Goal: Task Accomplishment & Management: Manage account settings

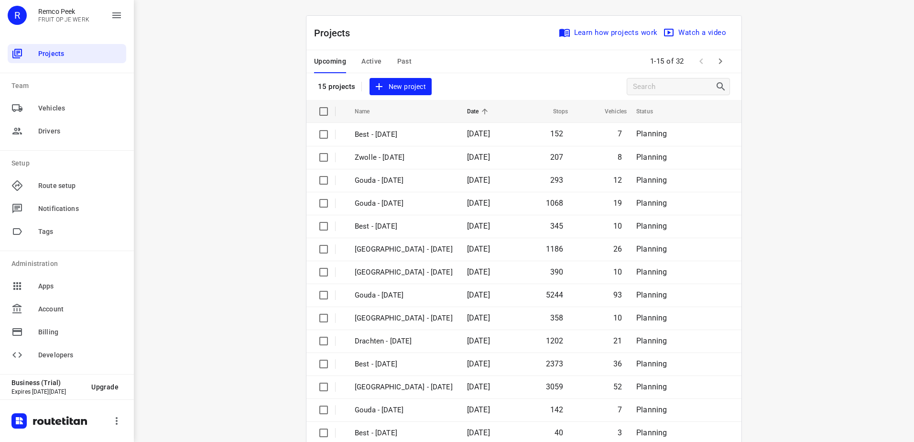
click at [376, 61] on span "Active" at bounding box center [371, 61] width 20 height 12
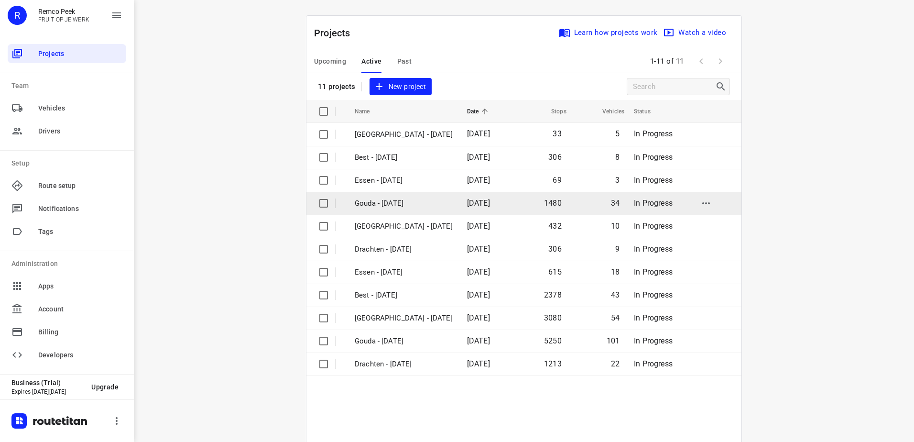
click at [389, 200] on p "Gouda - [DATE]" at bounding box center [404, 203] width 98 height 11
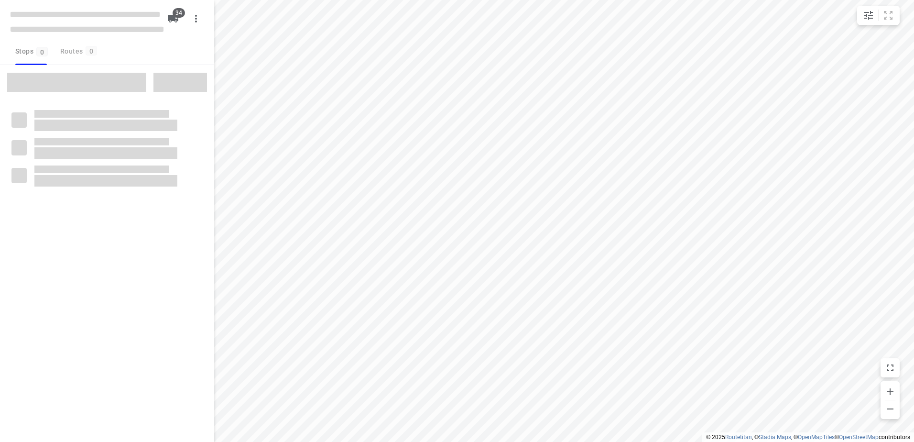
checkbox input "true"
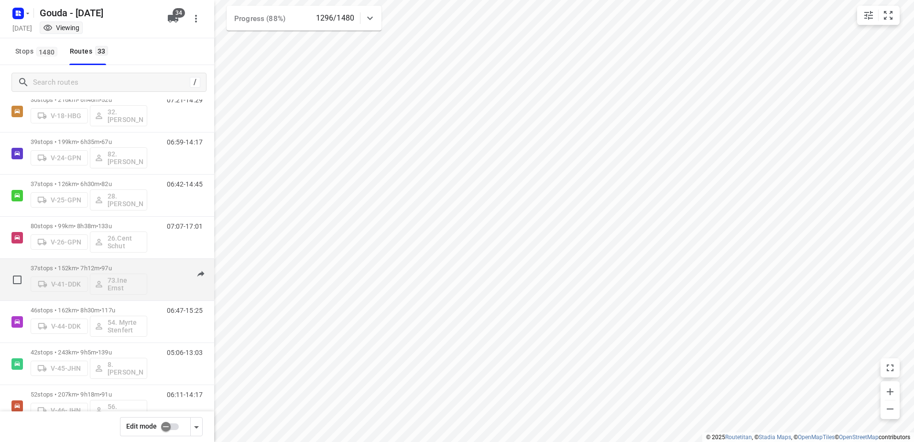
scroll to position [335, 0]
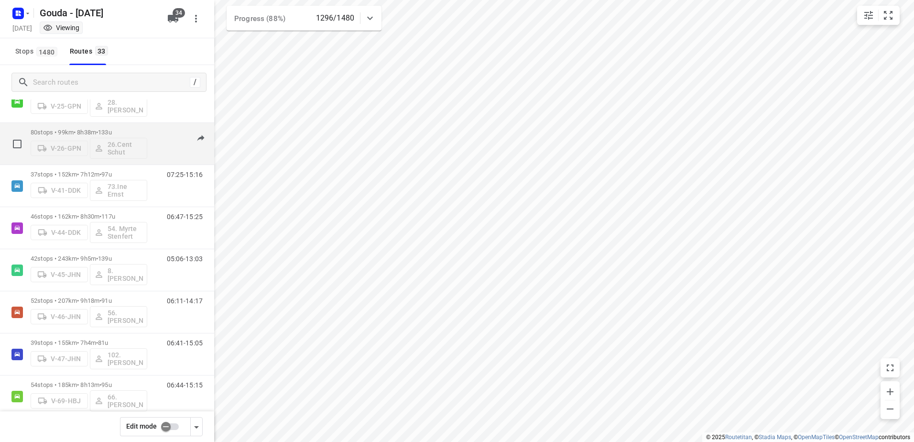
click at [132, 126] on div "80 stops • 99km • 8h38m • 133u V-26-GPN 26.Cent Schut" at bounding box center [89, 144] width 117 height 40
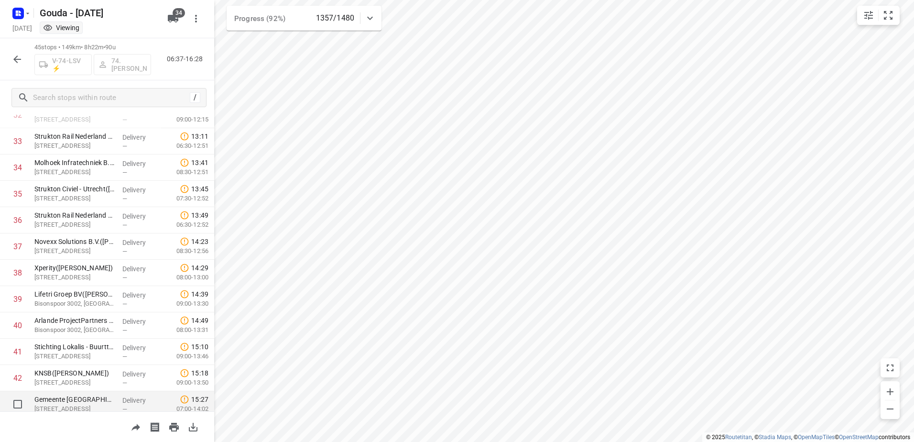
scroll to position [818, 0]
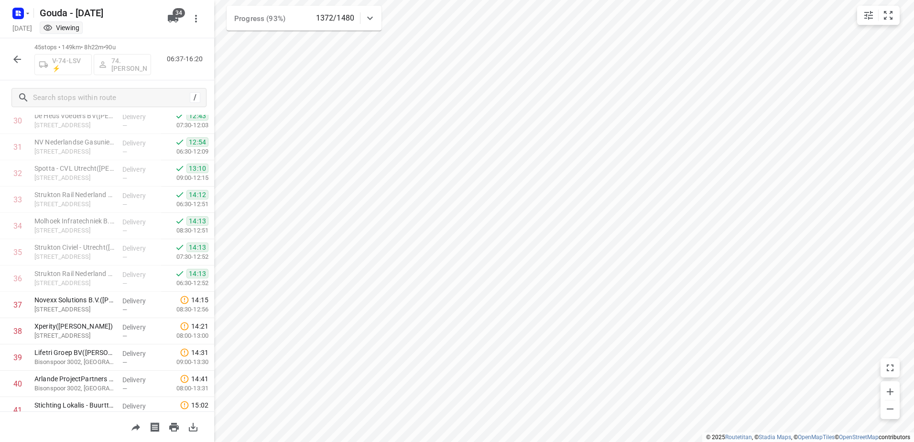
click at [12, 55] on icon "button" at bounding box center [16, 59] width 11 height 11
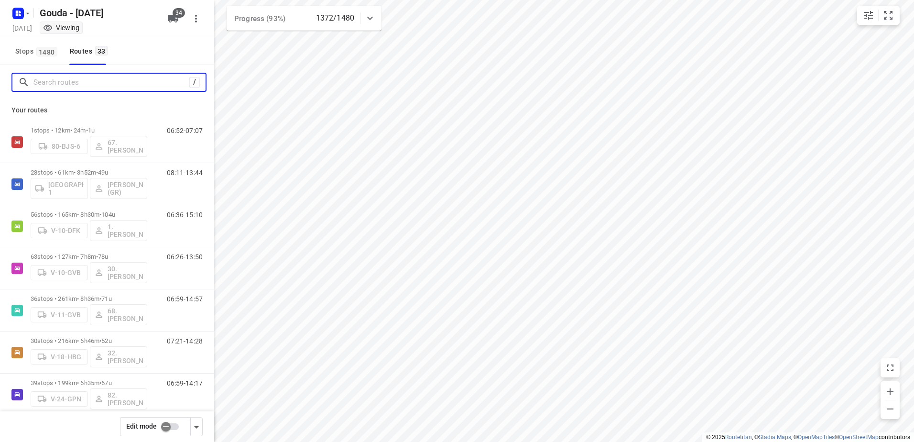
click at [102, 83] on input "Search routes" at bounding box center [111, 82] width 156 height 15
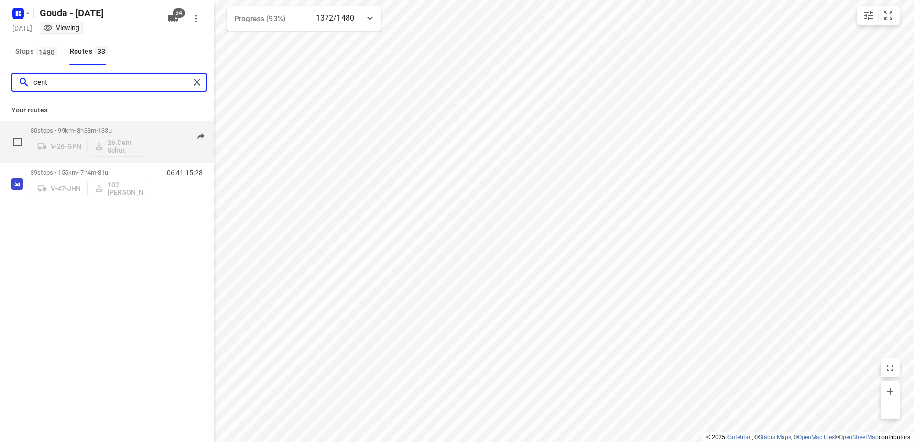
type input "cent"
click at [133, 131] on p "80 stops • 99km • 8h38m • 133u" at bounding box center [89, 130] width 117 height 7
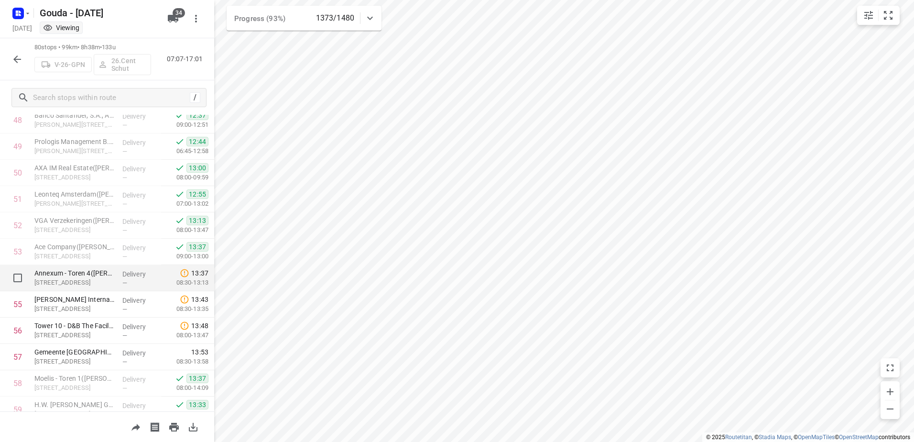
scroll to position [1308, 0]
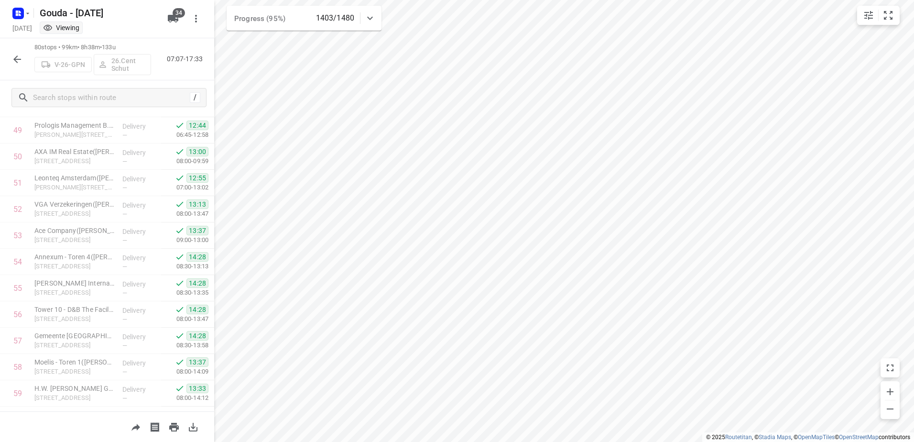
click at [12, 56] on icon "button" at bounding box center [16, 59] width 11 height 11
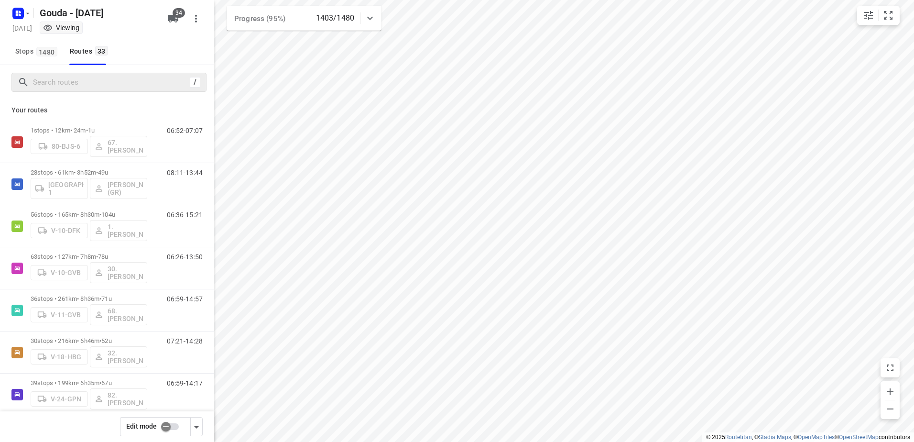
click at [63, 74] on div "/" at bounding box center [108, 82] width 195 height 19
click at [82, 86] on input "Search routes" at bounding box center [119, 82] width 172 height 15
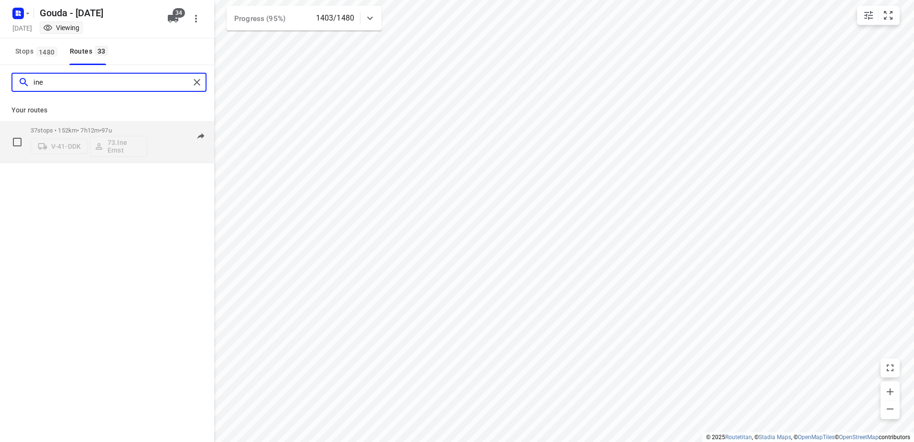
type input "ine"
click at [87, 125] on div "37 stops • 152km • 7h12m • 97u V-41-DDK 73.Ine Ernst" at bounding box center [89, 142] width 117 height 40
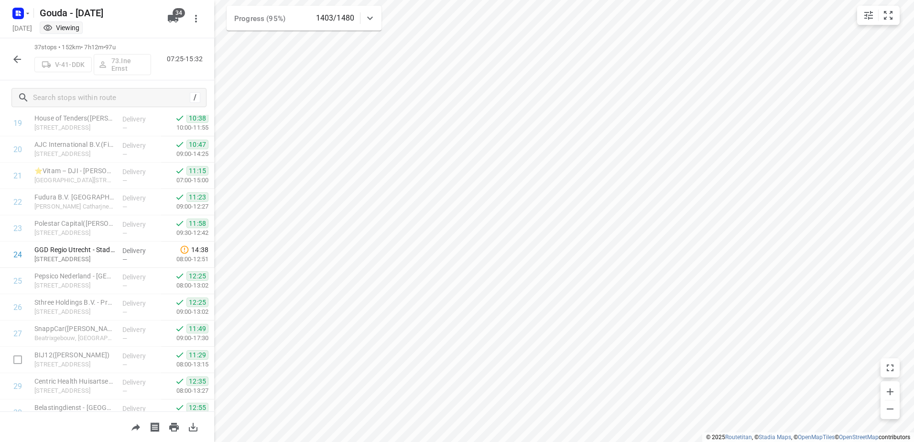
scroll to position [751, 0]
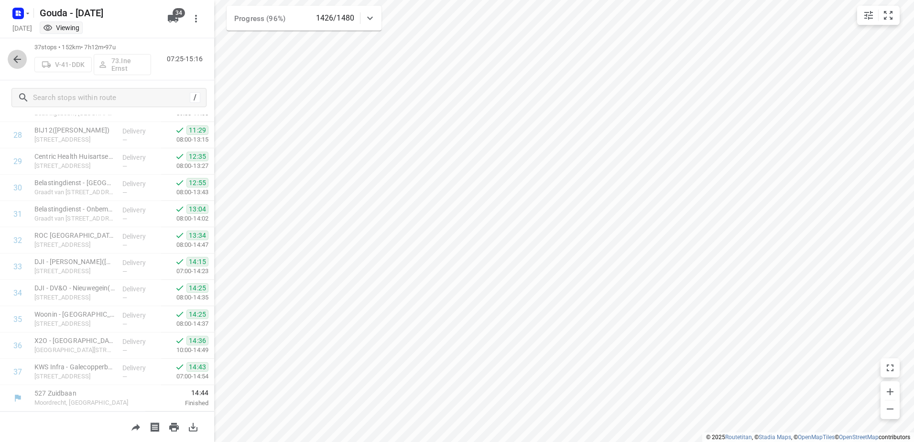
click at [23, 56] on button "button" at bounding box center [17, 59] width 19 height 19
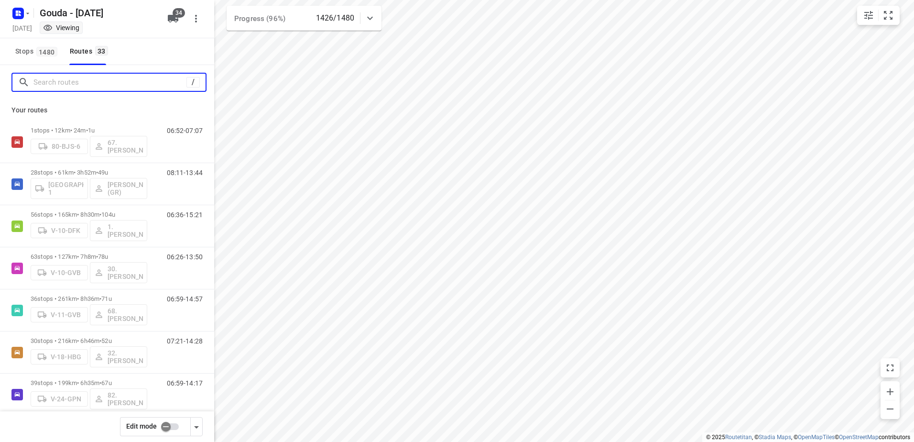
click at [70, 82] on input "Search routes" at bounding box center [109, 82] width 153 height 15
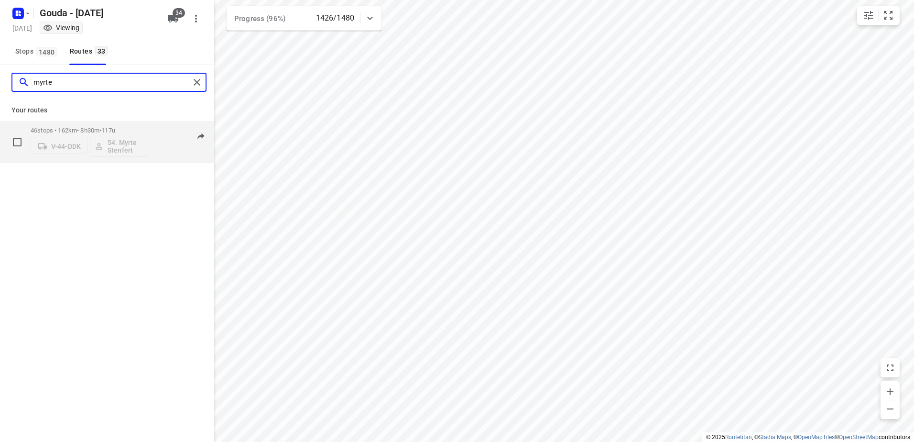
type input "myrte"
click at [66, 133] on p "46 stops • 162km • 8h30m • 117u" at bounding box center [89, 130] width 117 height 7
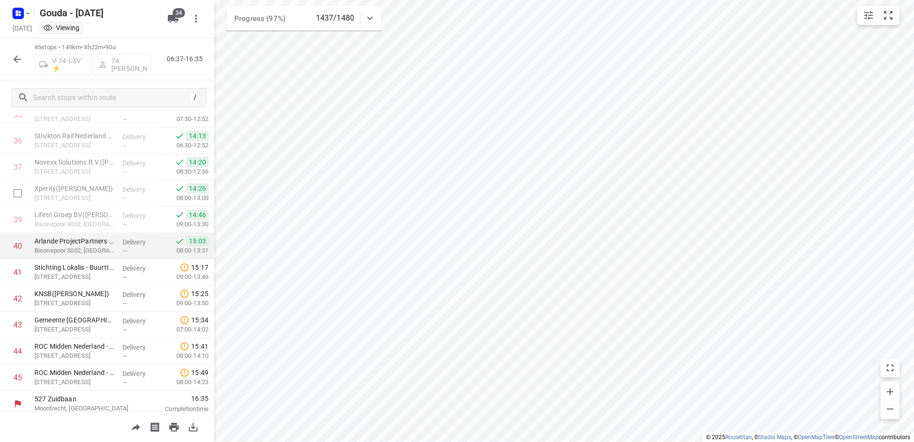
scroll to position [961, 0]
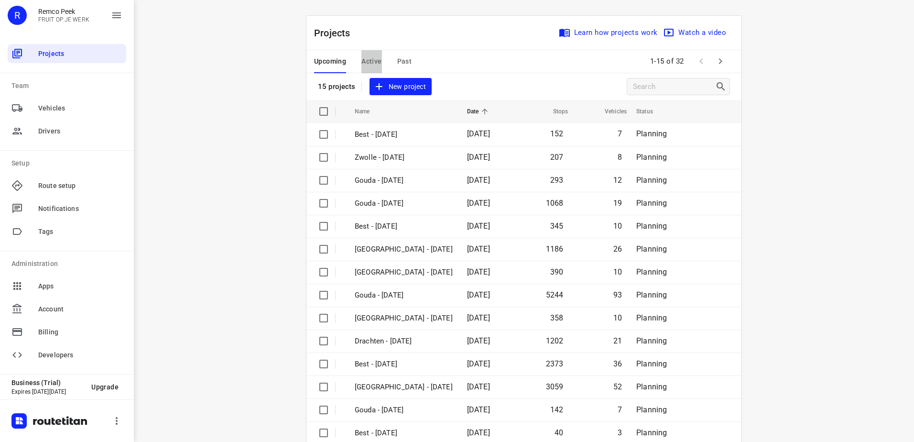
click at [365, 63] on span "Active" at bounding box center [371, 61] width 20 height 12
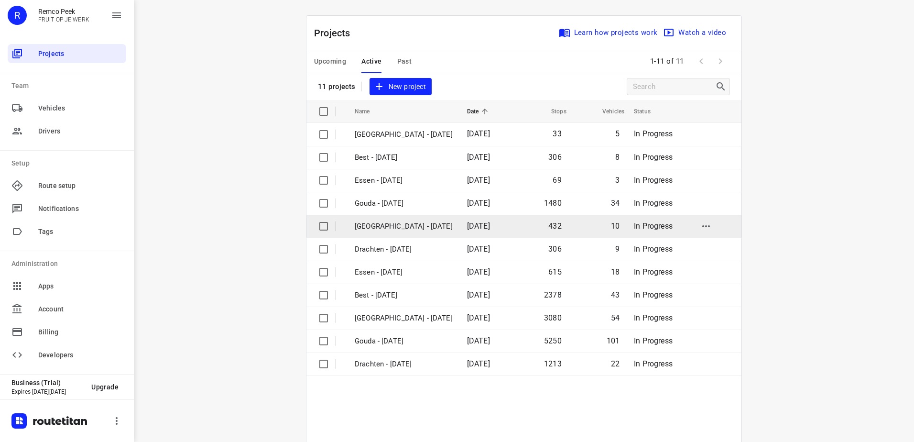
click at [407, 229] on p "[GEOGRAPHIC_DATA] - [DATE]" at bounding box center [404, 226] width 98 height 11
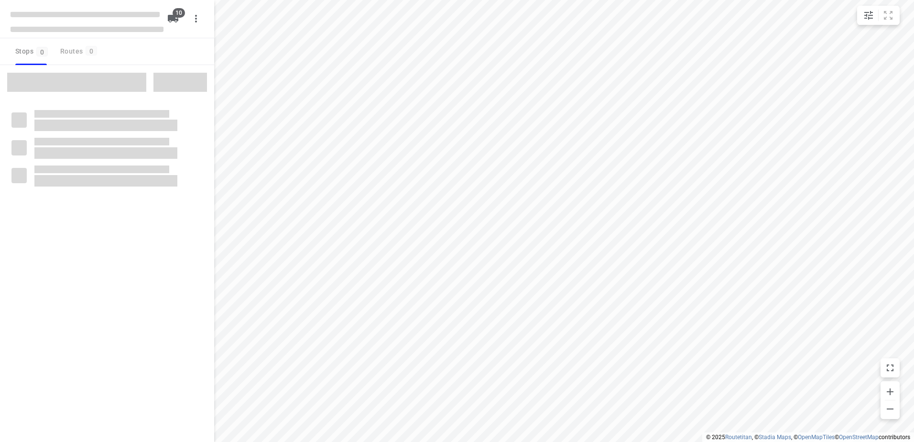
checkbox input "true"
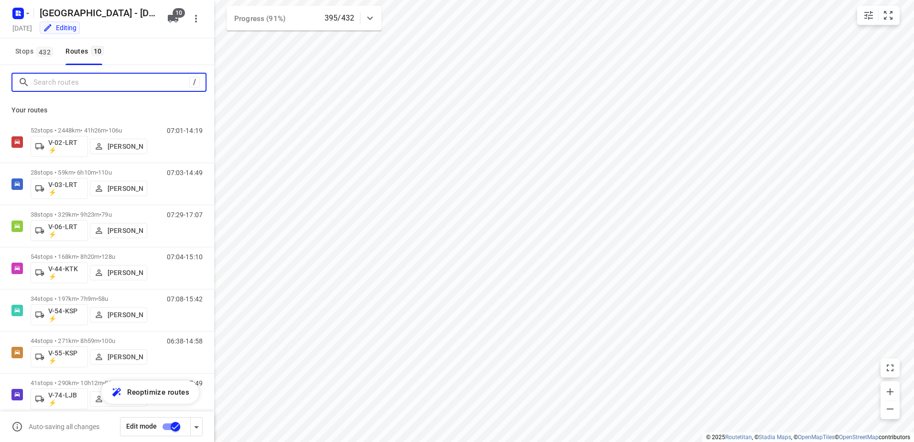
click at [69, 79] on input "Search routes" at bounding box center [111, 82] width 156 height 15
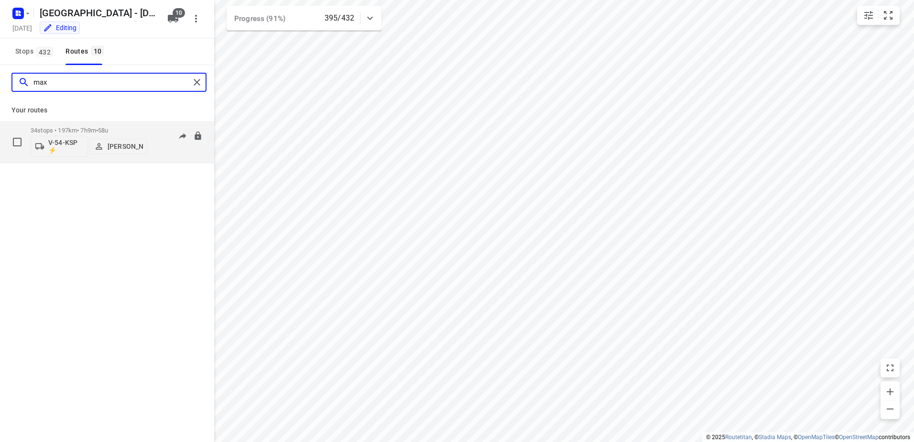
type input "max"
click at [77, 129] on p "34 stops • 197km • 7h9m • 58u" at bounding box center [89, 130] width 117 height 7
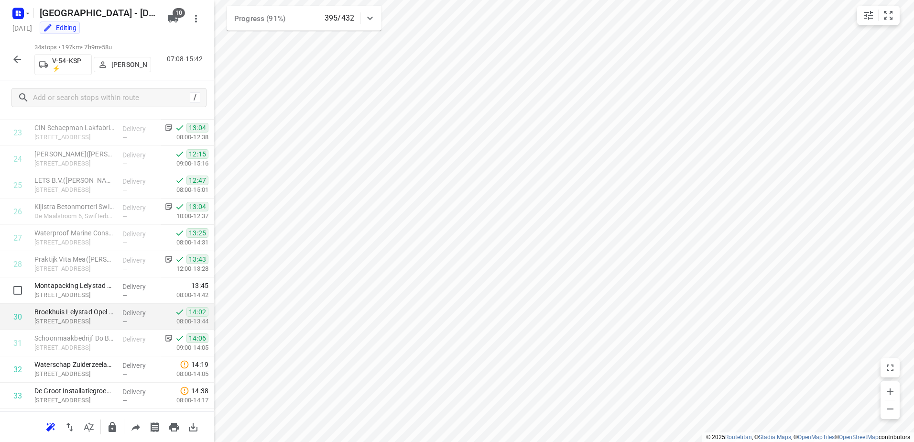
scroll to position [669, 0]
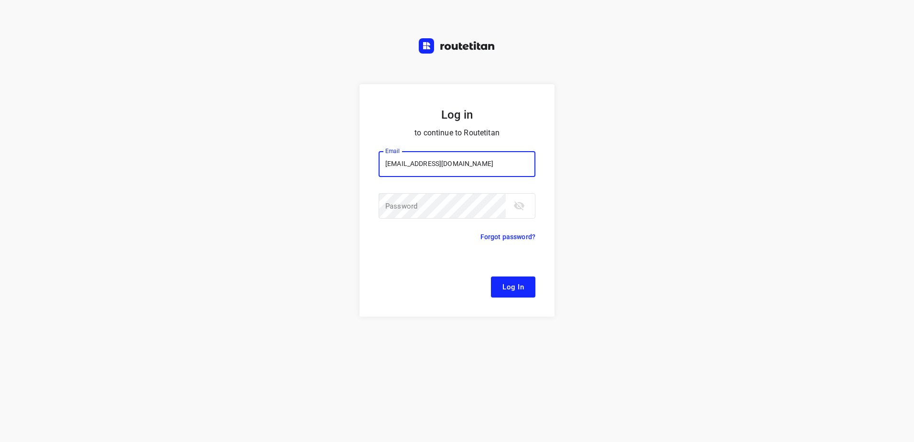
type input "remco@fruitopjewerk.nl"
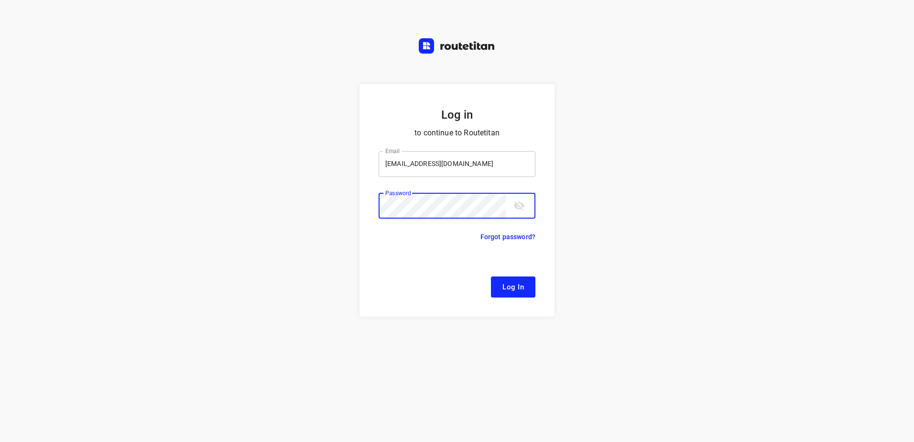
click at [491, 276] on button "Log In" at bounding box center [513, 286] width 44 height 21
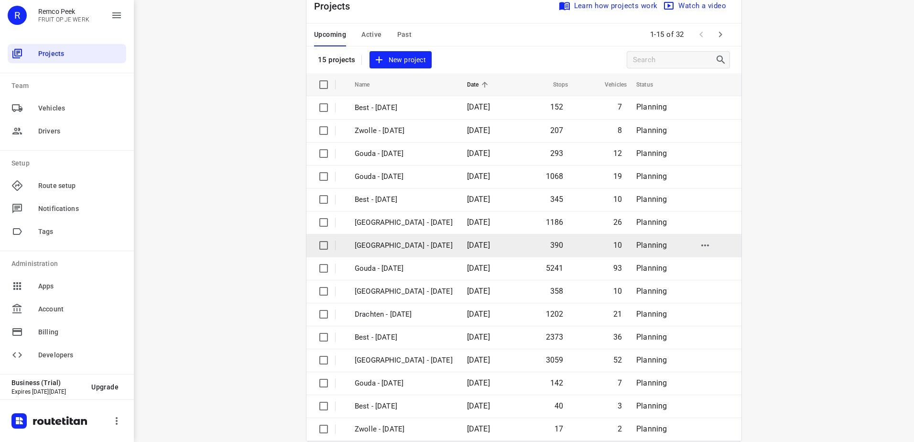
scroll to position [42, 0]
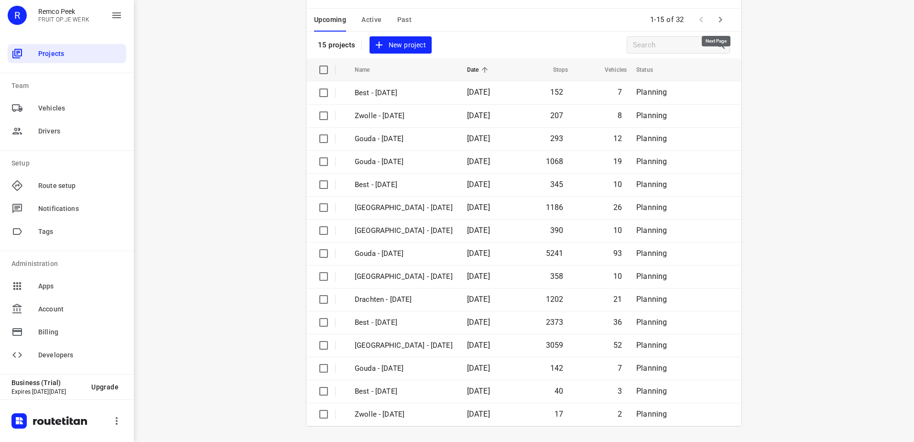
click at [715, 20] on icon "button" at bounding box center [720, 19] width 11 height 11
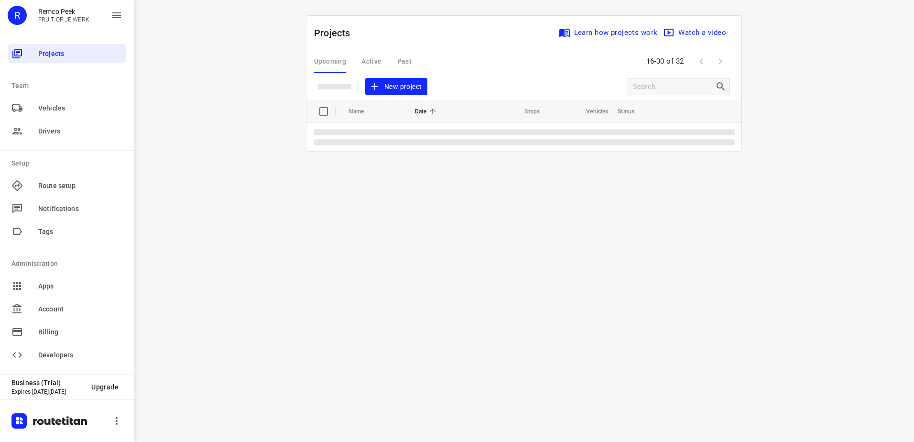
scroll to position [0, 0]
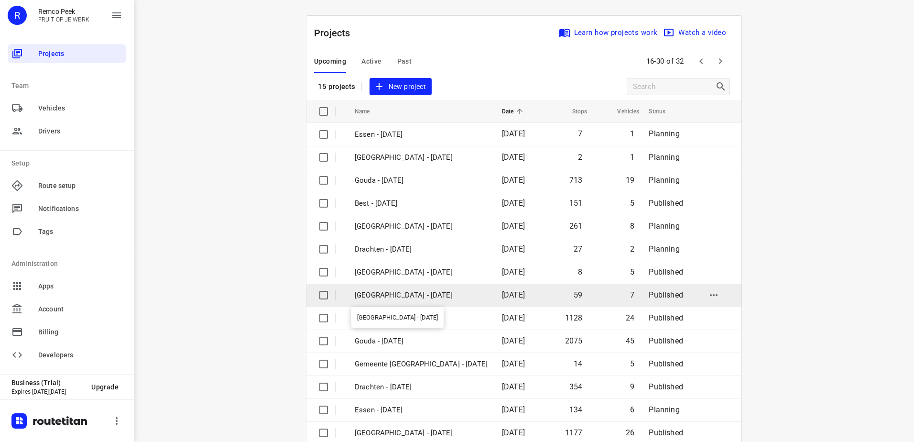
click at [406, 300] on p "Antwerpen - Wednesday" at bounding box center [421, 295] width 133 height 11
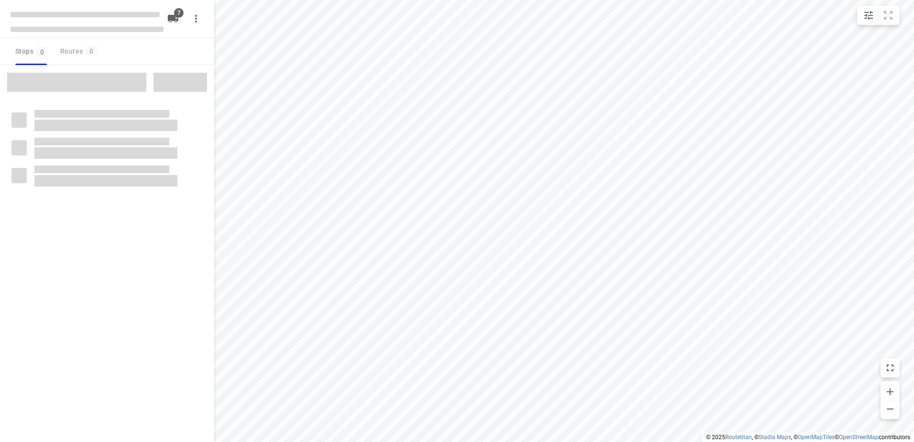
checkbox input "true"
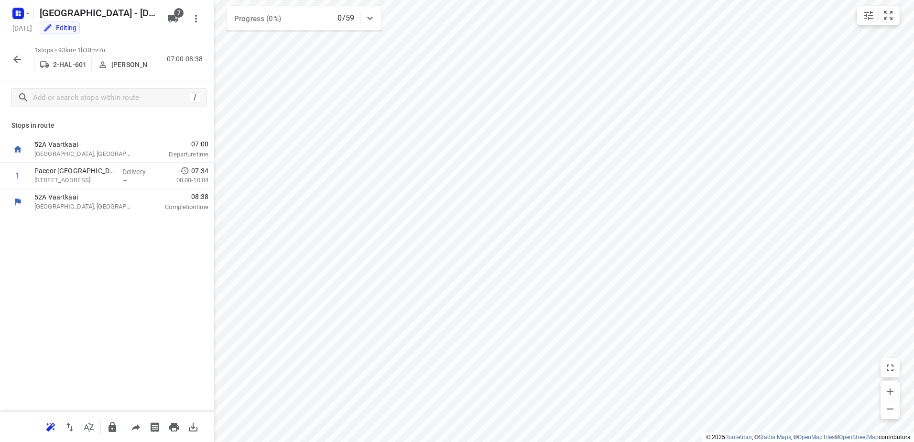
click at [13, 59] on icon "button" at bounding box center [16, 59] width 11 height 11
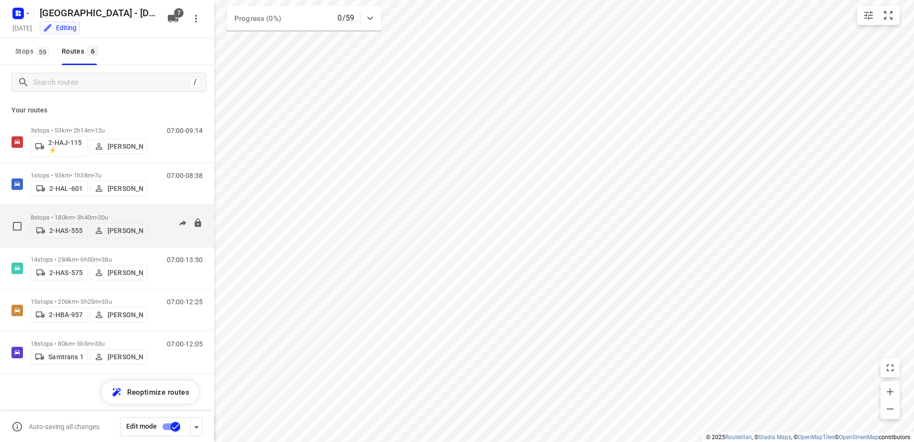
click at [108, 215] on span "20u" at bounding box center [103, 217] width 10 height 7
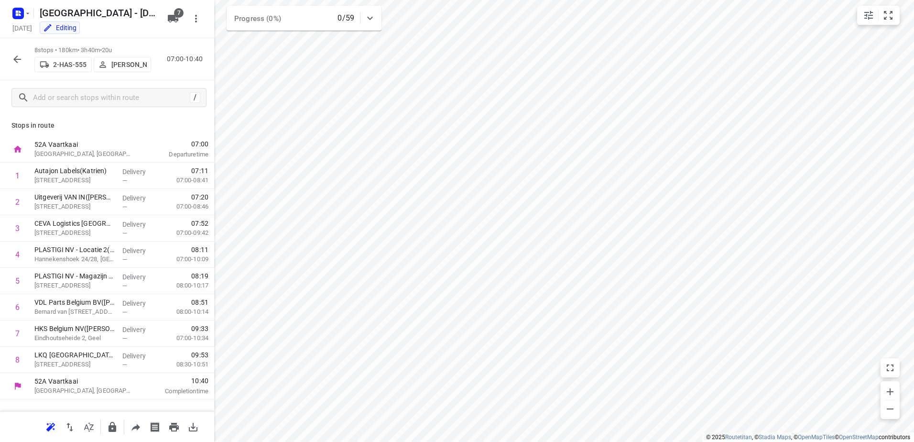
click at [18, 63] on icon "button" at bounding box center [16, 59] width 11 height 11
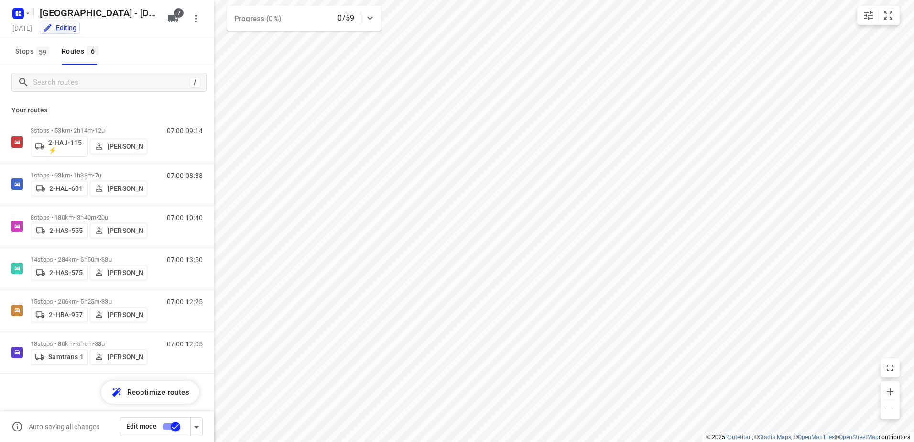
click at [173, 424] on input "checkbox" at bounding box center [175, 426] width 55 height 18
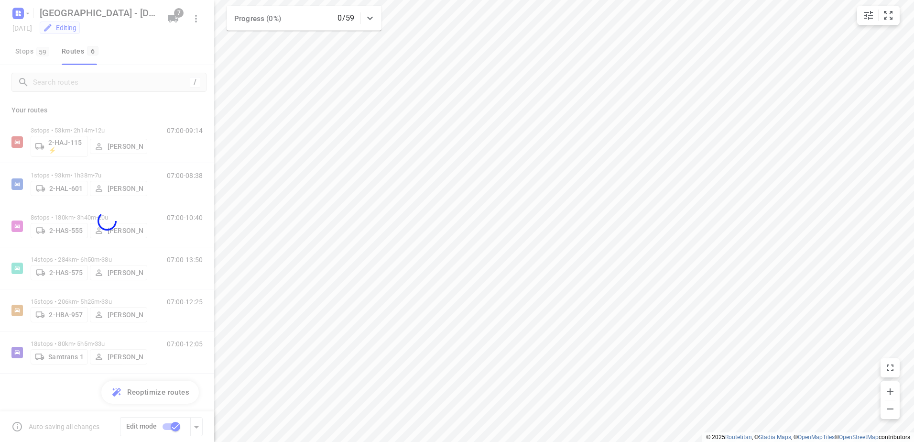
checkbox input "false"
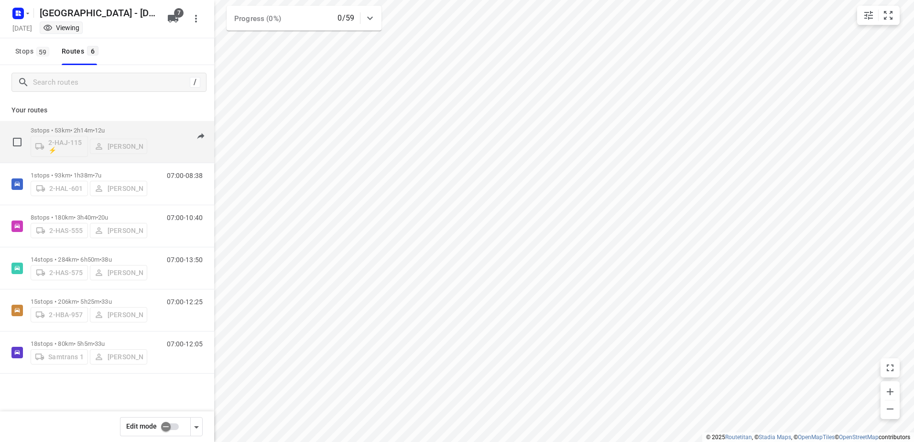
click at [105, 131] on span "12u" at bounding box center [100, 130] width 10 height 7
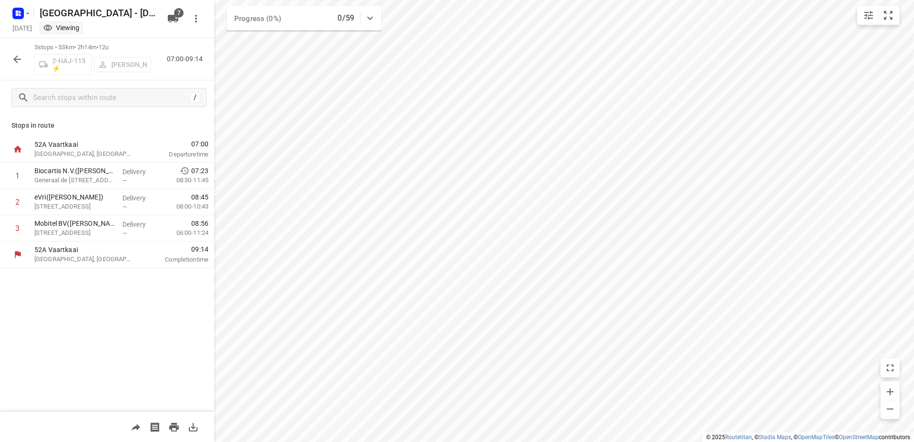
click at [15, 55] on icon "button" at bounding box center [16, 59] width 11 height 11
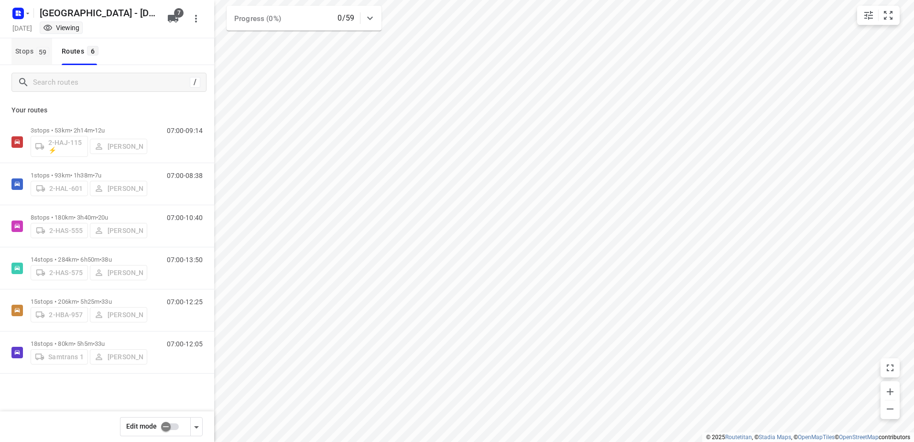
click at [40, 55] on span "59" at bounding box center [42, 52] width 13 height 10
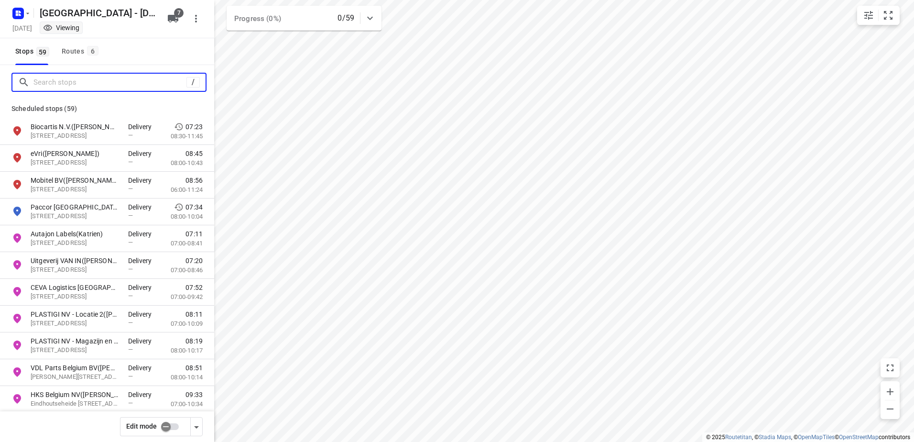
click at [60, 78] on input "Search stops" at bounding box center [109, 82] width 153 height 15
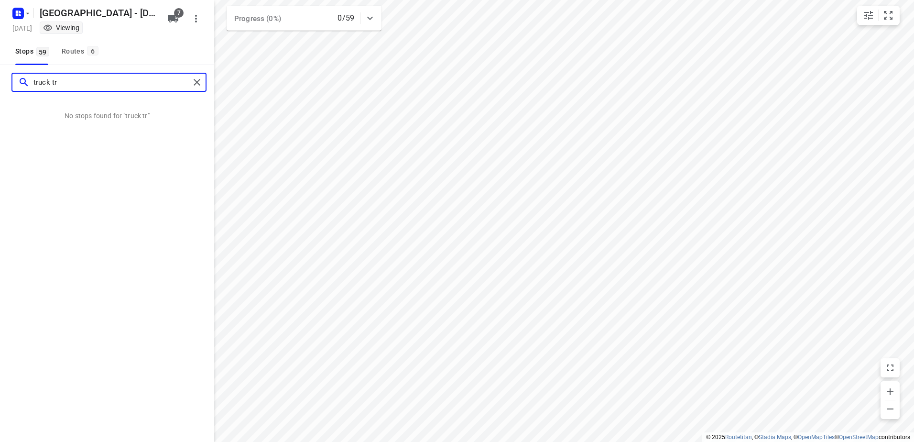
type input "truck tr"
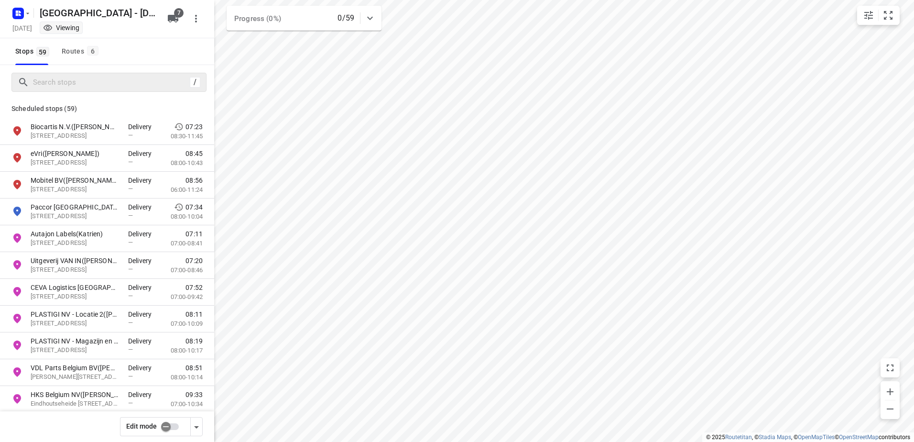
click at [858, 17] on div "small contained button group" at bounding box center [878, 15] width 43 height 19
click at [864, 17] on icon "small contained button group" at bounding box center [868, 15] width 11 height 11
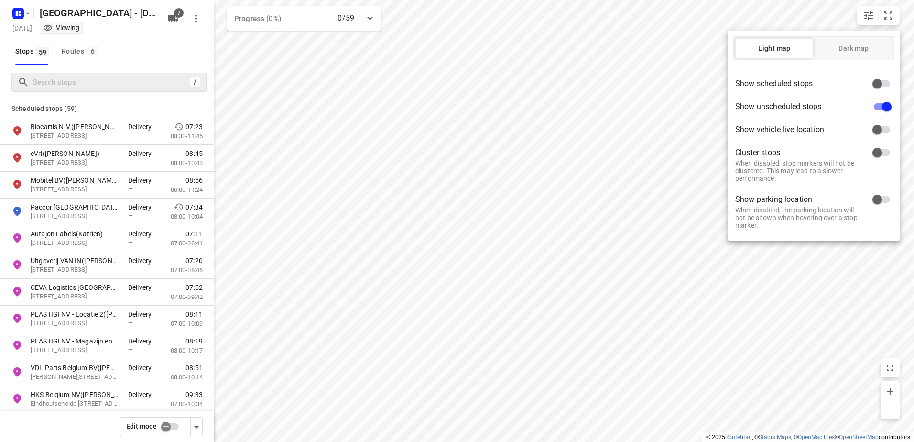
click at [72, 58] on div at bounding box center [457, 221] width 914 height 442
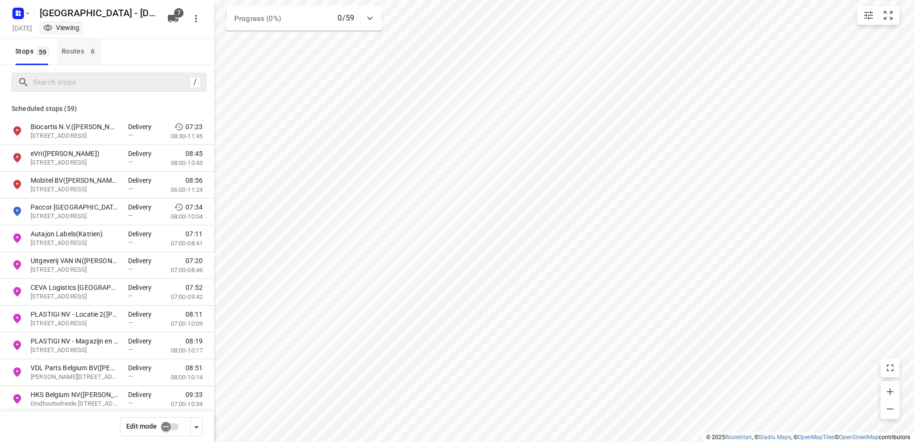
click at [78, 52] on div "Routes 6" at bounding box center [82, 51] width 40 height 12
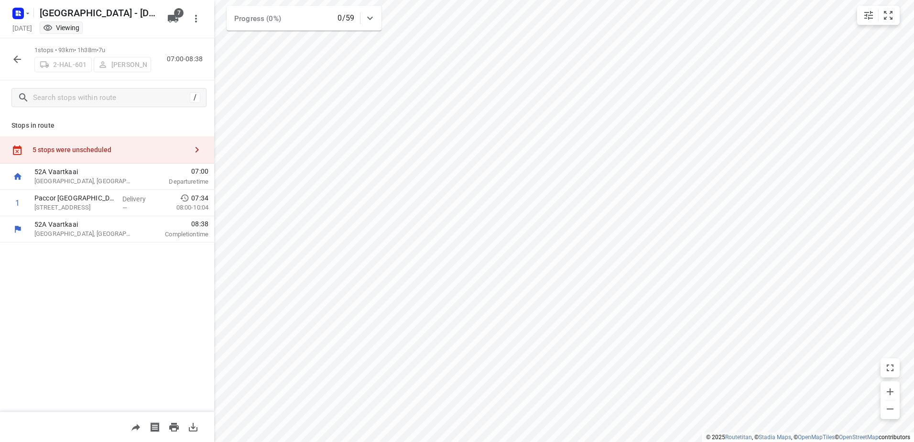
click at [9, 55] on button "button" at bounding box center [17, 59] width 19 height 19
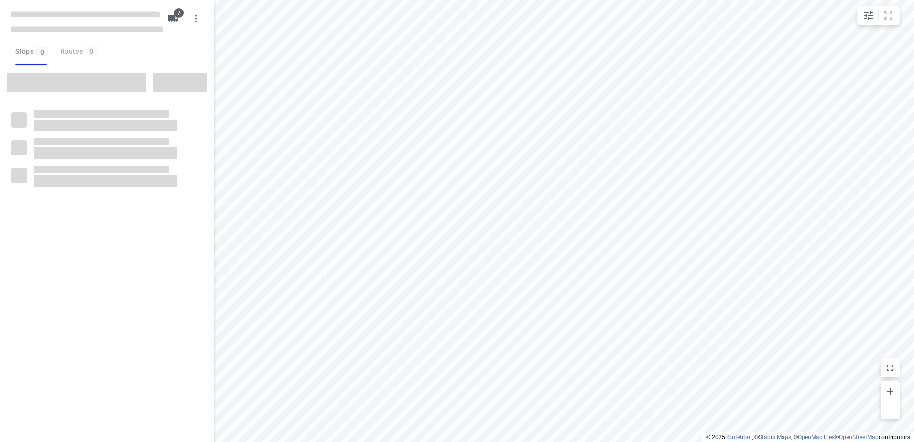
checkbox input "true"
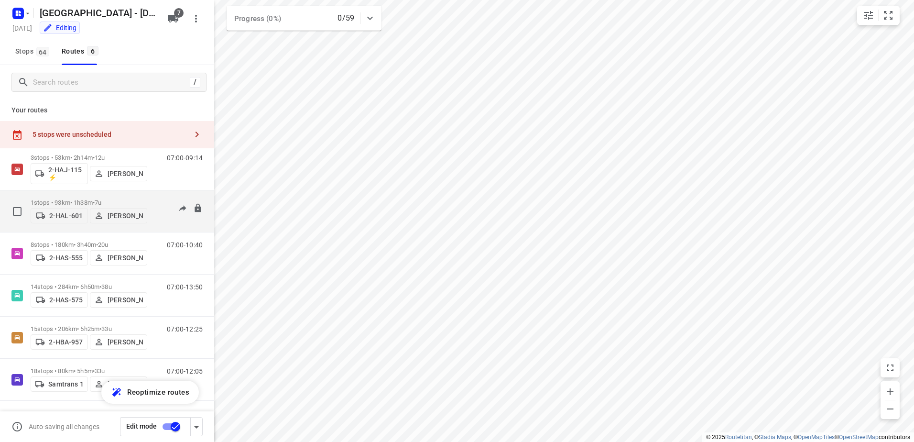
click at [114, 202] on p "1 stops • 93km • 1h38m • 7u" at bounding box center [89, 202] width 117 height 7
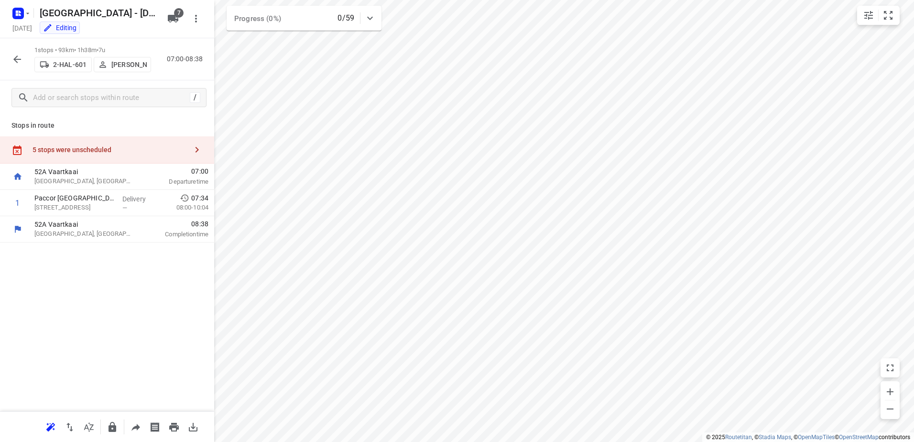
click at [109, 153] on div "5 stops were unscheduled" at bounding box center [110, 150] width 155 height 8
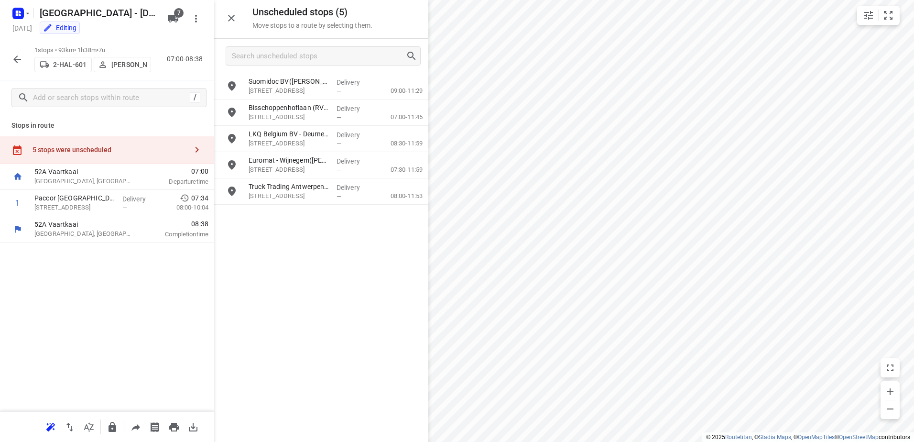
click at [131, 152] on div "5 stops were unscheduled" at bounding box center [110, 150] width 155 height 8
click at [110, 152] on div "5 stops were unscheduled" at bounding box center [110, 150] width 155 height 8
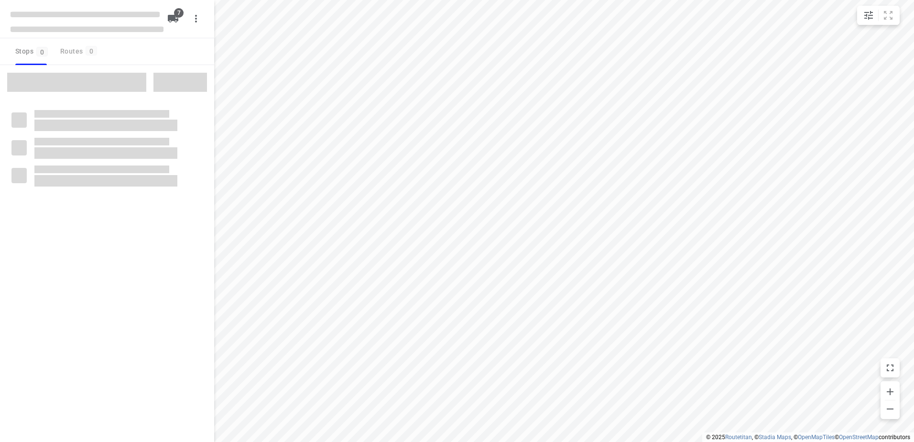
checkbox input "true"
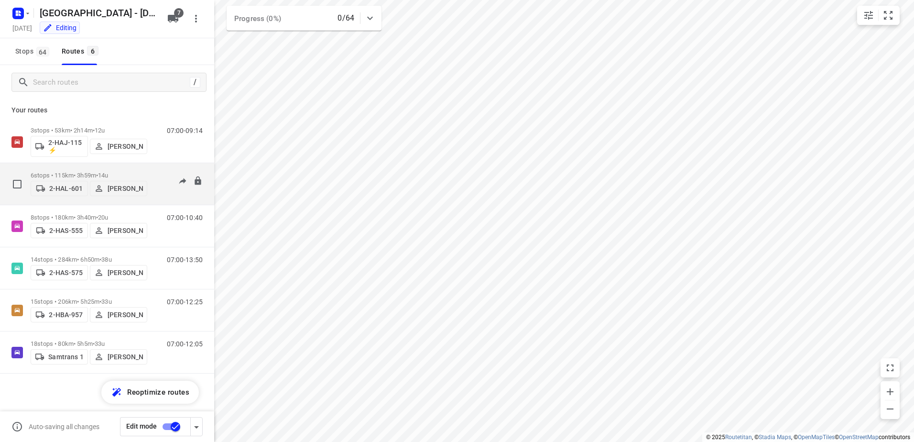
click at [120, 172] on p "6 stops • 115km • 3h59m • 14u" at bounding box center [89, 175] width 117 height 7
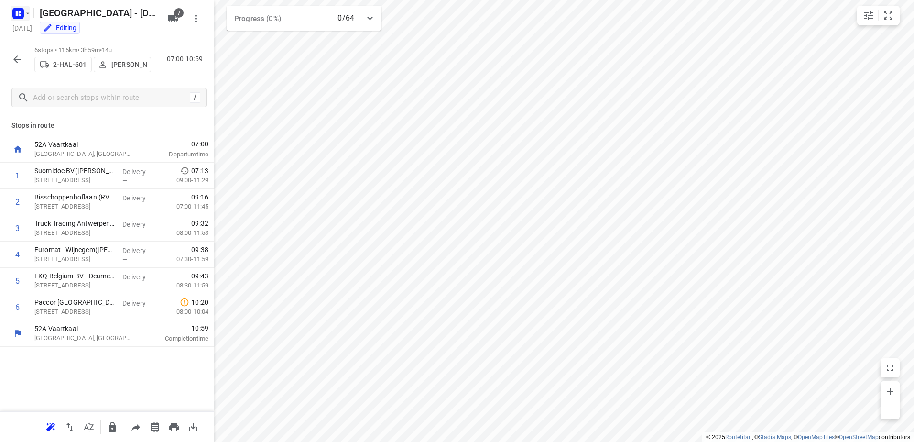
click at [14, 20] on icon "button" at bounding box center [18, 13] width 15 height 15
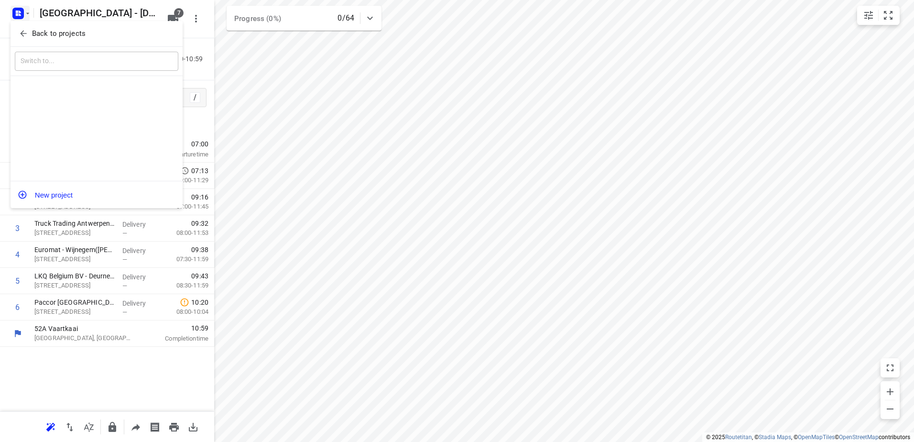
drag, startPoint x: 38, startPoint y: 38, endPoint x: 128, endPoint y: 69, distance: 94.8
click at [39, 38] on p "Back to projects" at bounding box center [59, 33] width 54 height 11
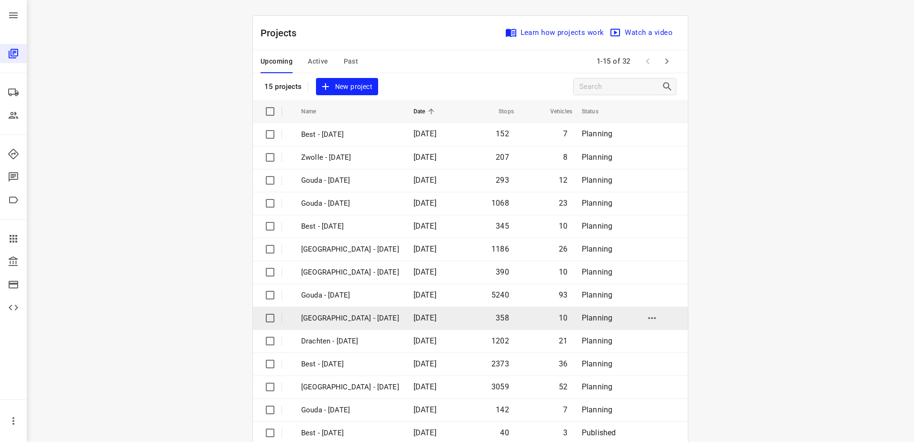
scroll to position [42, 0]
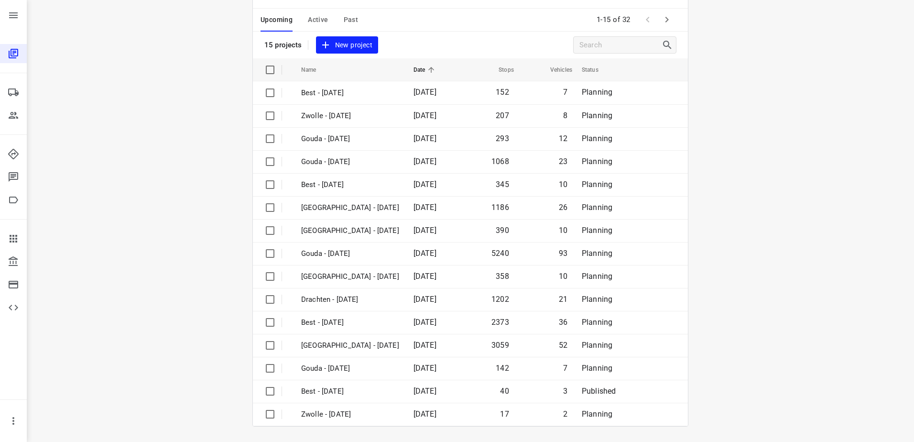
click at [661, 23] on icon "button" at bounding box center [666, 19] width 11 height 11
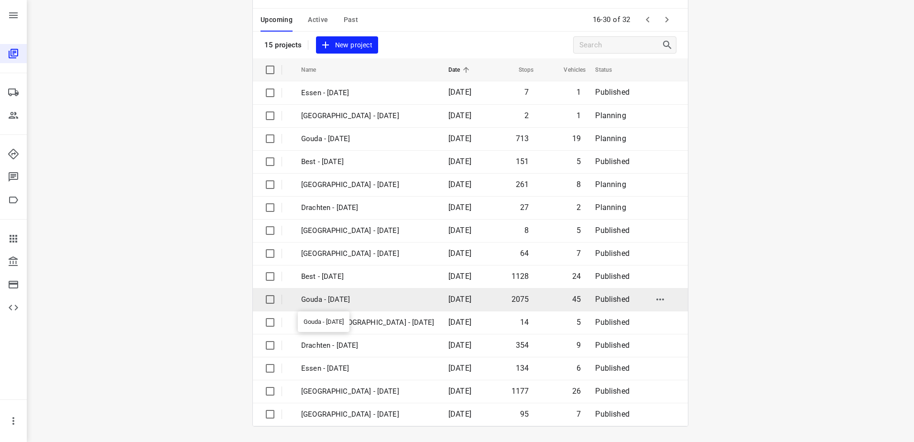
click at [352, 292] on td "Gouda - [DATE]" at bounding box center [366, 299] width 149 height 23
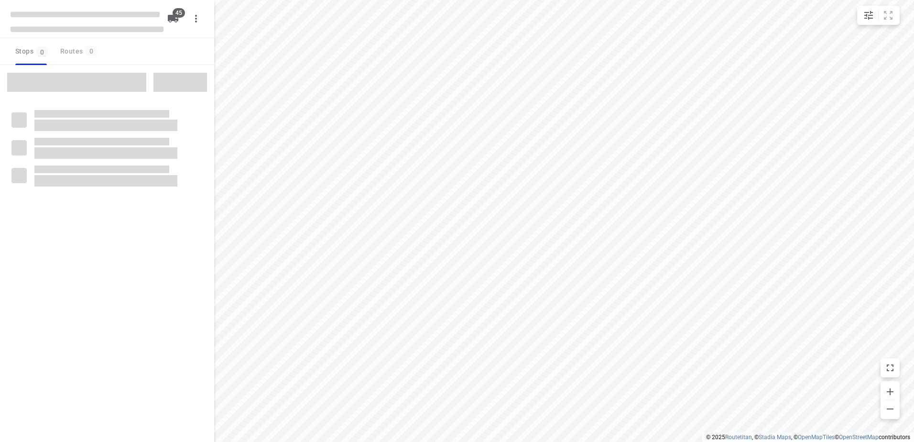
click at [395, 441] on html "i © 2025 Routetitan , © Stadia Maps , © OpenMapTiles © OpenStreetMap contributo…" at bounding box center [457, 221] width 914 height 442
checkbox input "true"
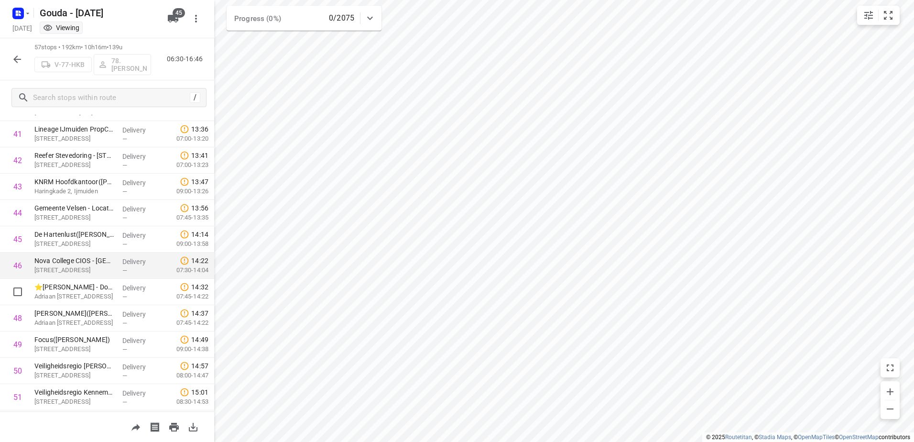
scroll to position [1148, 0]
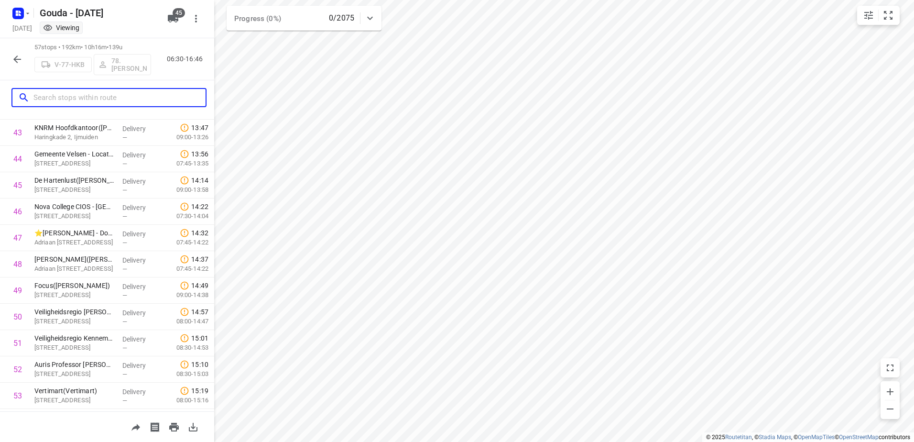
click at [92, 98] on input "text" at bounding box center [119, 97] width 172 height 15
type input "c"
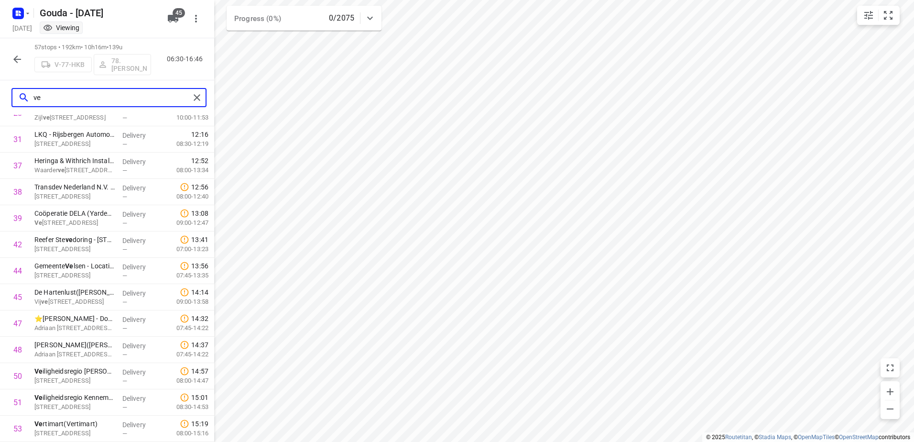
scroll to position [0, 0]
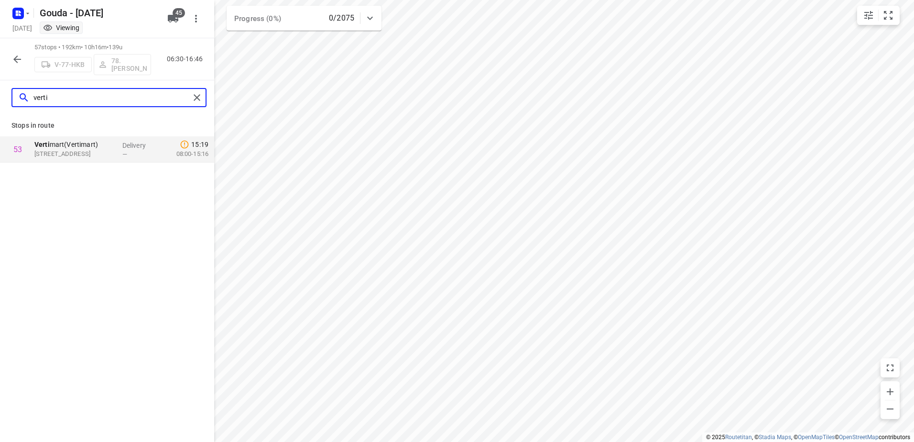
type input "verti"
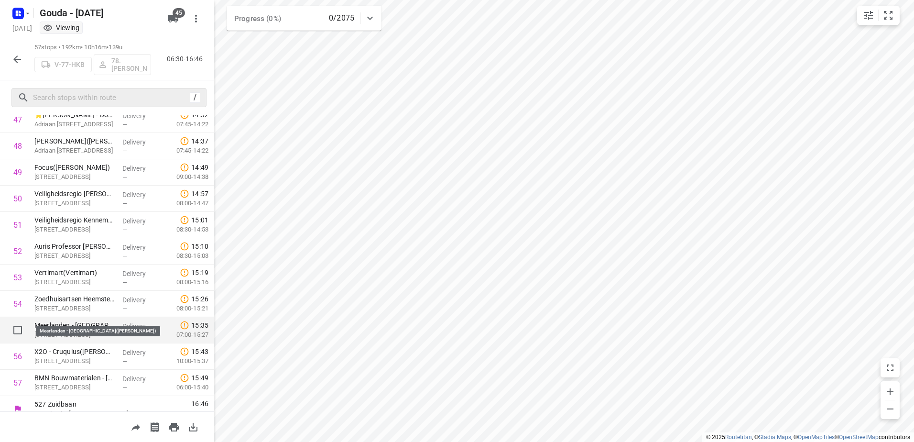
scroll to position [1277, 0]
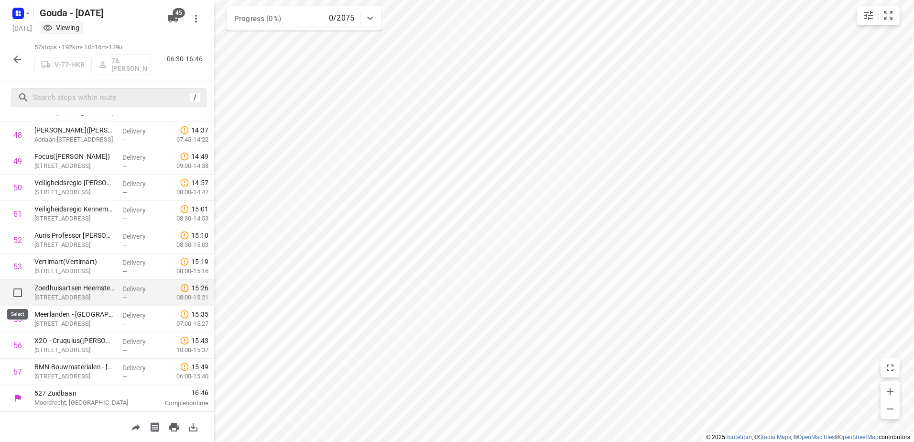
drag, startPoint x: 10, startPoint y: 295, endPoint x: 10, endPoint y: 325, distance: 30.1
click at [10, 295] on input "checkbox" at bounding box center [17, 292] width 19 height 19
checkbox input "true"
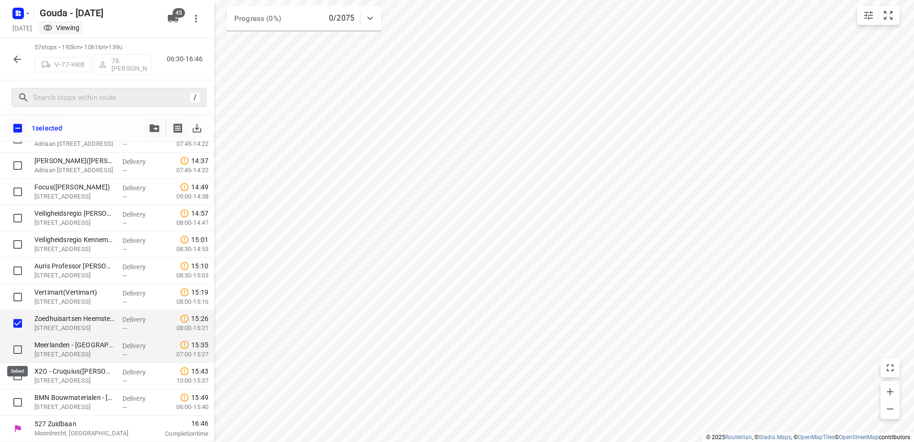
scroll to position [1273, 0]
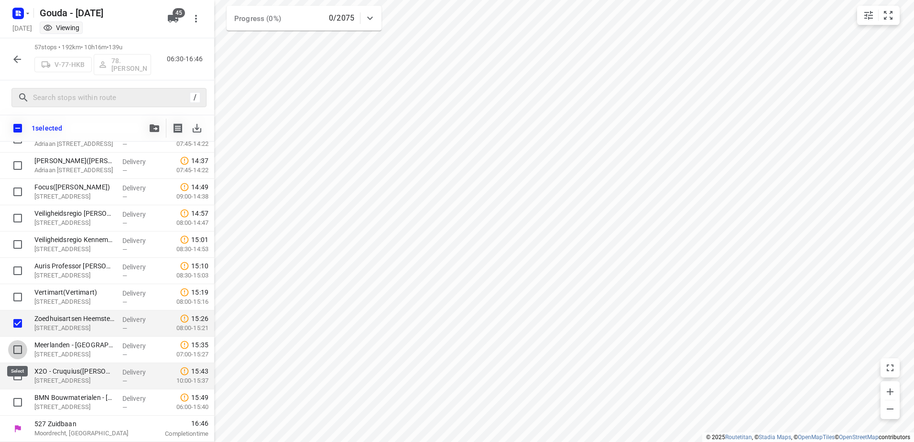
drag, startPoint x: 11, startPoint y: 347, endPoint x: 20, endPoint y: 377, distance: 31.3
click at [13, 351] on input "checkbox" at bounding box center [17, 349] width 19 height 19
checkbox input "true"
click at [19, 376] on input "checkbox" at bounding box center [17, 375] width 19 height 19
checkbox input "true"
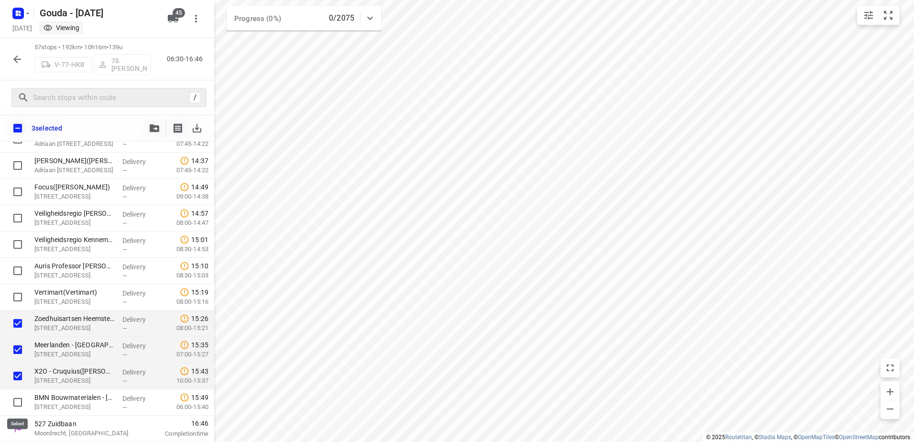
click at [20, 405] on input "checkbox" at bounding box center [17, 402] width 19 height 19
checkbox input "true"
click at [153, 131] on icon "button" at bounding box center [155, 128] width 10 height 8
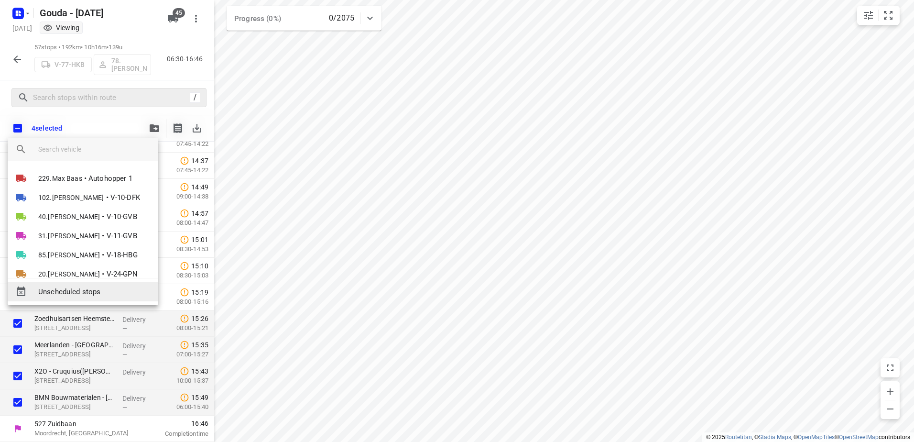
click at [118, 294] on span "Unscheduled stops" at bounding box center [94, 291] width 112 height 11
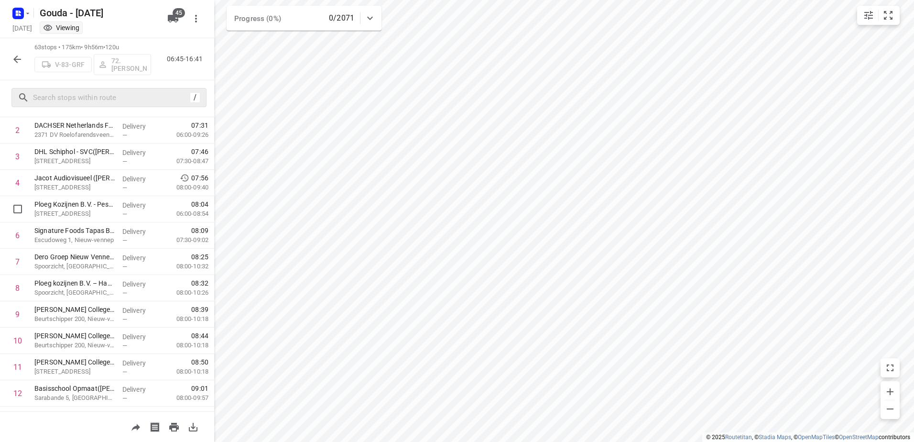
scroll to position [0, 0]
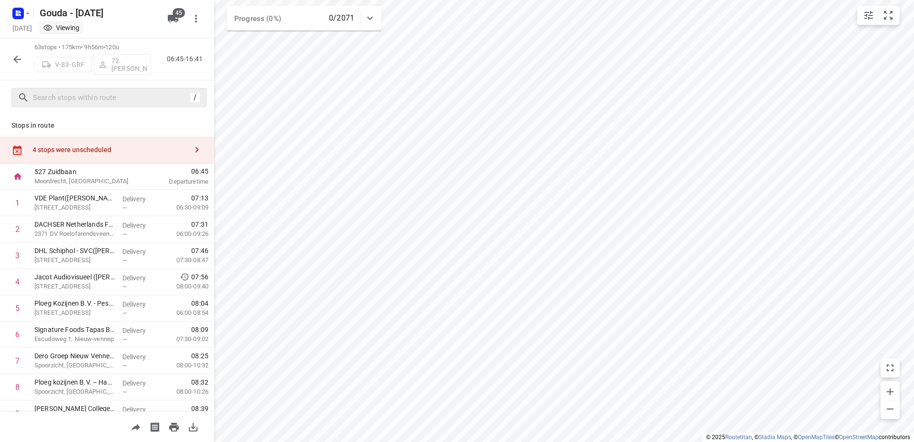
click at [95, 158] on div "4 stops were unscheduled" at bounding box center [107, 149] width 214 height 27
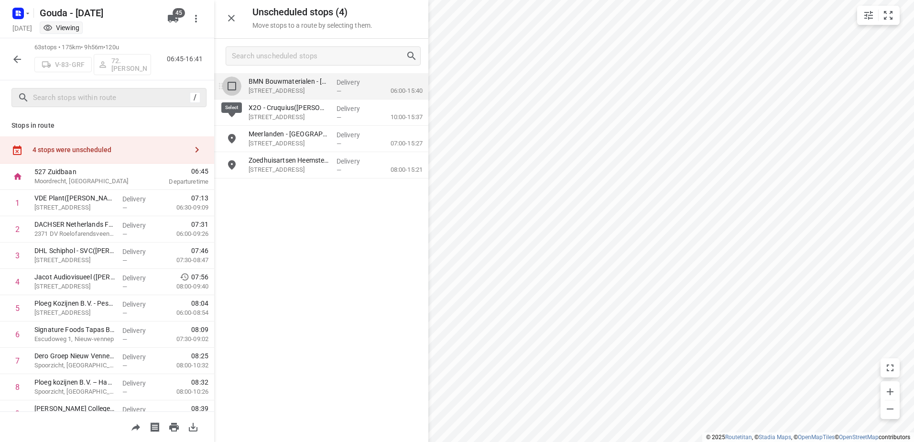
click at [235, 87] on input "grid" at bounding box center [231, 86] width 19 height 19
checkbox input "true"
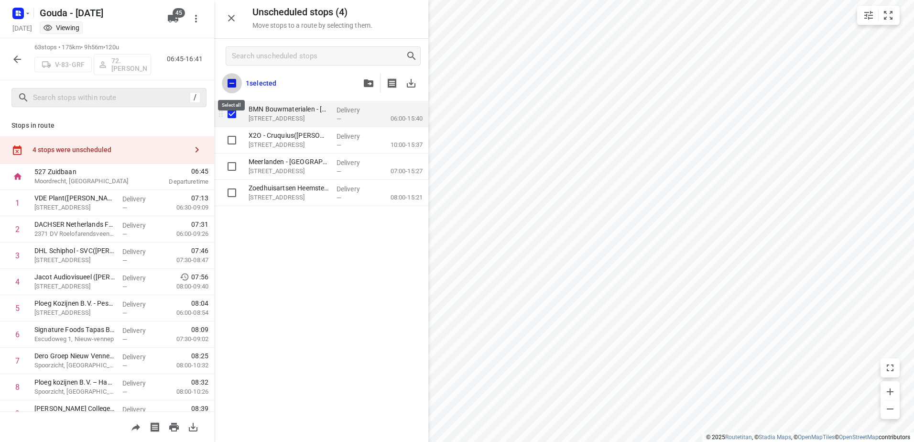
click at [234, 84] on input "checkbox" at bounding box center [232, 83] width 20 height 20
checkbox input "true"
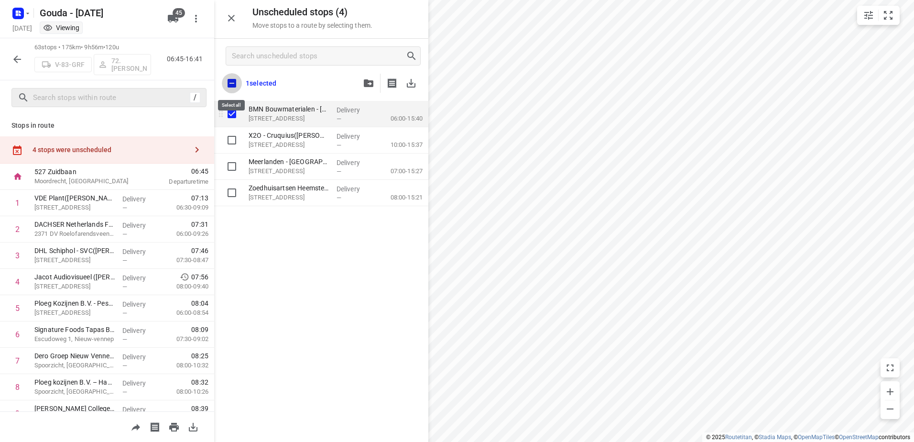
checkbox input "true"
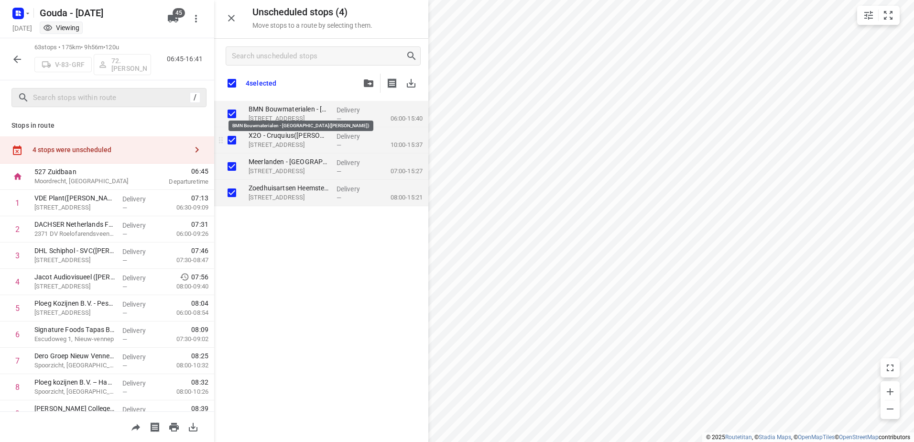
checkbox input "true"
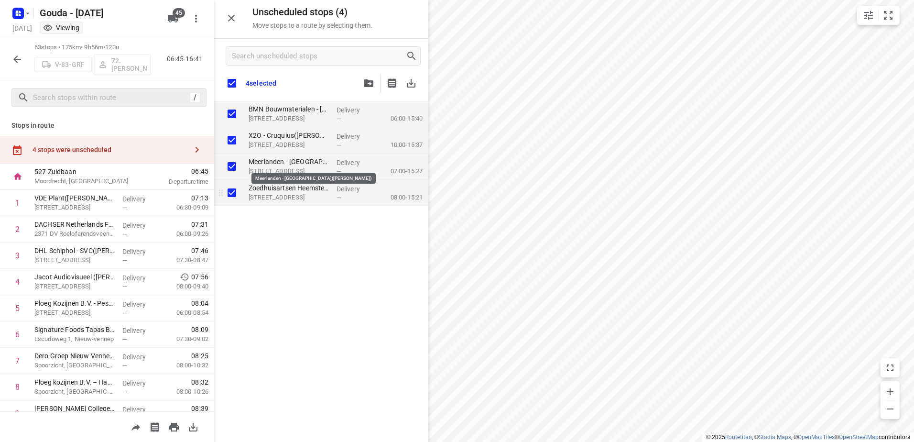
checkbox input "true"
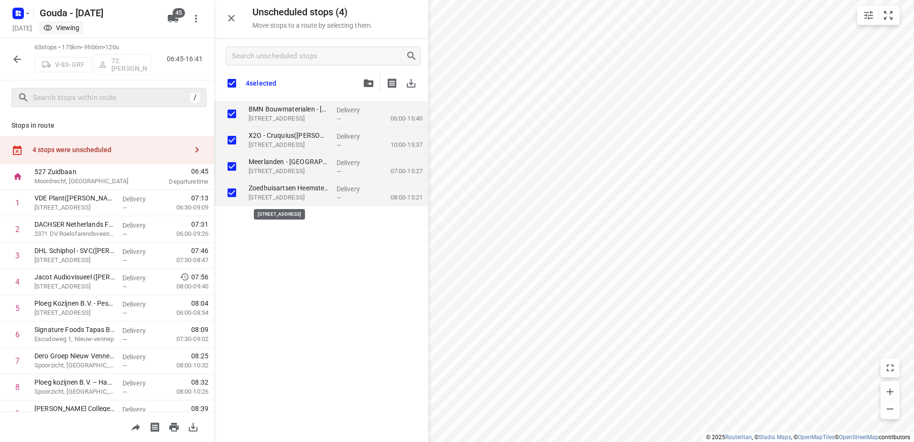
checkbox input "true"
drag, startPoint x: 328, startPoint y: 145, endPoint x: 243, endPoint y: 209, distance: 106.4
click at [242, 210] on div "BMN Bouwmaterialen - Heemstede(Achraf Jaouhari) Bennebroekerdijk 244A, Cruquius…" at bounding box center [321, 270] width 214 height 339
click at [10, 60] on button "button" at bounding box center [17, 59] width 19 height 19
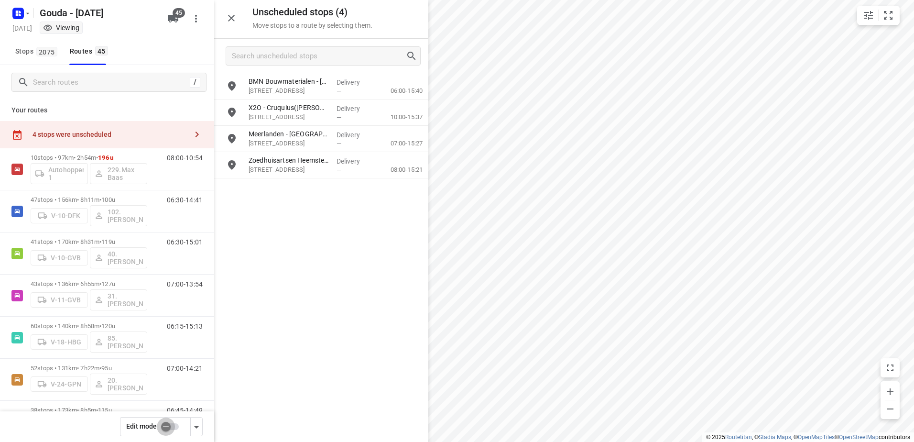
click at [172, 431] on input "checkbox" at bounding box center [166, 426] width 55 height 18
checkbox input "false"
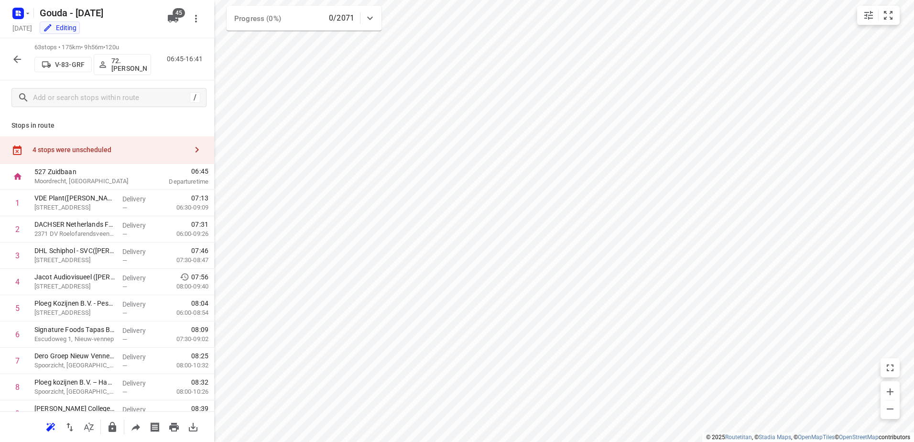
click at [85, 149] on div "4 stops were unscheduled" at bounding box center [110, 150] width 155 height 8
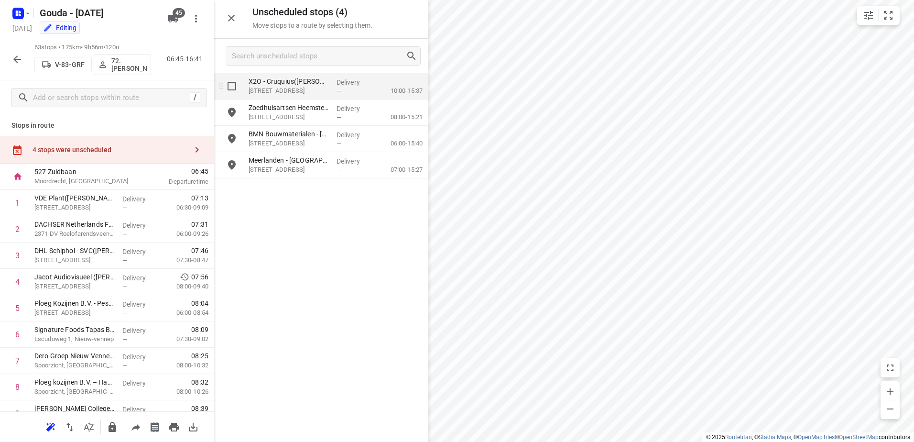
click at [230, 85] on input "grid" at bounding box center [231, 86] width 19 height 19
checkbox input "true"
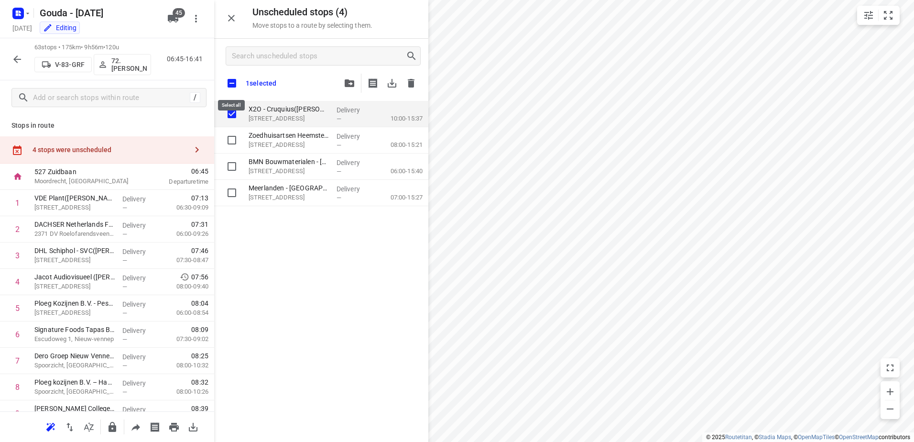
click at [230, 82] on input "checkbox" at bounding box center [232, 83] width 20 height 20
checkbox input "true"
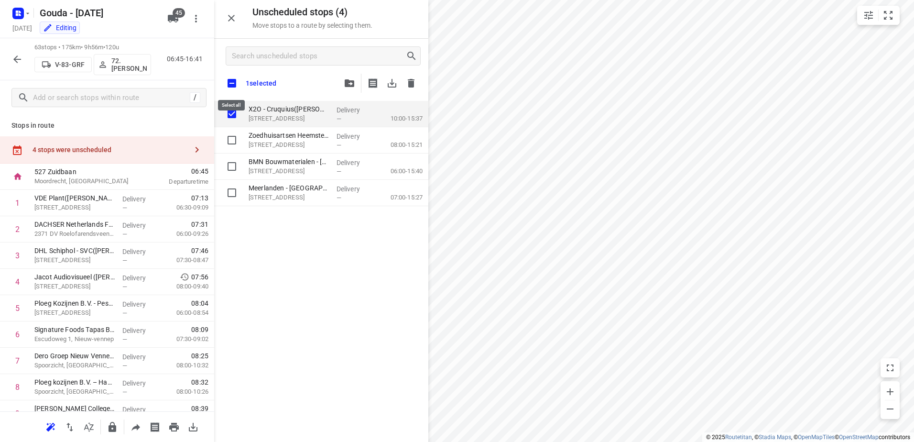
checkbox input "true"
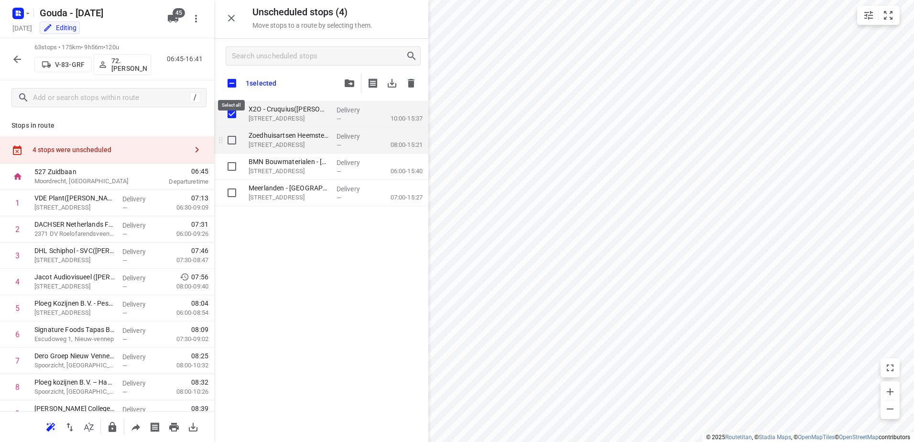
checkbox input "true"
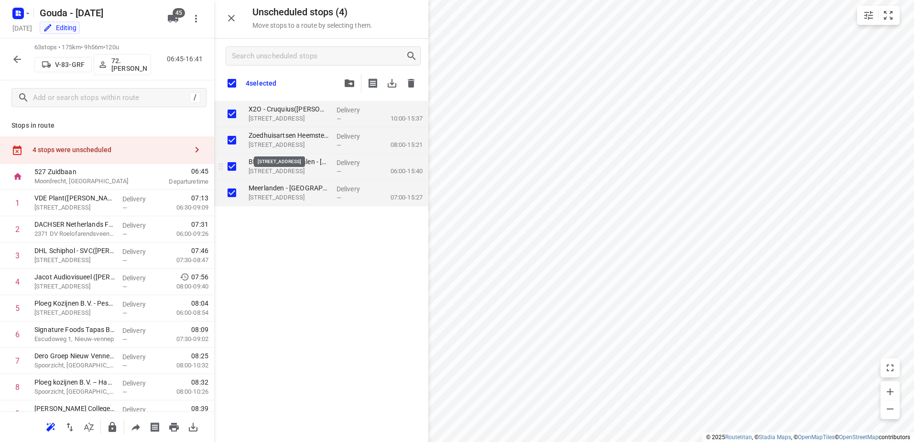
checkbox input "true"
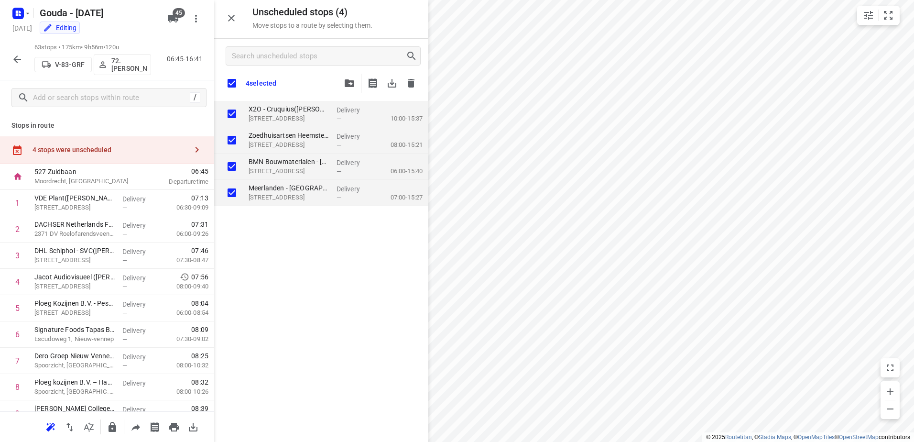
checkbox input "true"
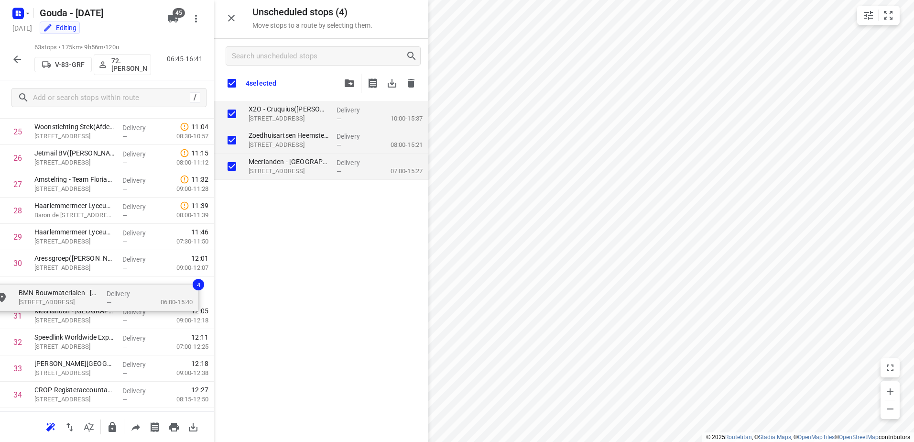
scroll to position [686, 0]
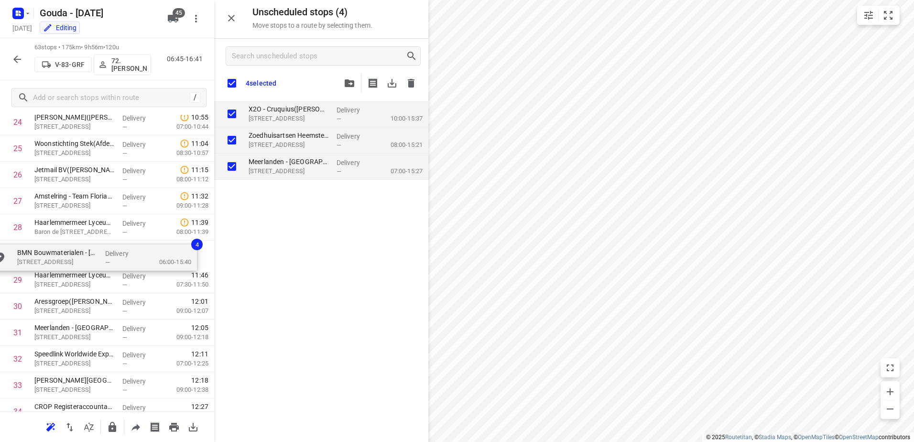
drag, startPoint x: 334, startPoint y: 163, endPoint x: 154, endPoint y: 252, distance: 200.6
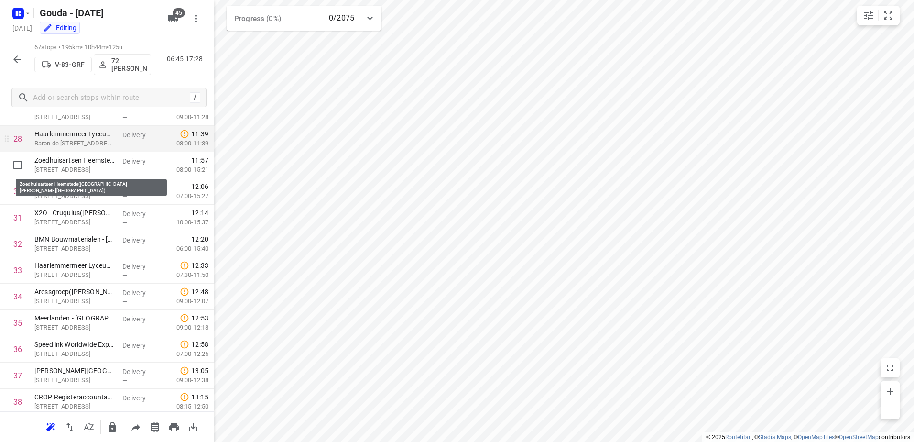
scroll to position [733, 0]
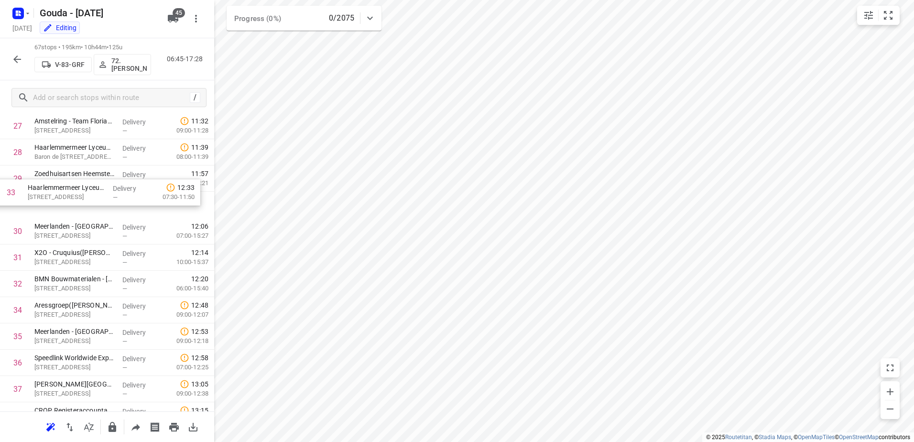
drag, startPoint x: 113, startPoint y: 291, endPoint x: 109, endPoint y: 189, distance: 102.4
click at [109, 189] on div "1 VDE Plant(Hein Visser) Oudendijkseweg 5, Woubrugge Delivery — 07:13 06:30-09:…" at bounding box center [107, 310] width 214 height 1762
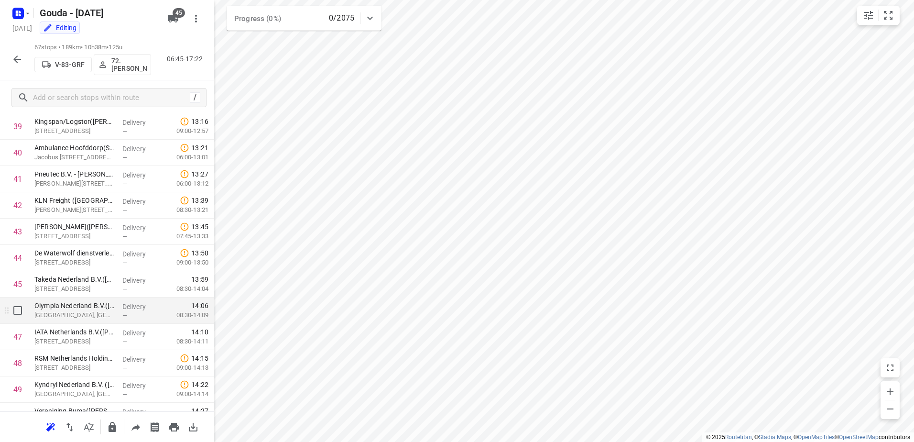
scroll to position [1065, 0]
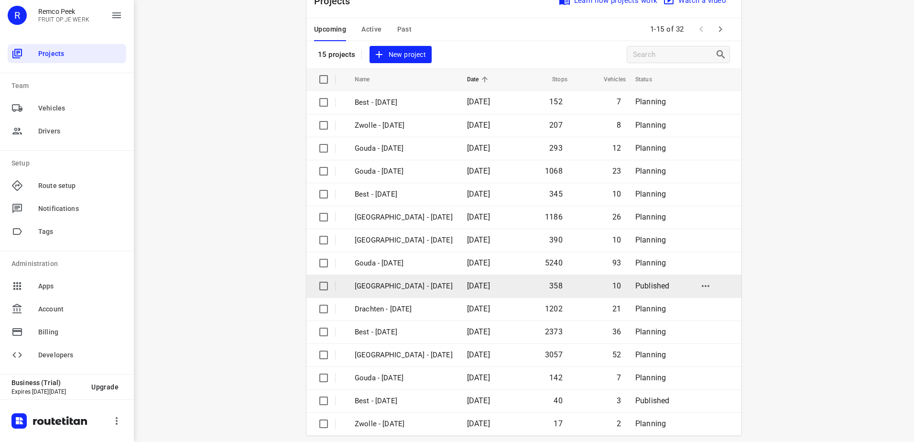
scroll to position [42, 0]
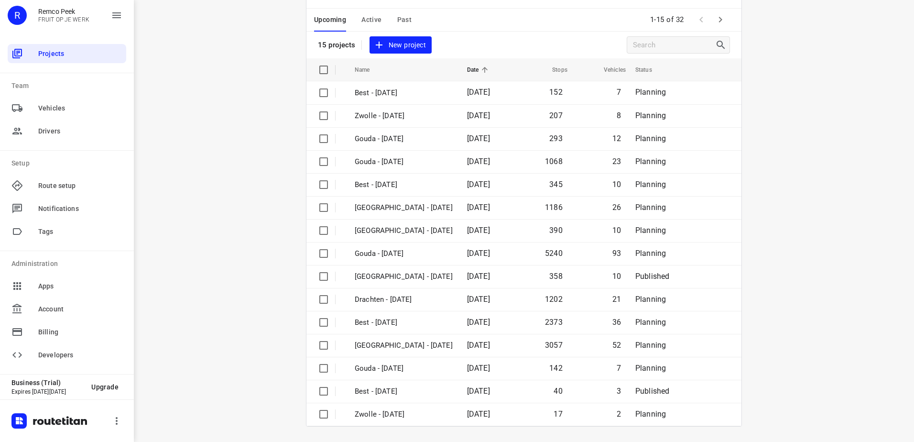
click at [715, 20] on icon "button" at bounding box center [720, 19] width 11 height 11
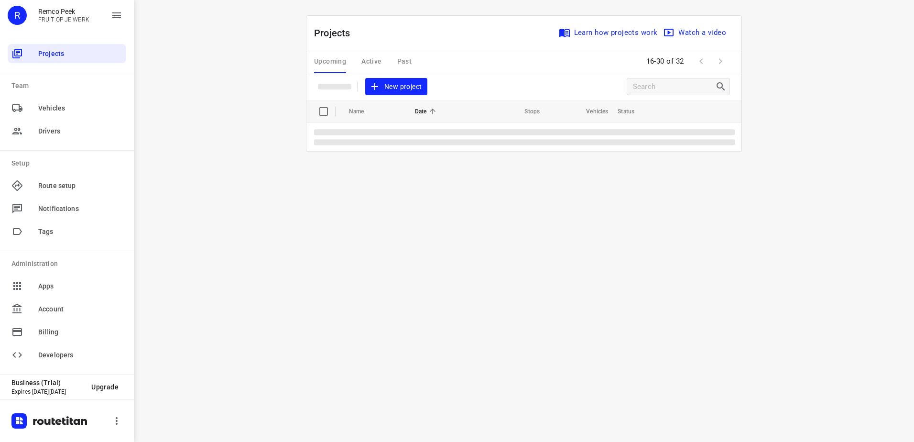
scroll to position [0, 0]
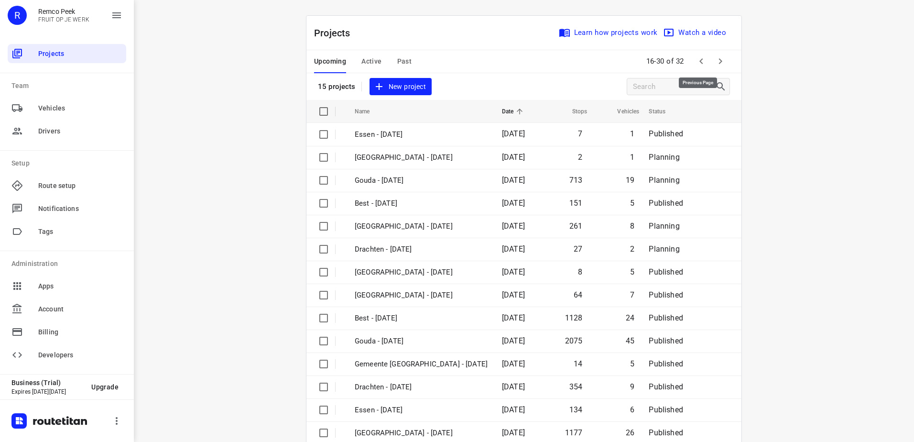
click at [702, 62] on icon "button" at bounding box center [701, 60] width 11 height 11
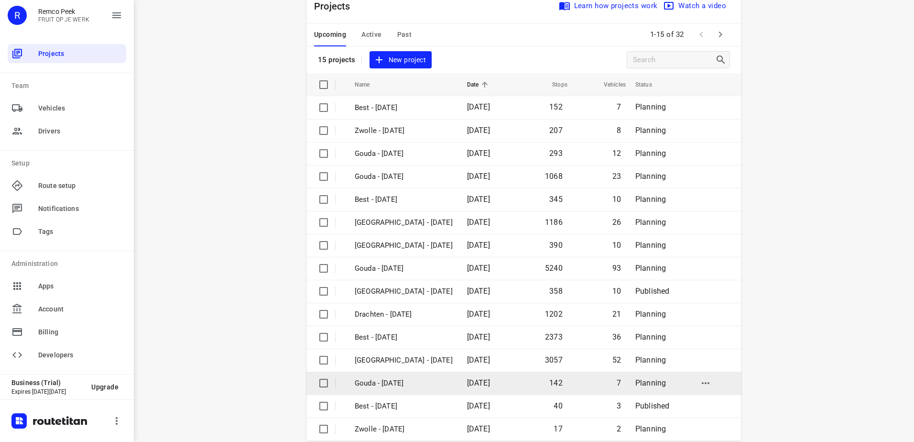
scroll to position [42, 0]
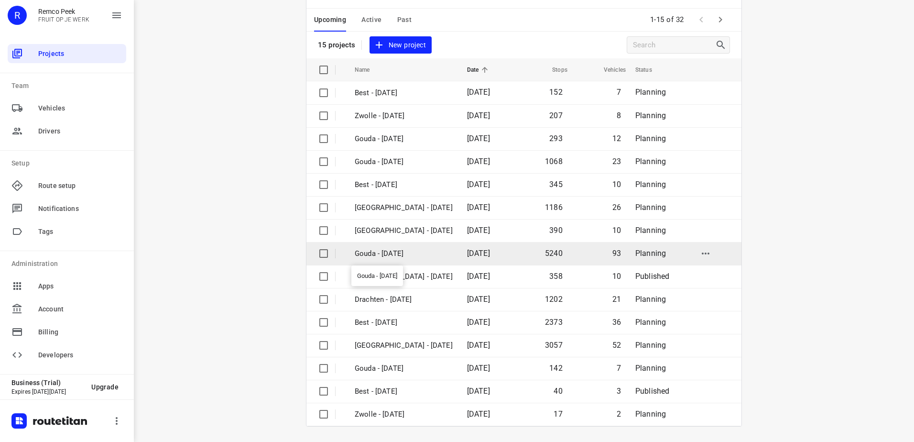
click at [407, 253] on p "Gouda - Monday" at bounding box center [404, 253] width 98 height 11
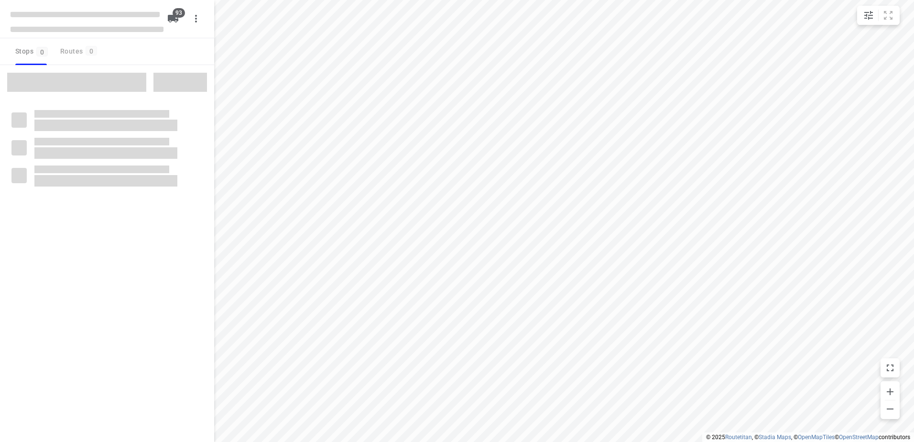
checkbox input "true"
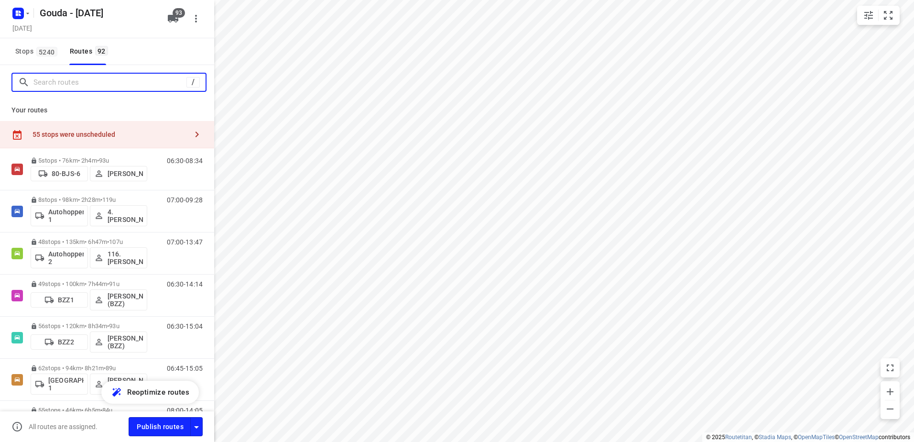
click at [68, 82] on input "Search routes" at bounding box center [109, 82] width 153 height 15
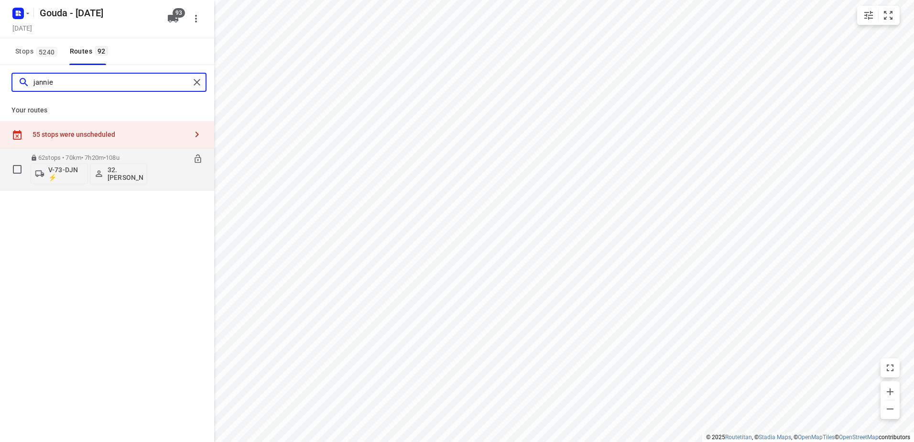
type input "jannie"
click at [66, 155] on p "62 stops • 70km • 7h20m • 108u" at bounding box center [89, 157] width 117 height 7
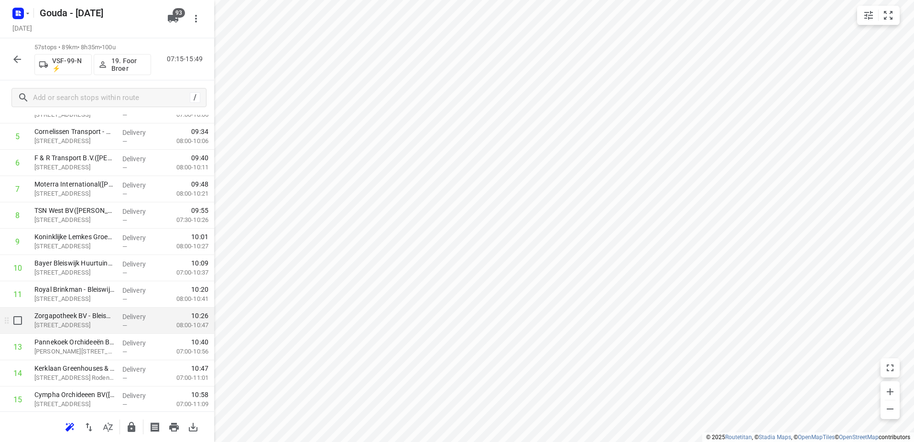
scroll to position [239, 0]
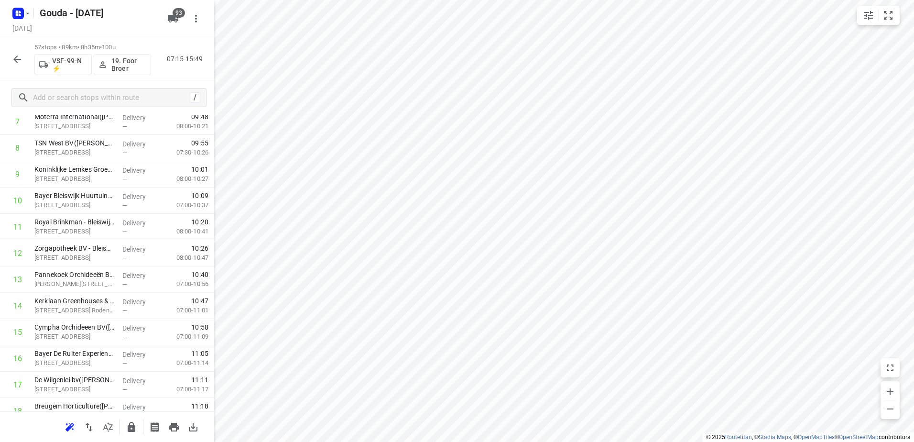
click at [18, 63] on icon "button" at bounding box center [16, 59] width 11 height 11
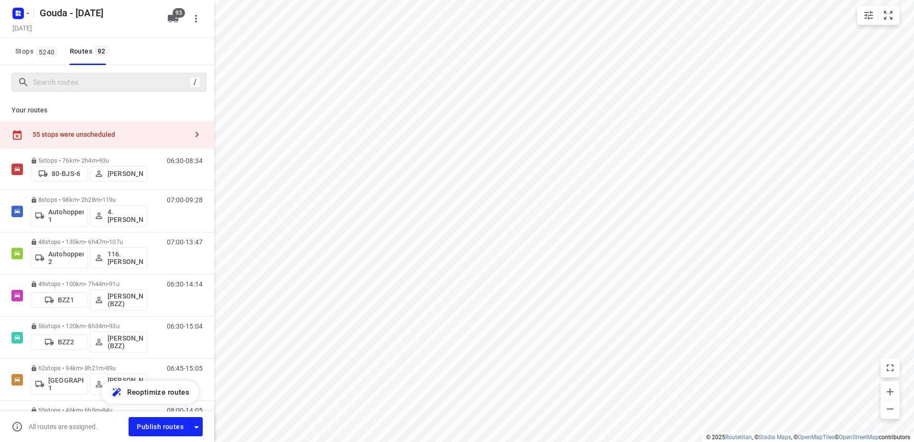
click at [78, 90] on div "/" at bounding box center [108, 82] width 195 height 19
click at [82, 82] on input "Search routes" at bounding box center [119, 82] width 172 height 15
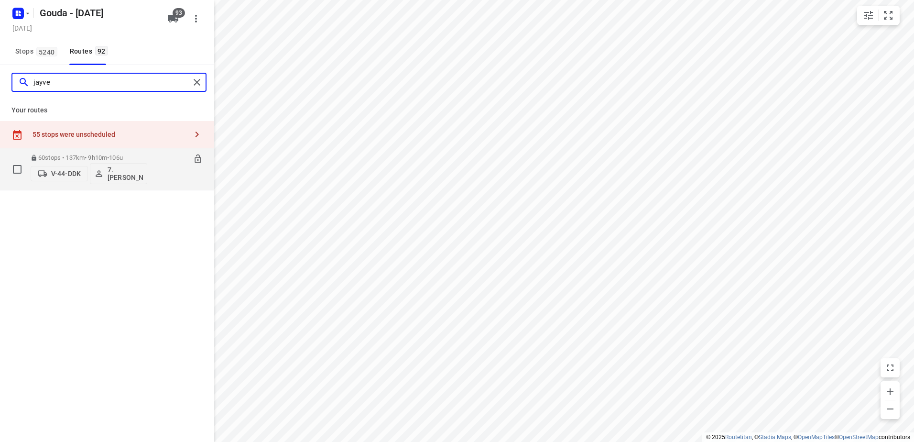
type input "jayve"
click at [95, 155] on p "60 stops • 137km • 9h10m • 106u" at bounding box center [89, 157] width 117 height 7
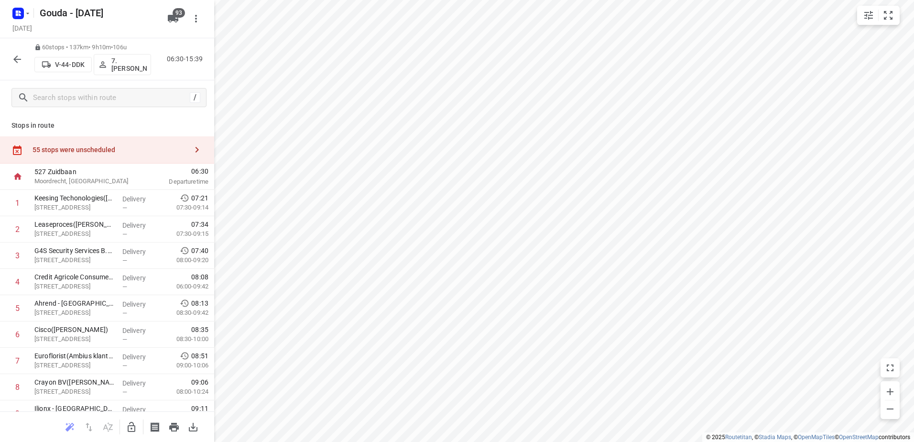
click at [13, 56] on icon "button" at bounding box center [16, 59] width 11 height 11
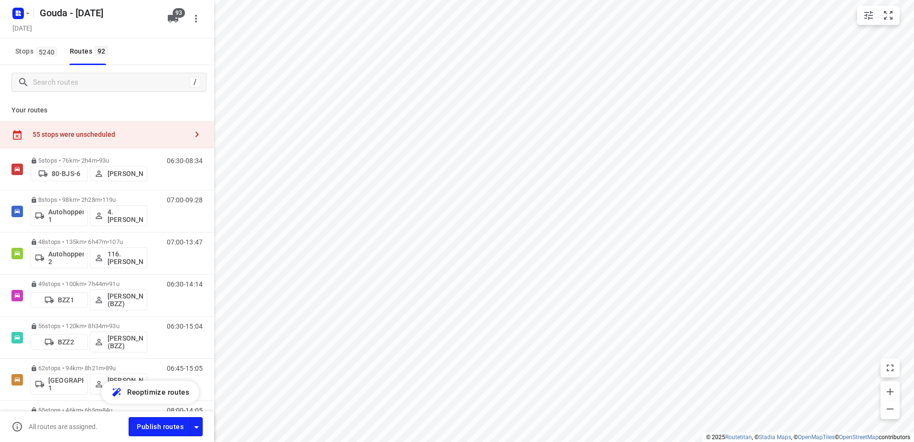
click at [114, 93] on div "/" at bounding box center [107, 82] width 214 height 34
click at [114, 88] on input "Search routes" at bounding box center [109, 82] width 153 height 15
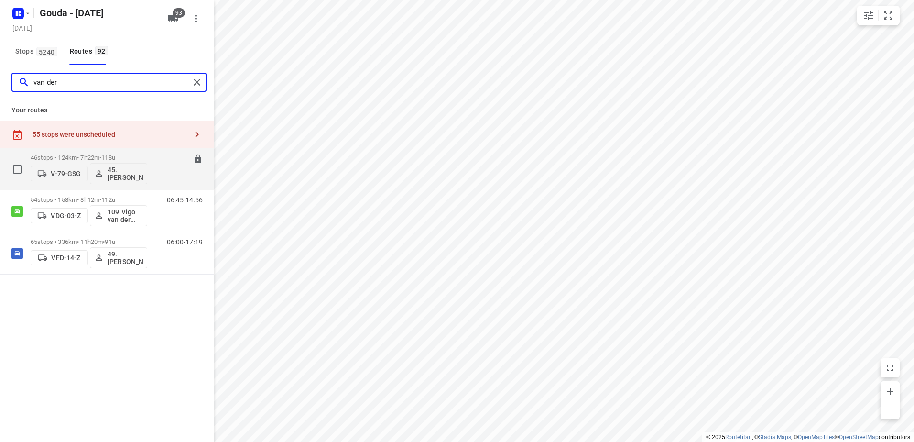
type input "van der"
click at [96, 154] on p "46 stops • 124km • 7h22m • 118u" at bounding box center [89, 157] width 117 height 7
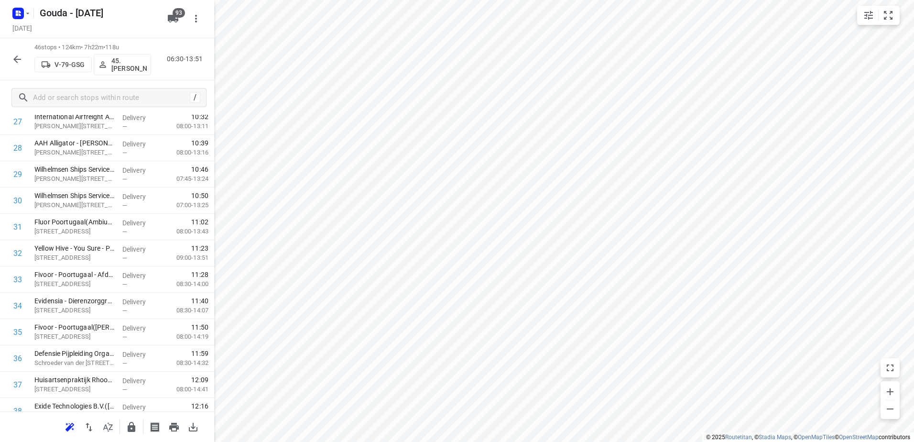
scroll to position [1015, 0]
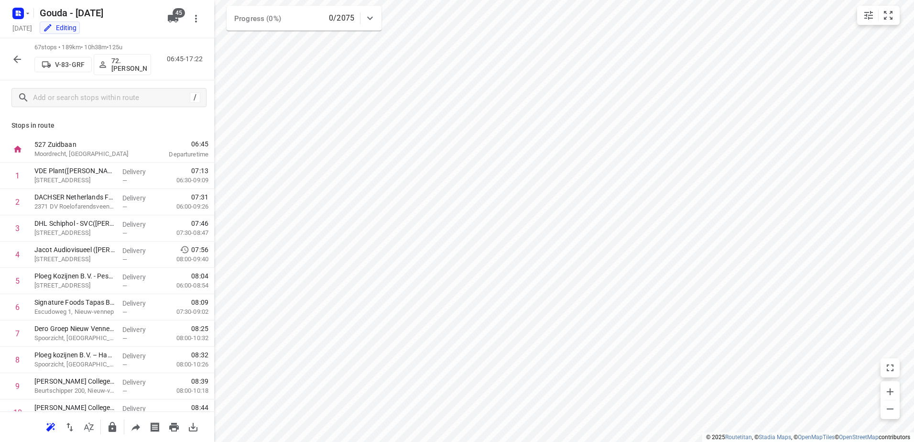
scroll to position [1065, 0]
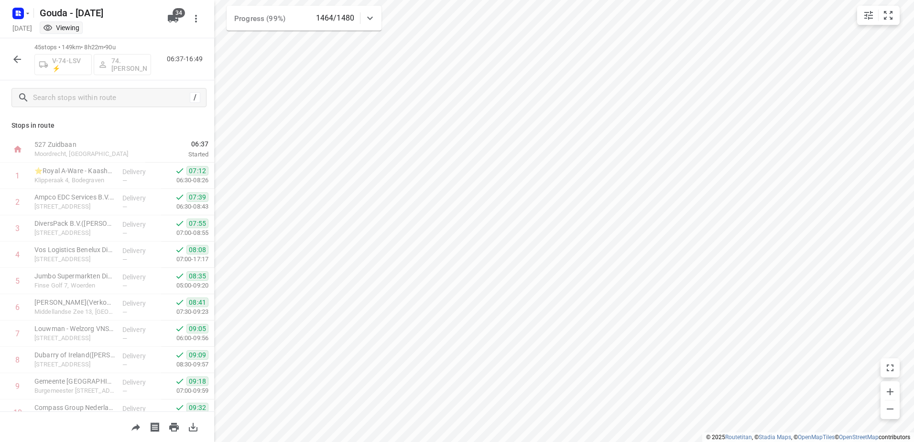
scroll to position [961, 0]
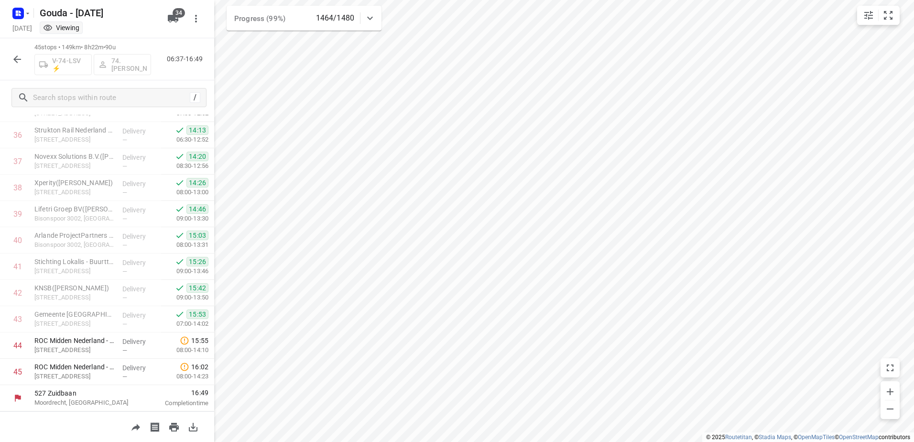
click at [15, 54] on icon "button" at bounding box center [16, 59] width 11 height 11
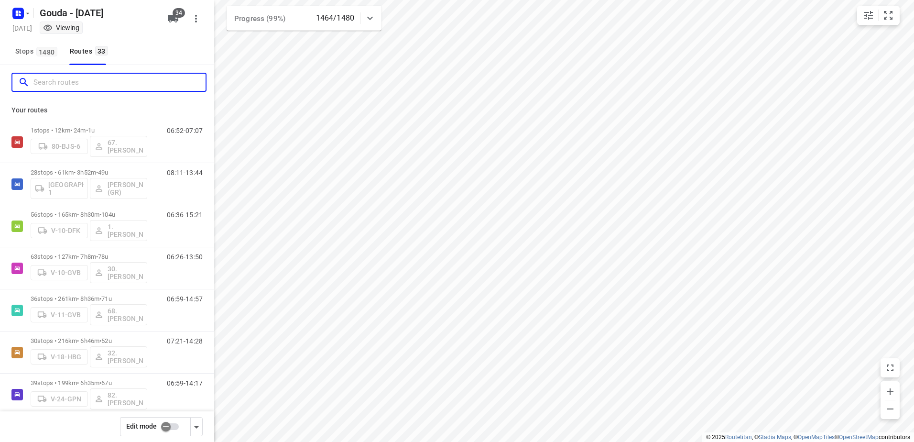
click at [67, 79] on input "Search routes" at bounding box center [119, 82] width 172 height 15
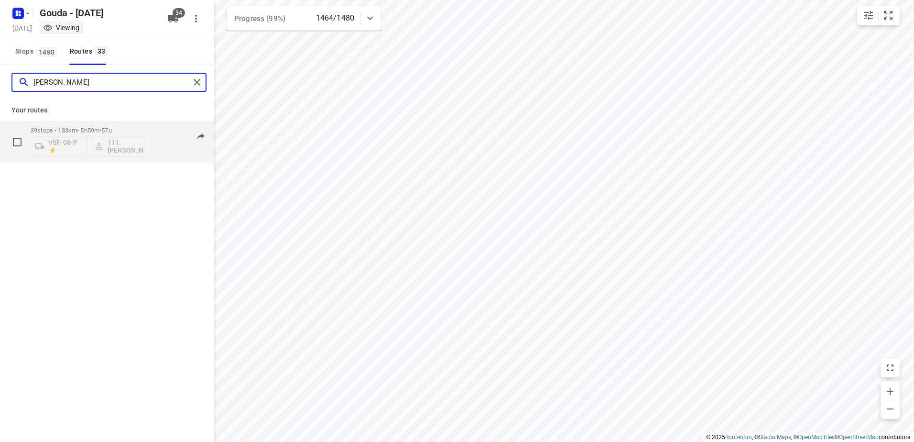
type input "[PERSON_NAME]"
click at [101, 129] on span "•" at bounding box center [100, 130] width 2 height 7
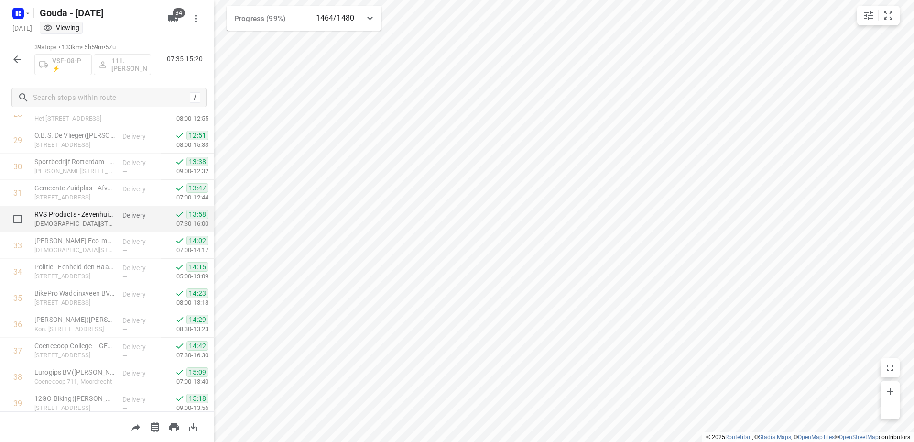
scroll to position [803, 0]
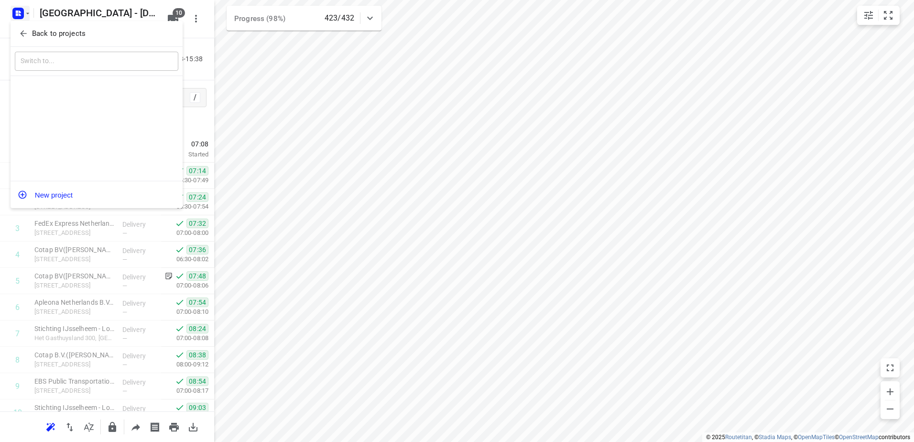
click at [33, 29] on p "Back to projects" at bounding box center [59, 33] width 54 height 11
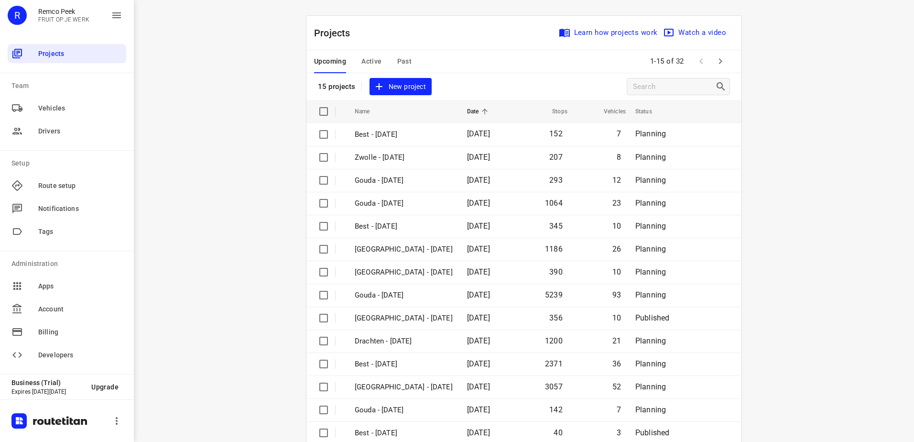
click at [369, 61] on span "Active" at bounding box center [371, 61] width 20 height 12
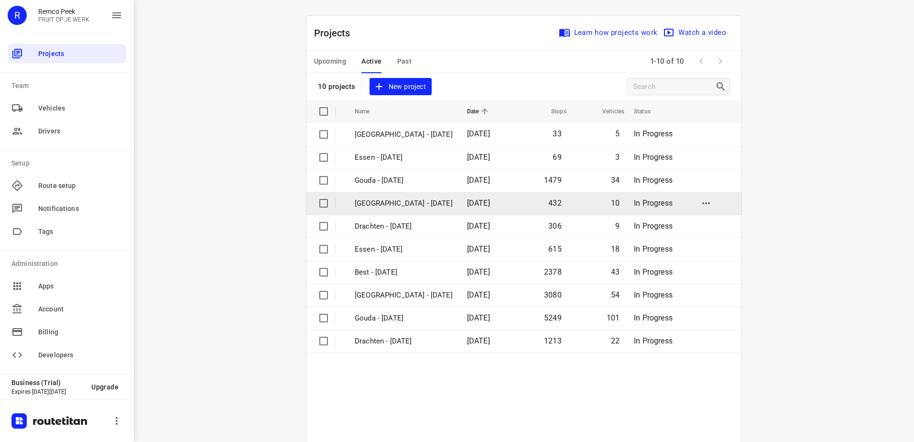
click at [409, 202] on p "[GEOGRAPHIC_DATA] - [DATE]" at bounding box center [404, 203] width 98 height 11
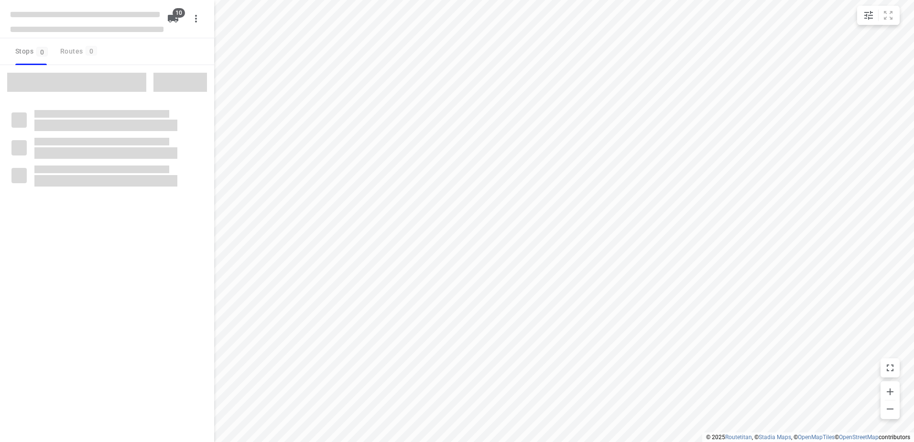
checkbox input "true"
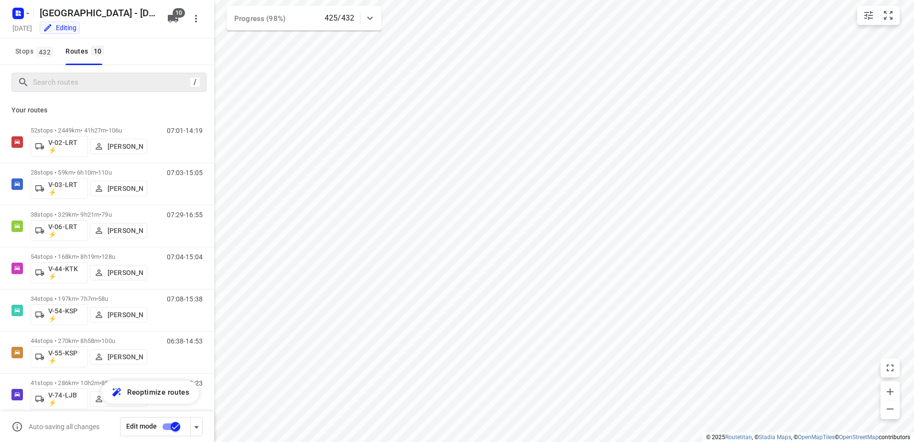
click at [80, 90] on div "/" at bounding box center [108, 82] width 195 height 19
click at [89, 88] on input "Search routes" at bounding box center [109, 82] width 153 height 15
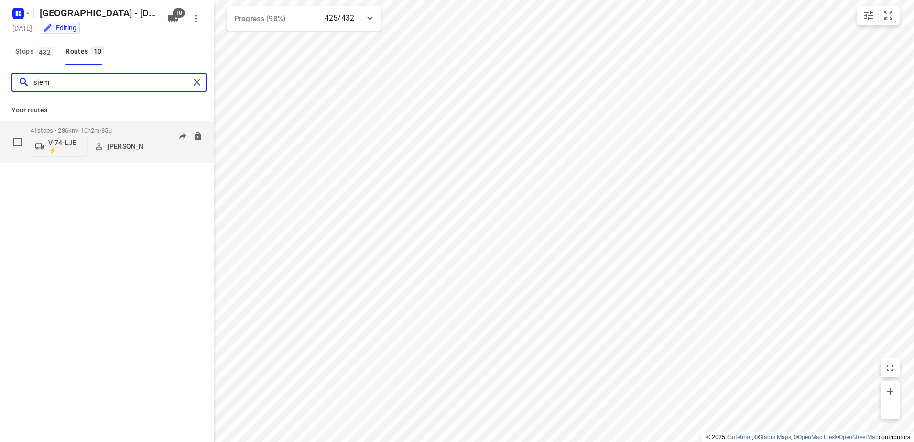
type input "siem"
click at [90, 128] on p "41 stops • 286km • 10h2m • 85u" at bounding box center [89, 130] width 117 height 7
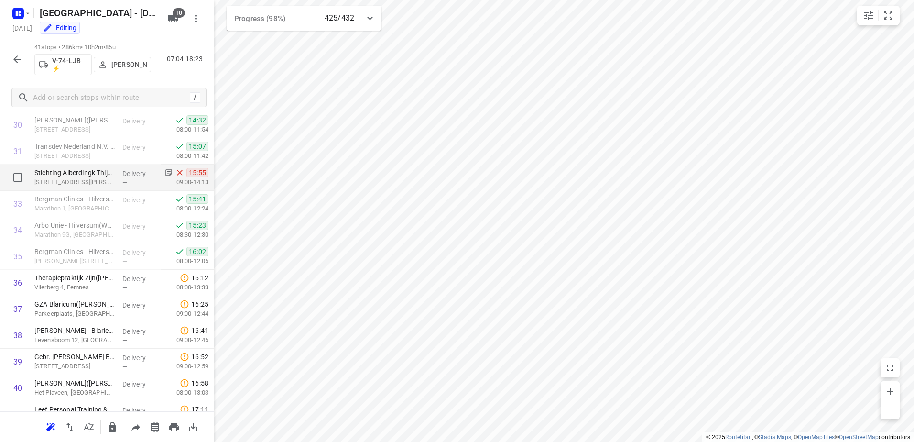
scroll to position [856, 0]
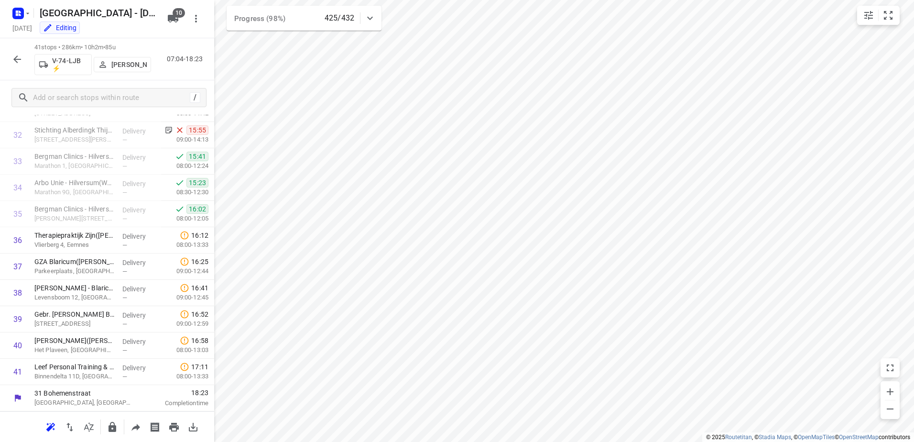
click at [22, 62] on icon "button" at bounding box center [16, 59] width 11 height 11
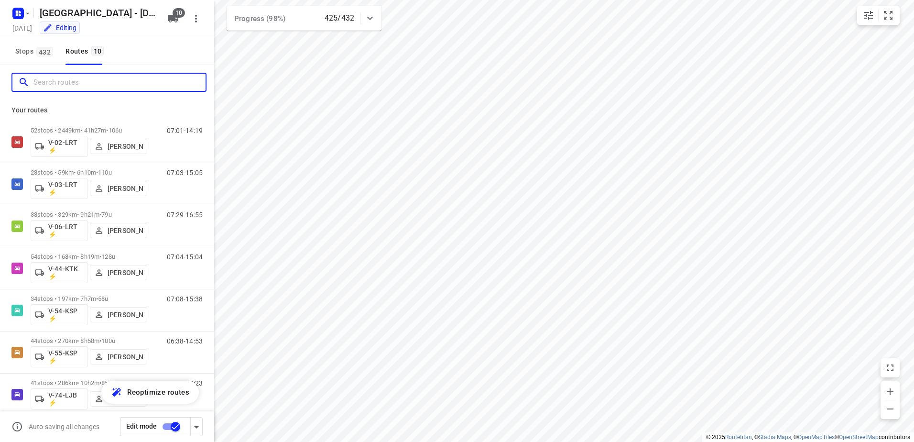
click at [102, 86] on input "Search routes" at bounding box center [119, 82] width 172 height 15
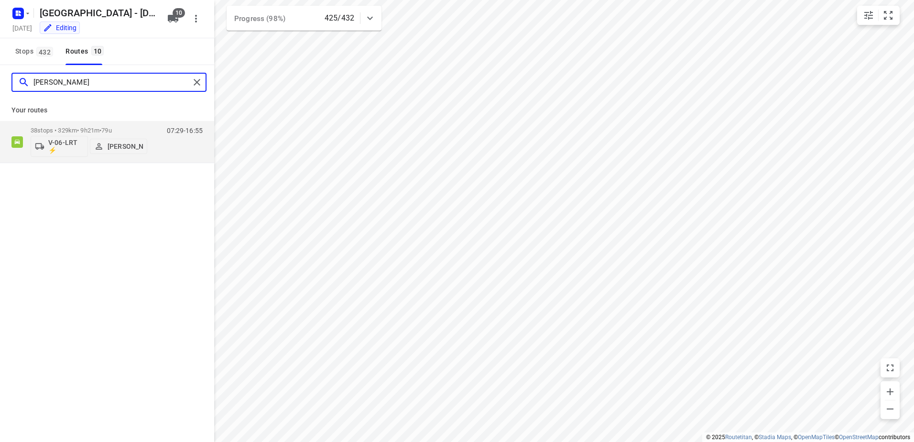
type input "thomas"
click at [79, 119] on div "Your routes 38 stops • 329km • 9h21m • 79u V-06-LRT ⚡ Thomas Bol 07:29-16:55" at bounding box center [107, 131] width 214 height 64
click at [79, 128] on p "38 stops • 329km • 9h21m • 79u" at bounding box center [89, 130] width 117 height 7
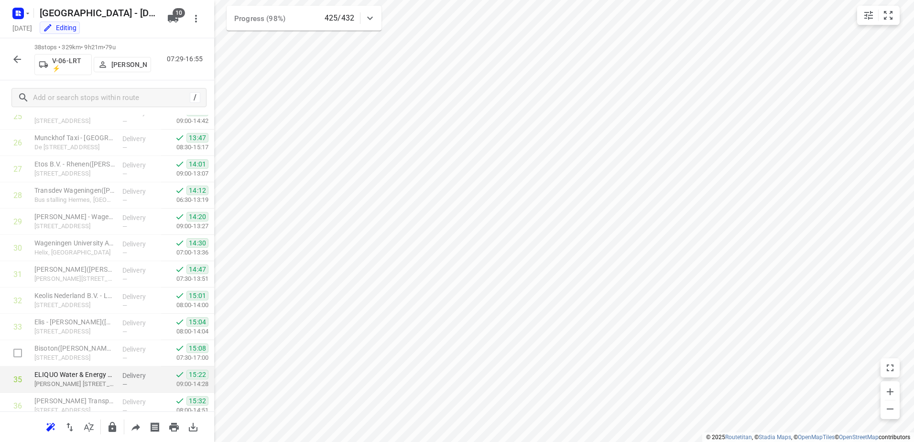
scroll to position [777, 0]
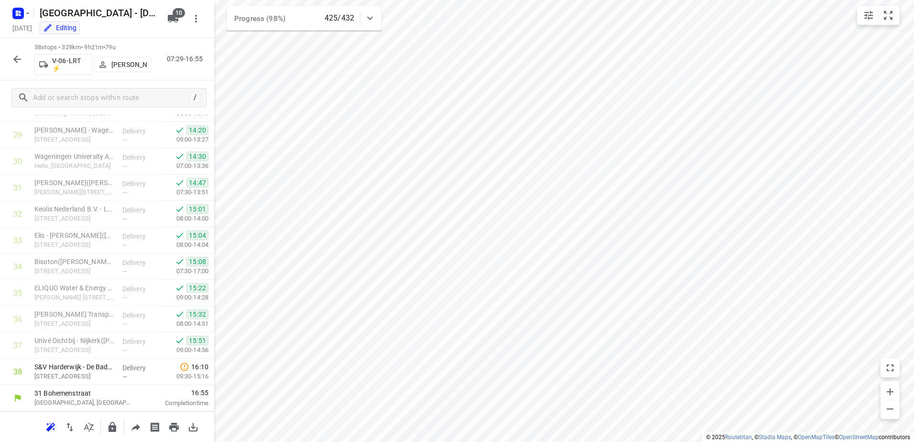
click at [14, 62] on icon "button" at bounding box center [16, 59] width 11 height 11
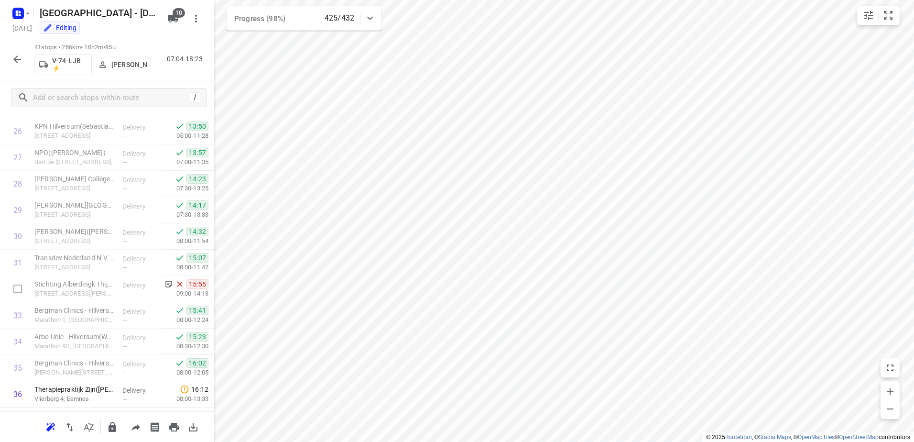
scroll to position [856, 0]
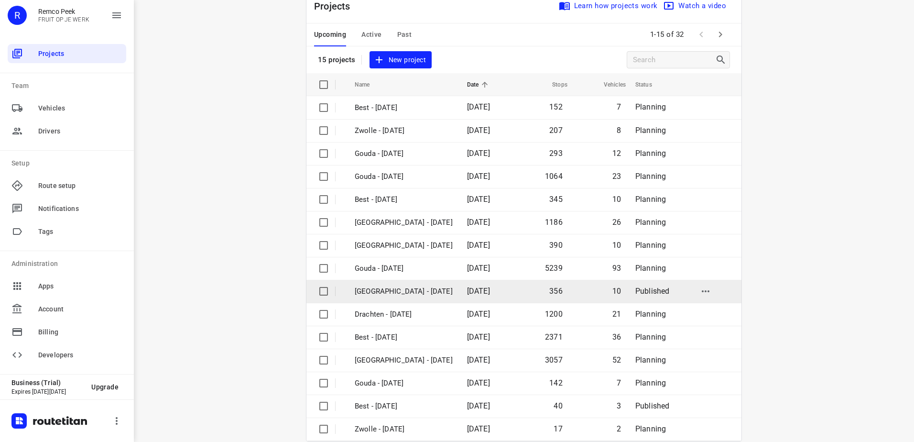
scroll to position [42, 0]
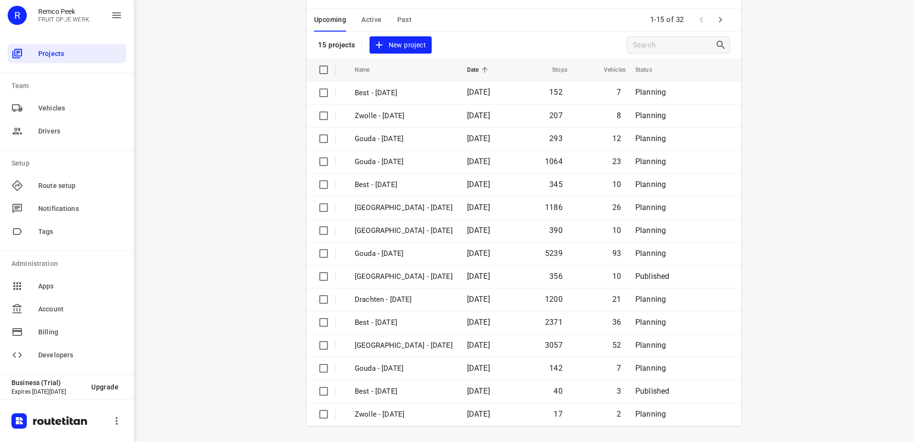
click at [711, 26] on button "button" at bounding box center [720, 19] width 19 height 19
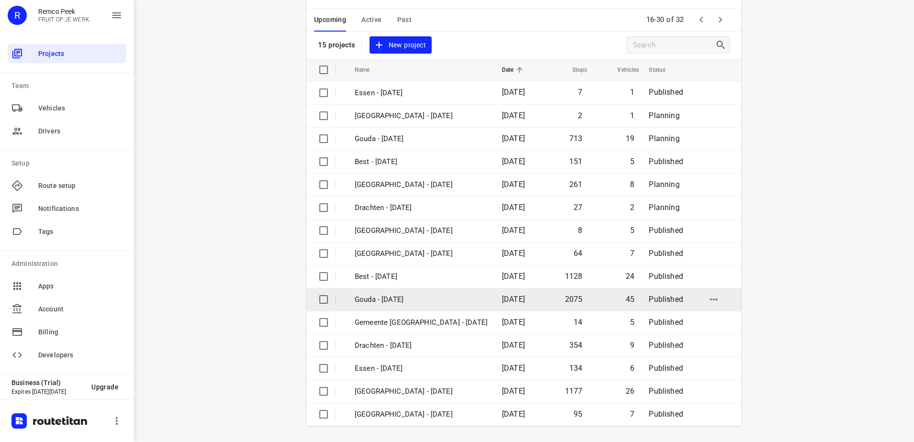
click at [430, 289] on td "Gouda - [DATE]" at bounding box center [419, 299] width 149 height 23
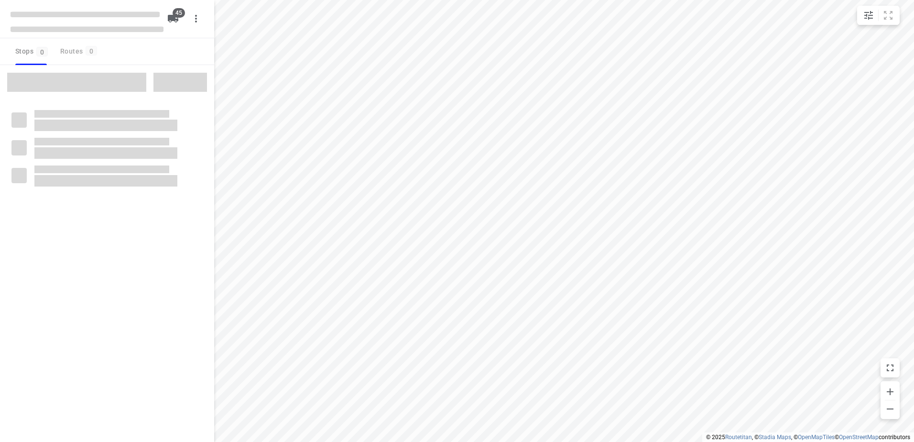
checkbox input "true"
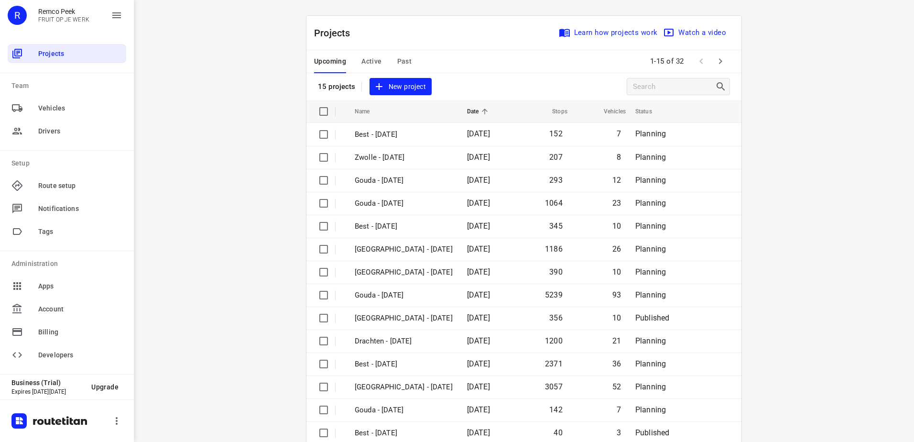
click at [362, 60] on span "Active" at bounding box center [371, 61] width 20 height 12
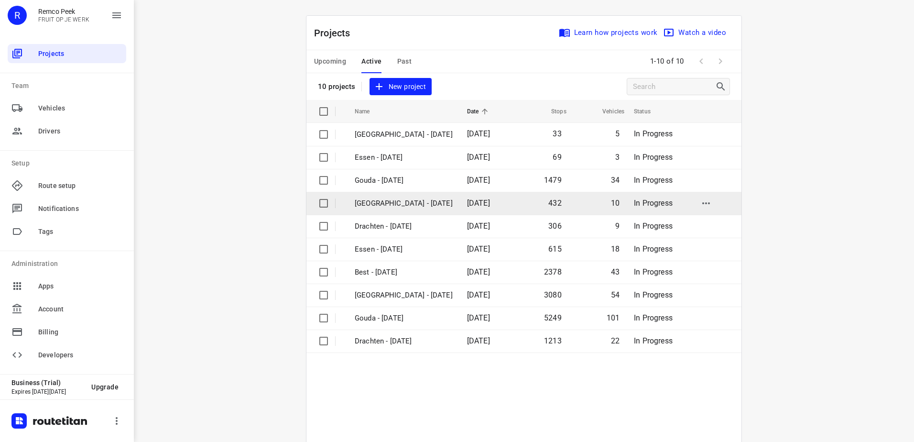
click at [401, 198] on p "[GEOGRAPHIC_DATA] - [DATE]" at bounding box center [404, 203] width 98 height 11
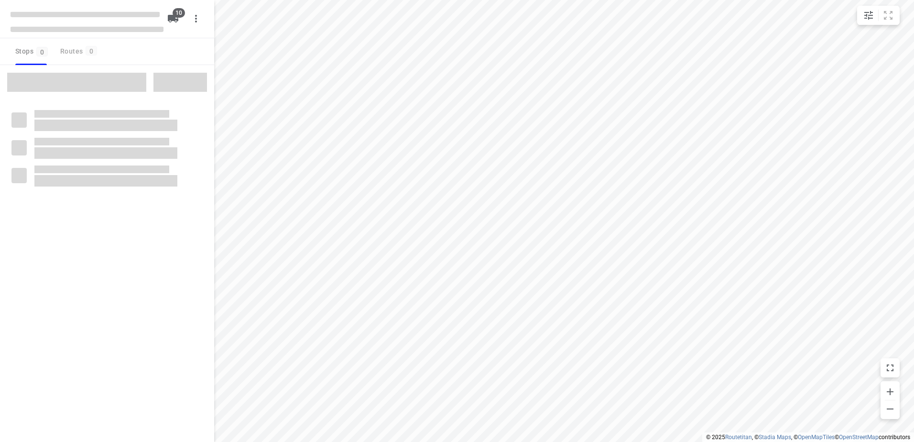
checkbox input "true"
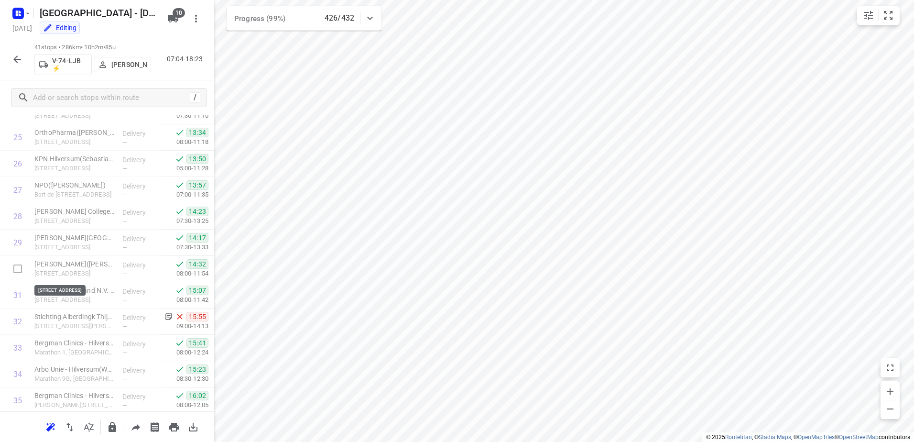
scroll to position [856, 0]
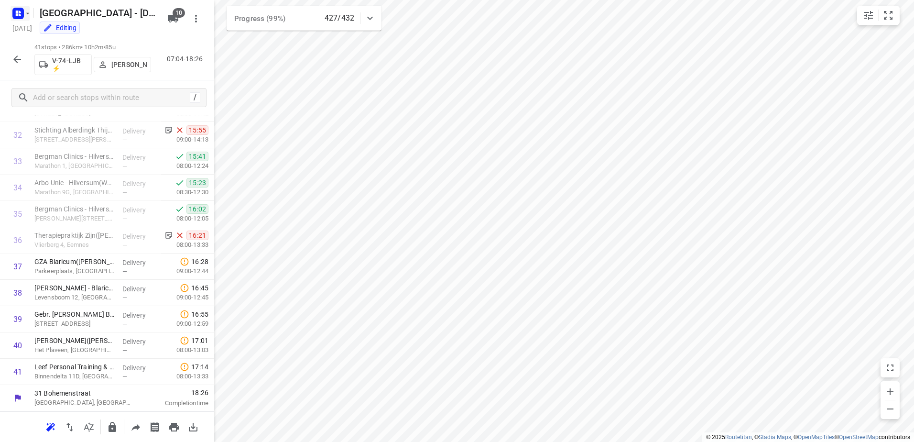
click at [13, 11] on rect "button" at bounding box center [17, 13] width 11 height 11
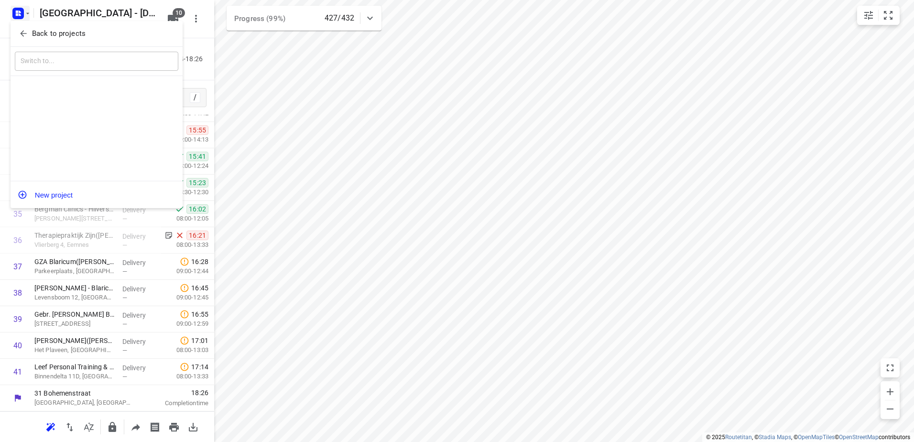
click at [33, 37] on p "Back to projects" at bounding box center [59, 33] width 54 height 11
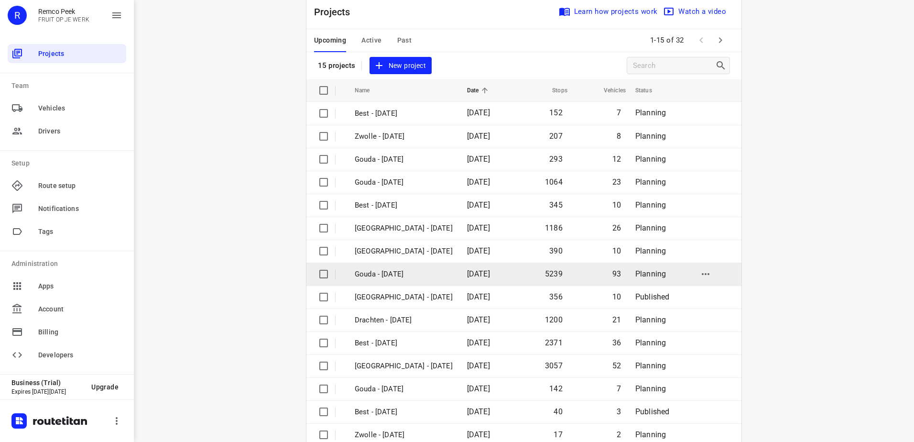
scroll to position [42, 0]
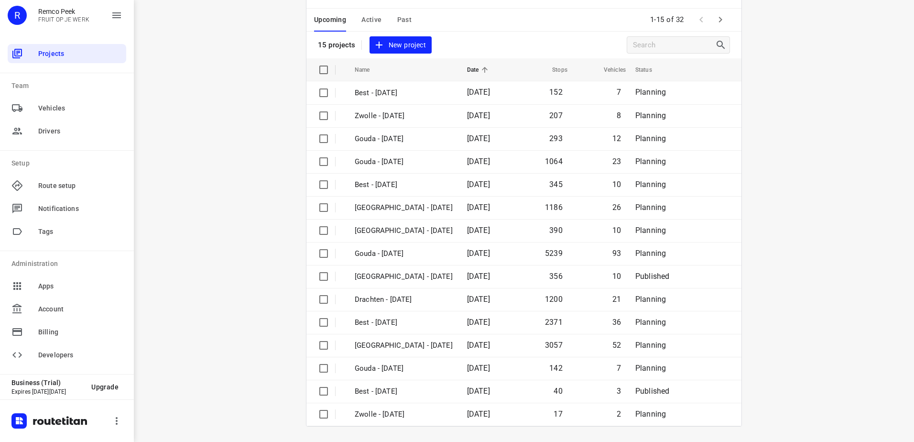
click at [719, 23] on icon "button" at bounding box center [720, 19] width 11 height 11
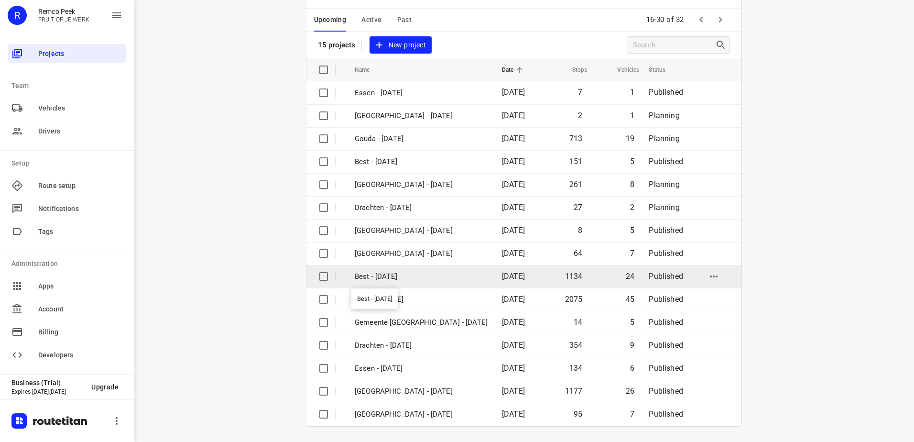
click at [408, 281] on p "Best - [DATE]" at bounding box center [421, 276] width 133 height 11
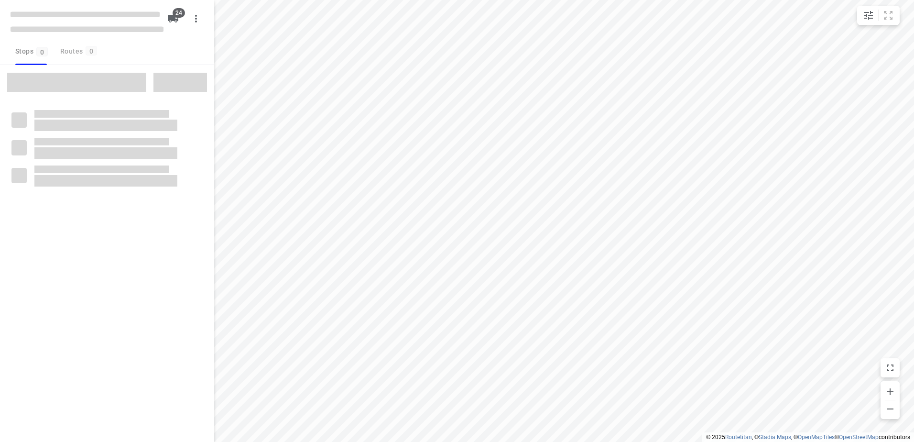
checkbox input "true"
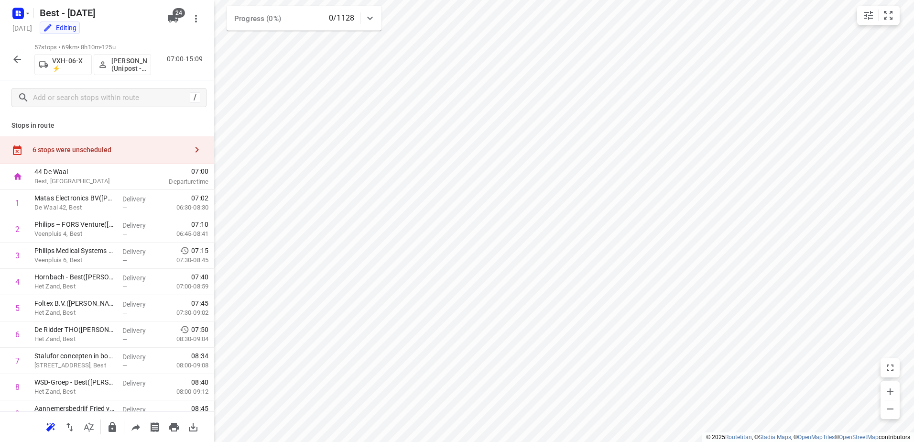
click at [88, 161] on div "6 stops were unscheduled" at bounding box center [107, 149] width 214 height 27
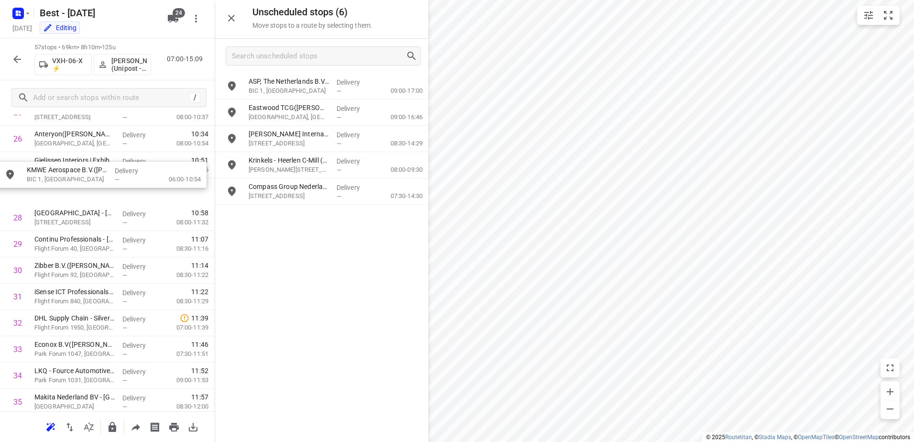
drag, startPoint x: 319, startPoint y: 216, endPoint x: 93, endPoint y: 176, distance: 229.5
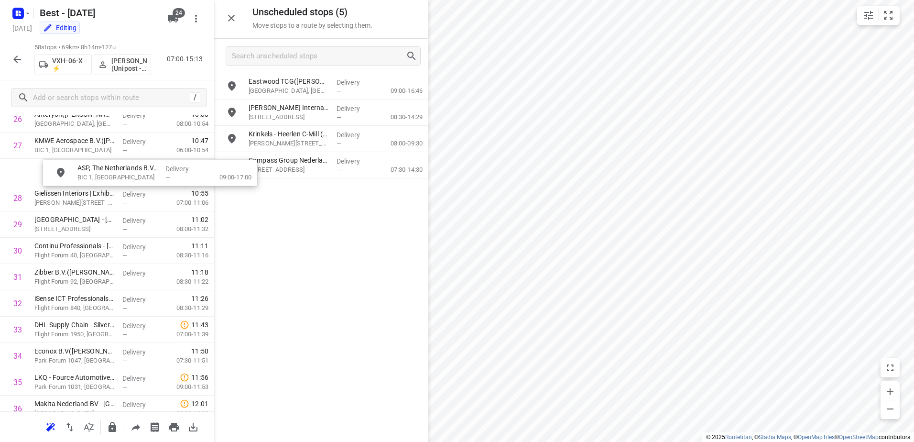
drag, startPoint x: 348, startPoint y: 80, endPoint x: 176, endPoint y: 169, distance: 192.9
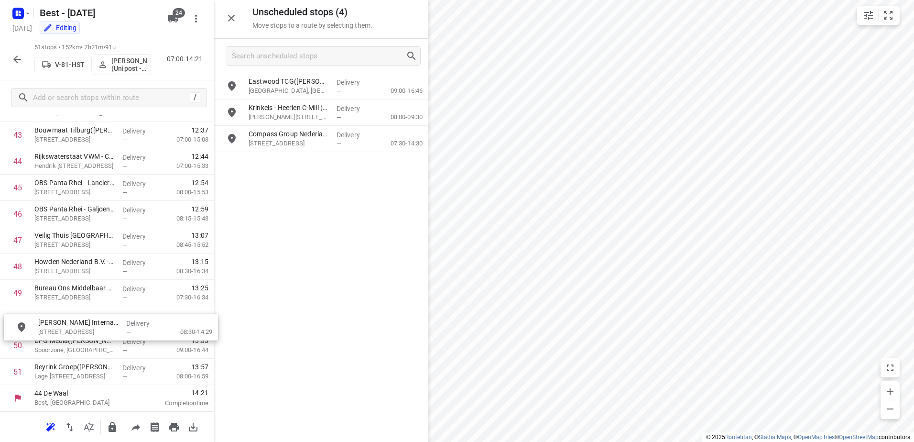
drag, startPoint x: 309, startPoint y: 113, endPoint x: 91, endPoint y: 329, distance: 306.7
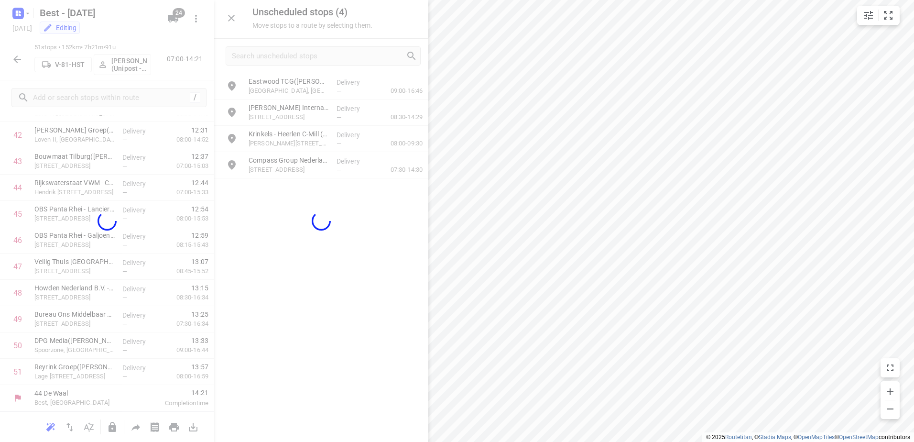
scroll to position [1146, 0]
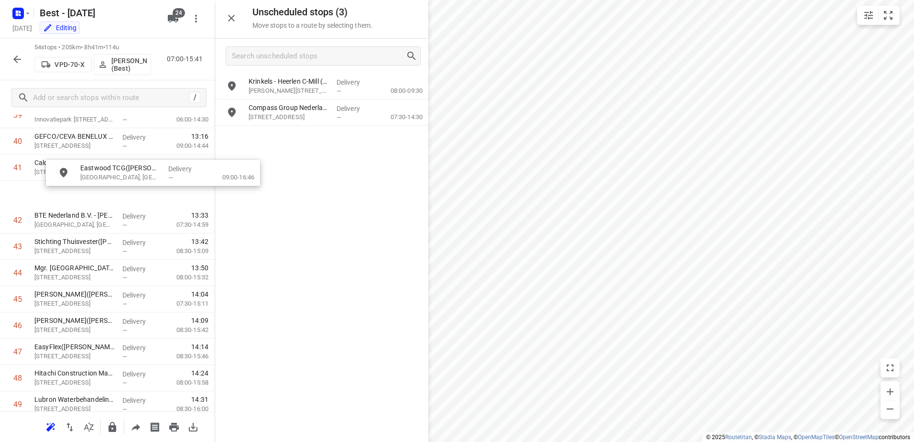
drag, startPoint x: 354, startPoint y: 88, endPoint x: 184, endPoint y: 176, distance: 192.0
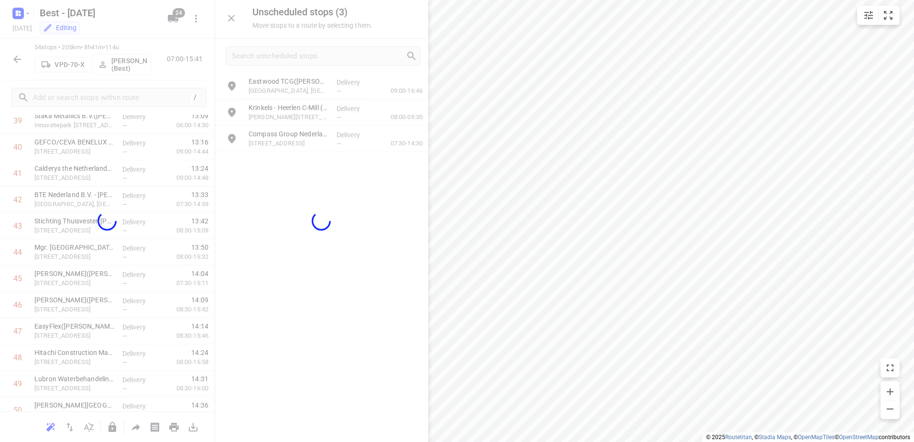
scroll to position [1082, 0]
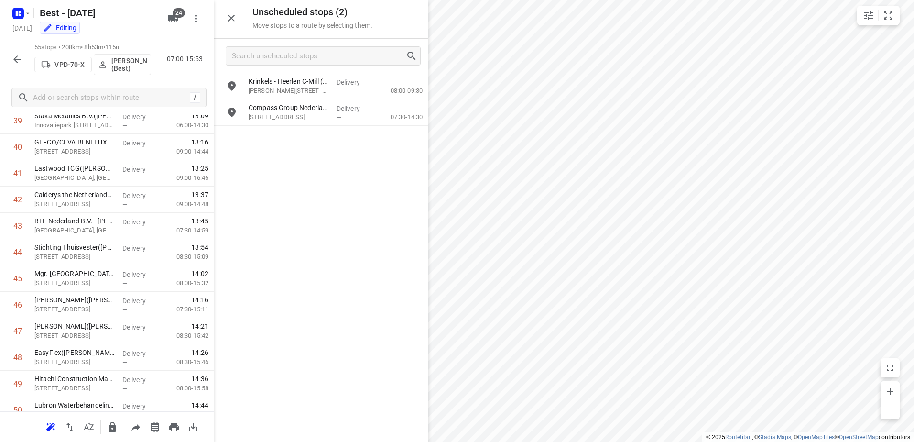
click at [417, 254] on div "i © 2025 Routetitan , © Stadia Maps , © OpenMapTiles © OpenStreetMap contributo…" at bounding box center [457, 221] width 914 height 442
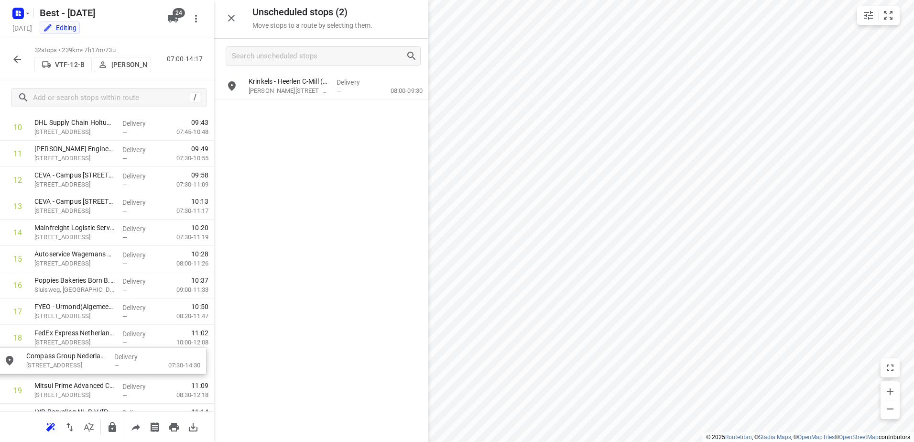
scroll to position [317, 0]
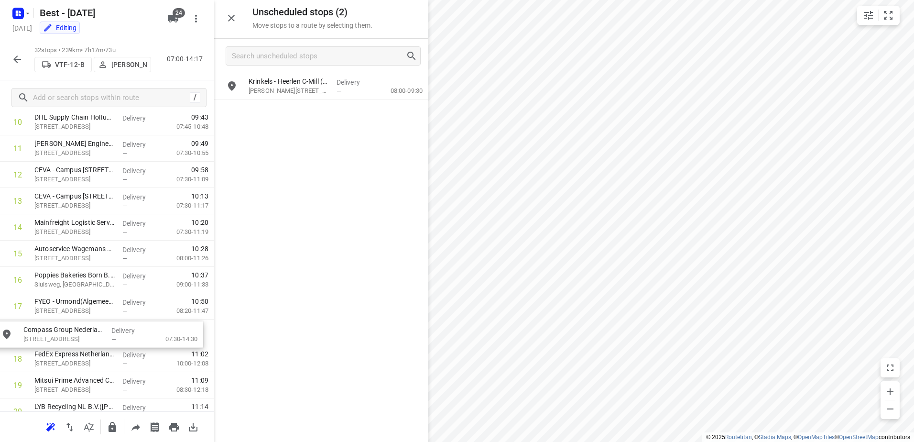
drag, startPoint x: 371, startPoint y: 109, endPoint x: 143, endPoint y: 331, distance: 318.5
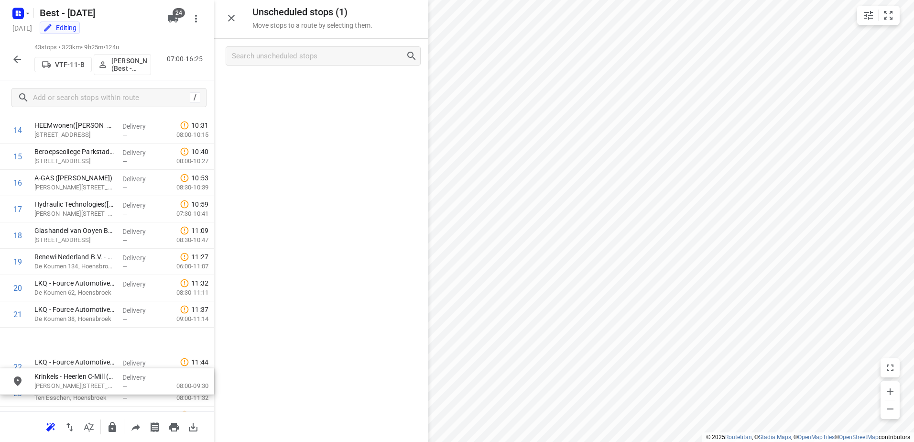
scroll to position [422, 0]
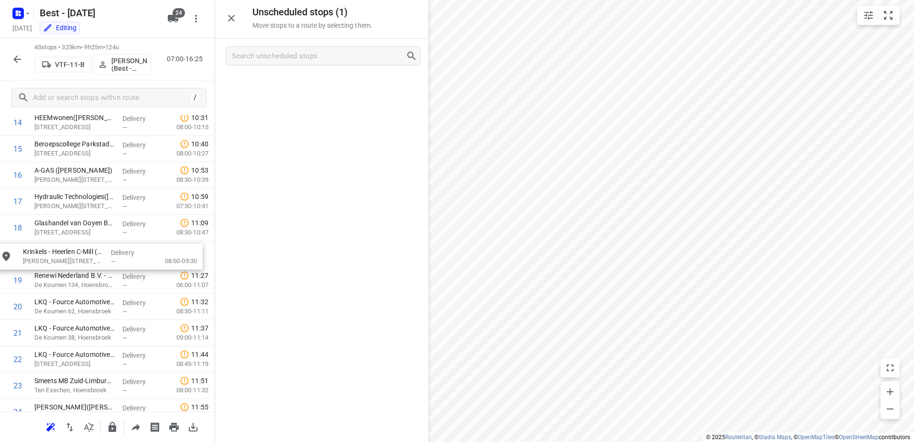
drag, startPoint x: 305, startPoint y: 85, endPoint x: 76, endPoint y: 257, distance: 286.5
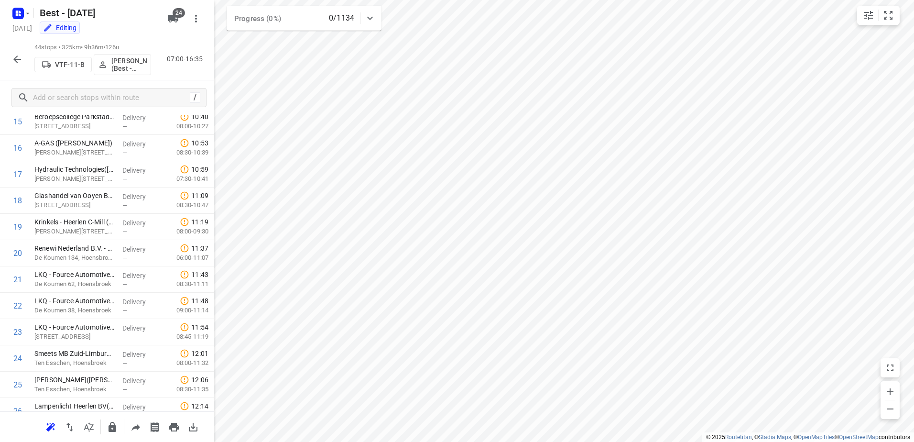
click at [17, 57] on icon "button" at bounding box center [16, 59] width 11 height 11
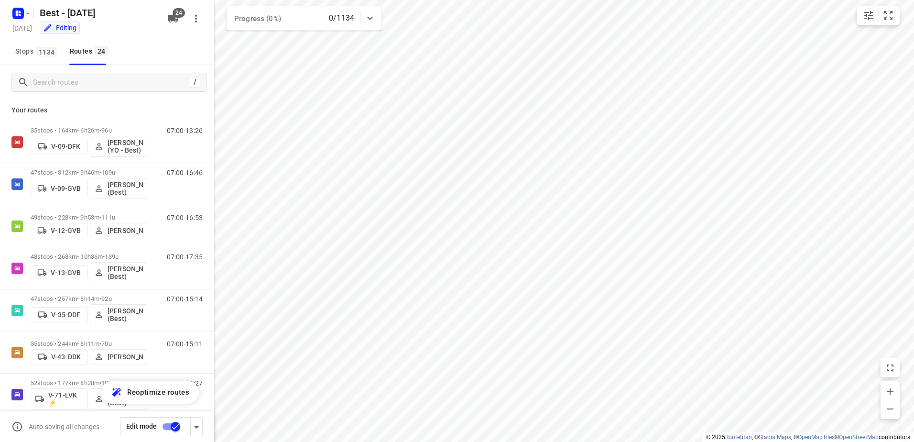
click at [175, 429] on input "checkbox" at bounding box center [175, 426] width 55 height 18
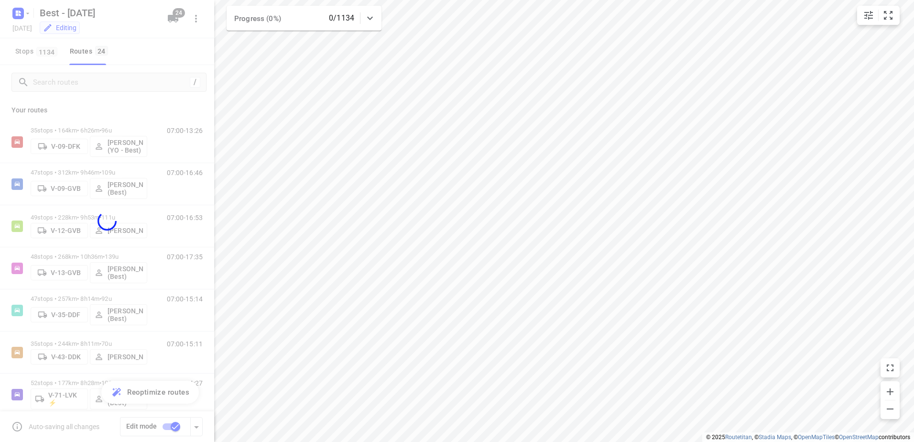
checkbox input "false"
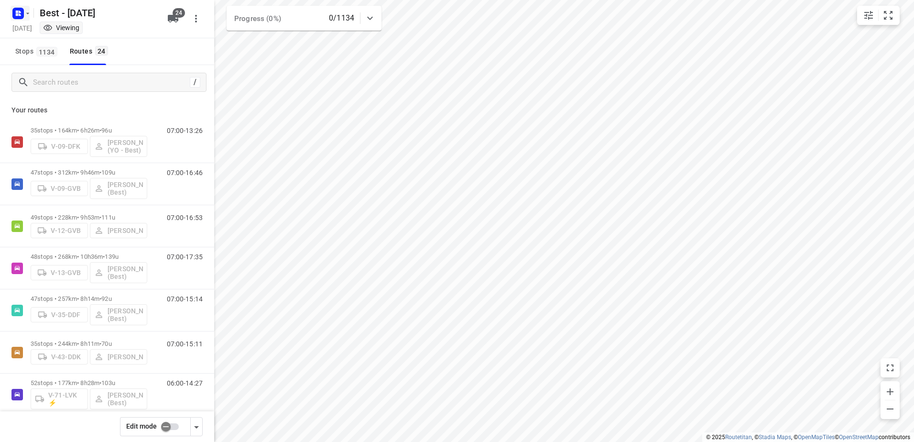
click at [15, 20] on icon "button" at bounding box center [18, 13] width 15 height 15
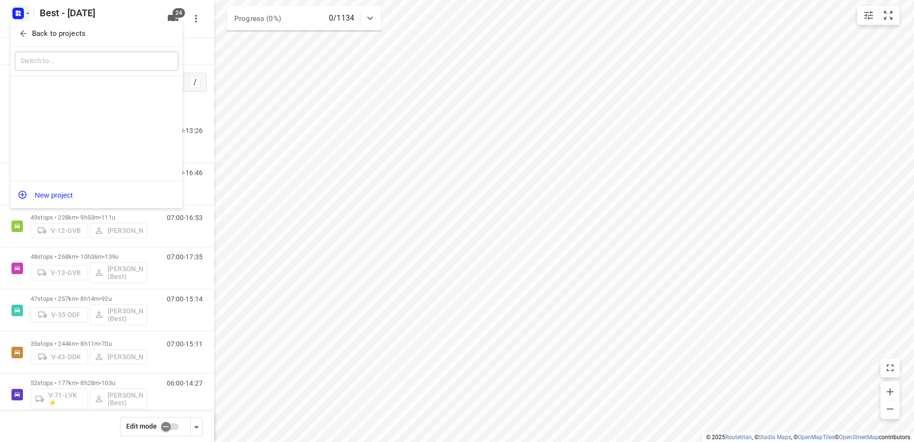
click at [40, 33] on p "Back to projects" at bounding box center [59, 33] width 54 height 11
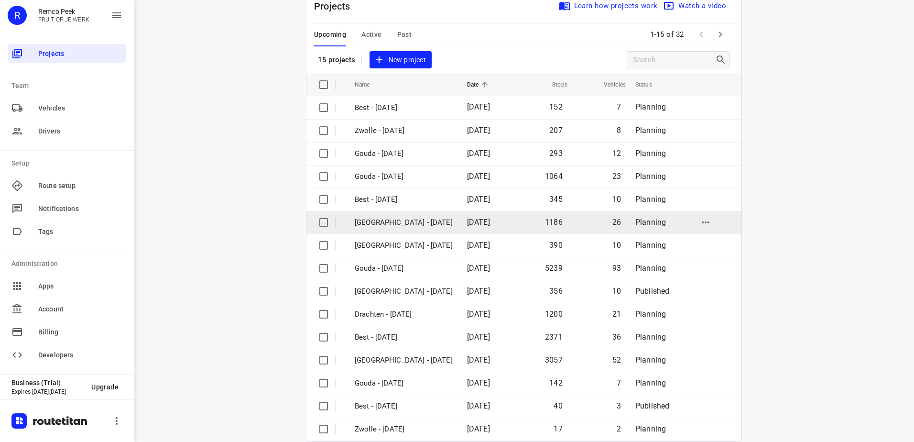
scroll to position [42, 0]
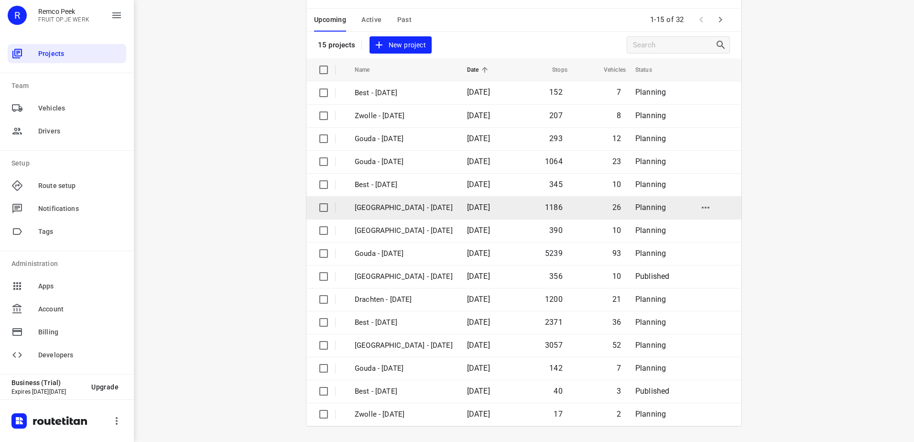
click at [402, 208] on p "[GEOGRAPHIC_DATA] - [DATE]" at bounding box center [404, 207] width 98 height 11
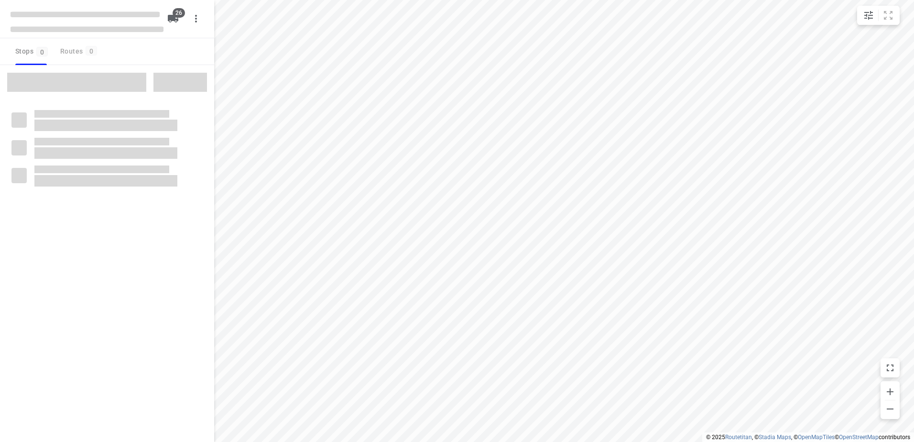
checkbox input "true"
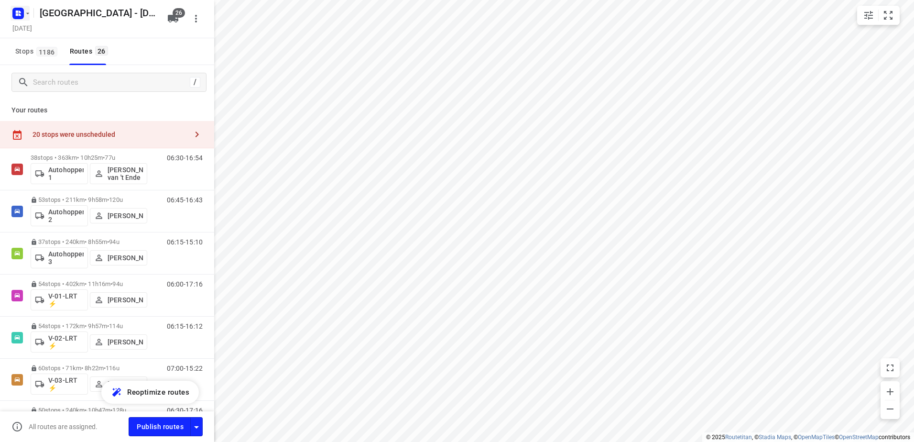
click at [22, 10] on rect "button" at bounding box center [17, 13] width 11 height 11
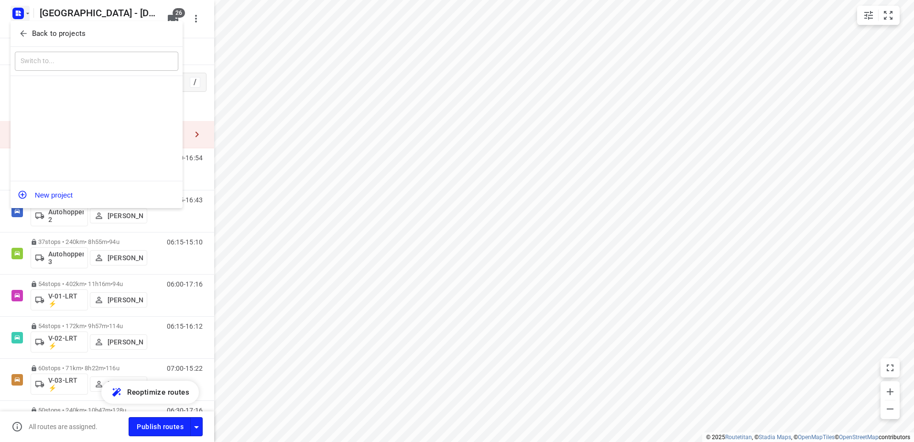
click at [44, 34] on p "Back to projects" at bounding box center [59, 33] width 54 height 11
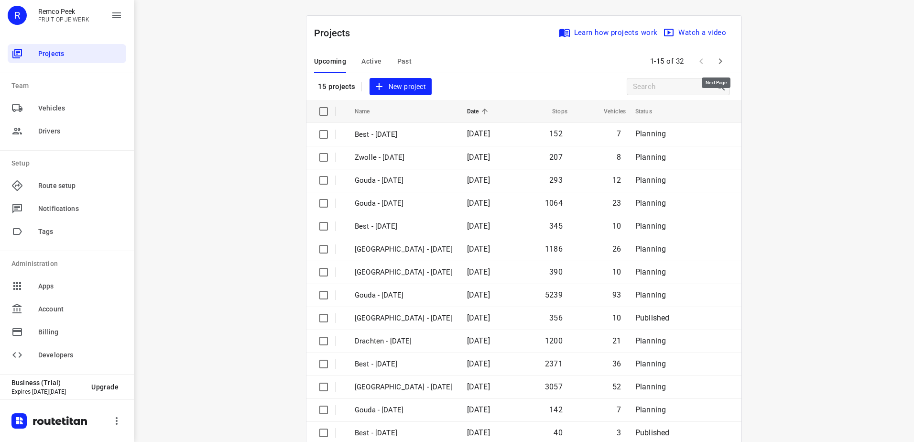
click at [720, 60] on icon "button" at bounding box center [720, 60] width 11 height 11
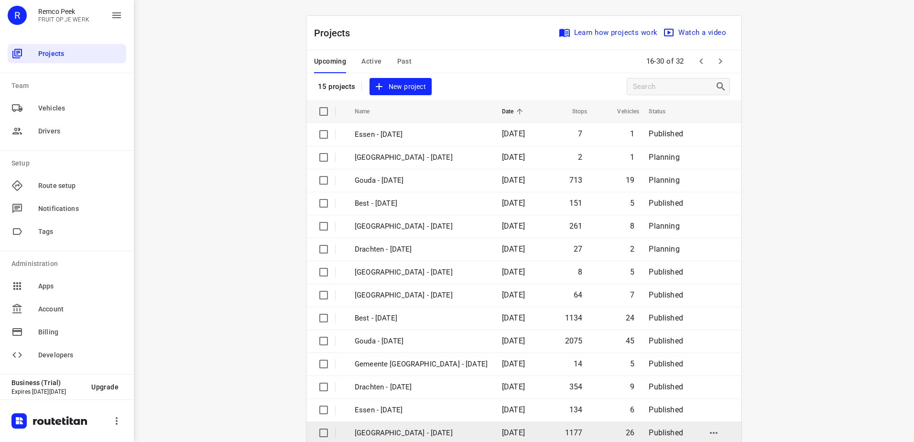
click at [426, 437] on p "[GEOGRAPHIC_DATA] - [DATE]" at bounding box center [421, 432] width 133 height 11
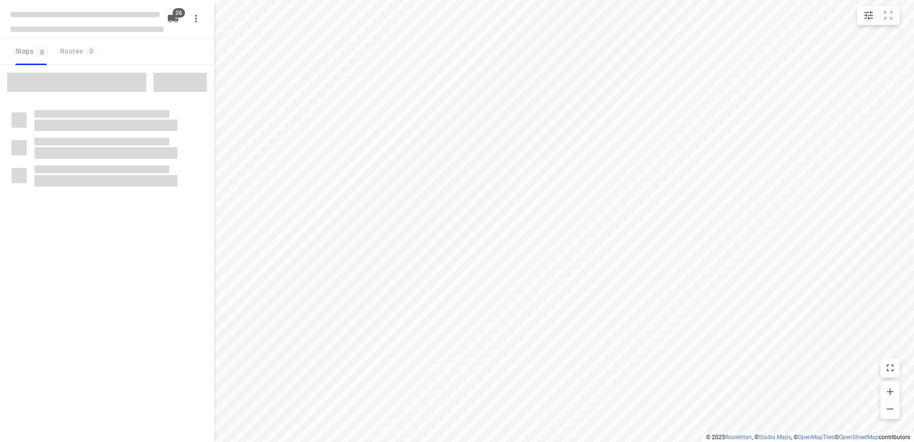
checkbox input "true"
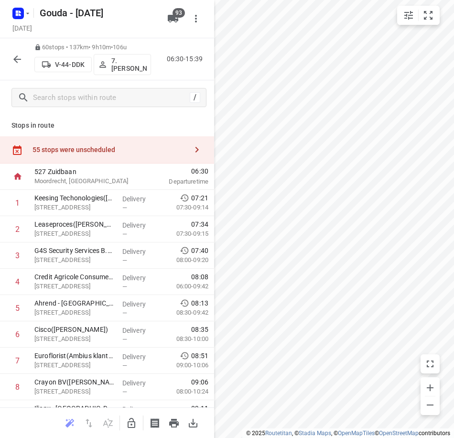
scroll to position [1015, 0]
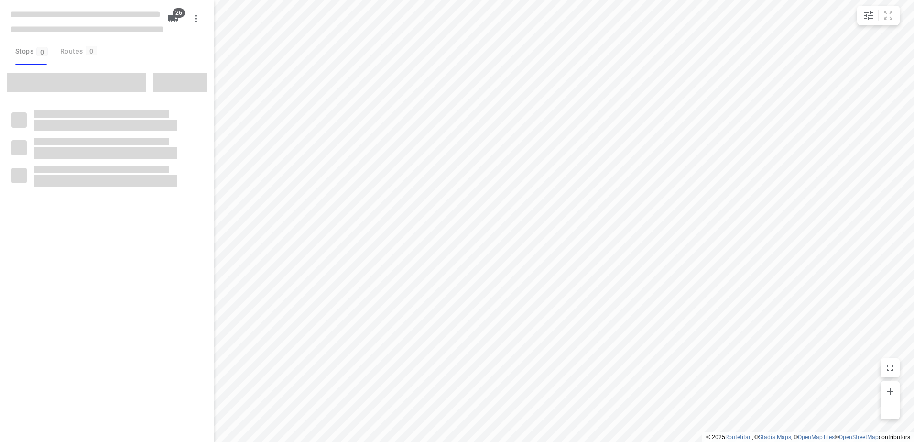
checkbox input "true"
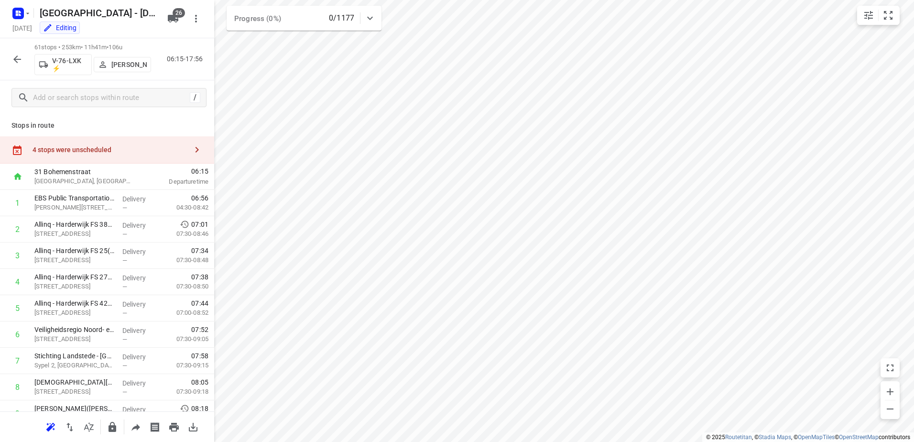
click at [143, 142] on div "4 stops were unscheduled" at bounding box center [107, 149] width 214 height 27
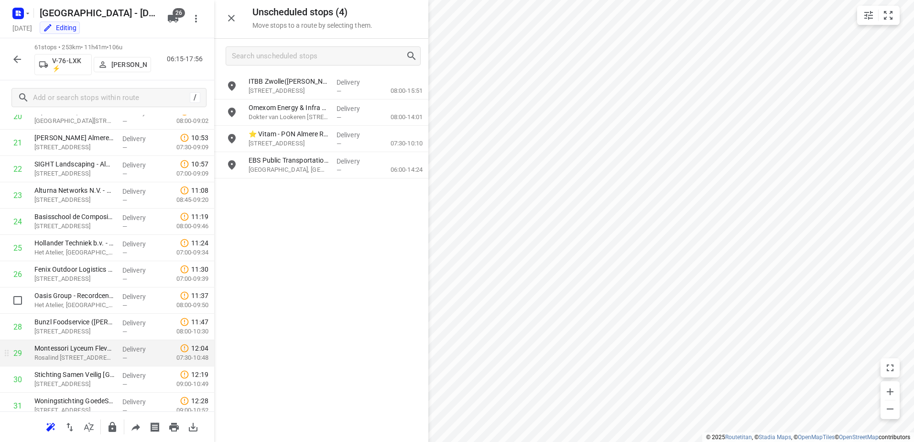
scroll to position [669, 0]
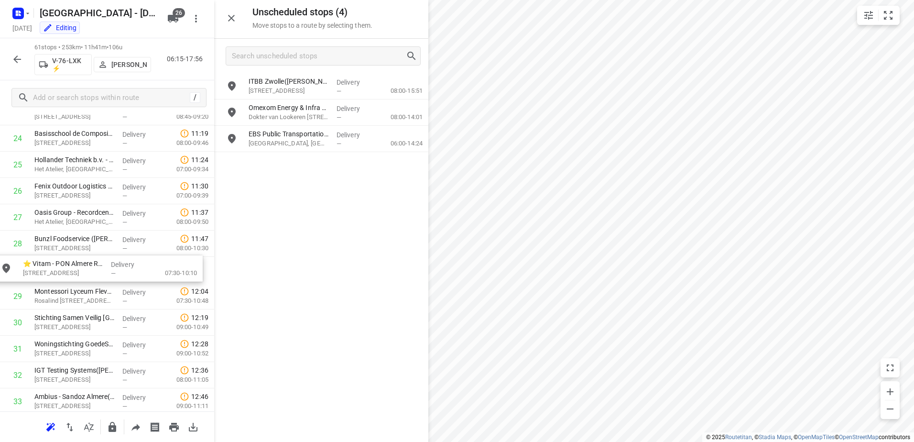
drag, startPoint x: 367, startPoint y: 142, endPoint x: 140, endPoint y: 273, distance: 261.8
click at [9, 59] on button "button" at bounding box center [17, 59] width 19 height 19
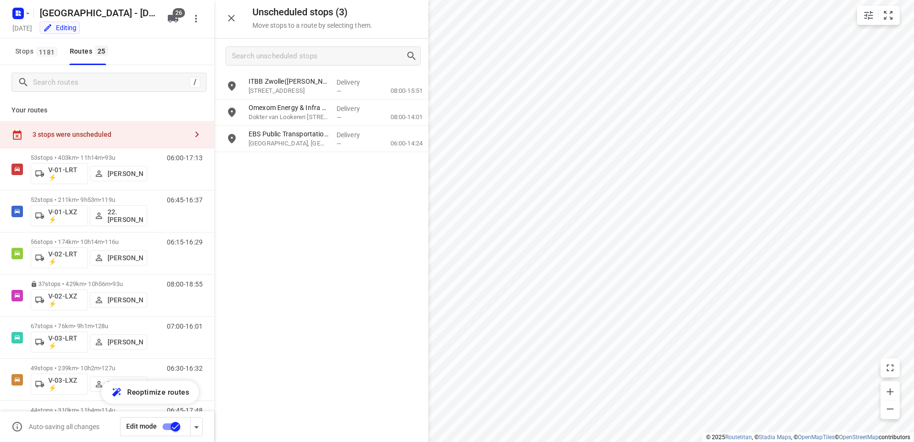
click at [167, 426] on input "checkbox" at bounding box center [175, 426] width 55 height 18
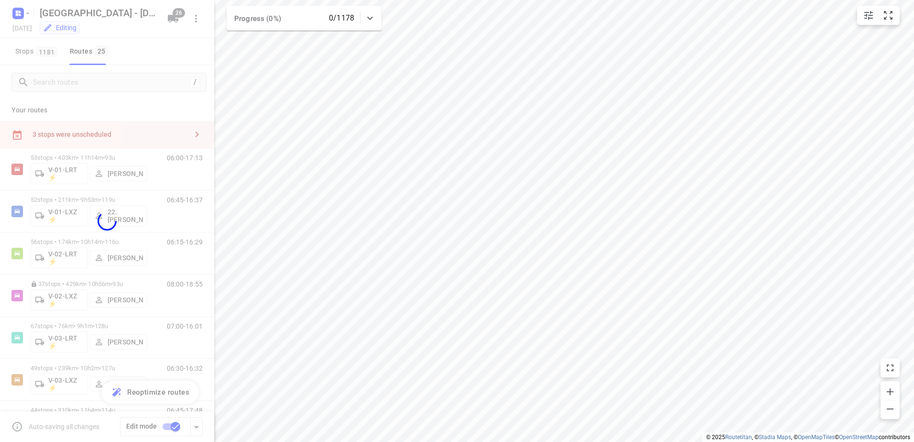
checkbox input "false"
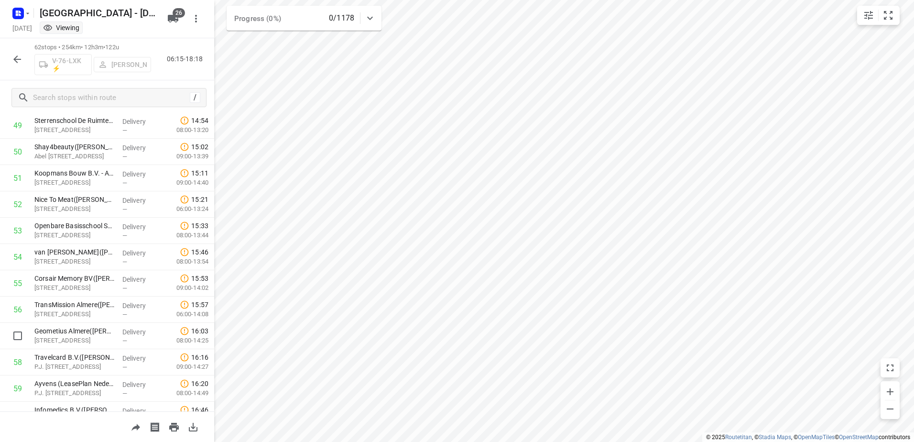
scroll to position [1435, 0]
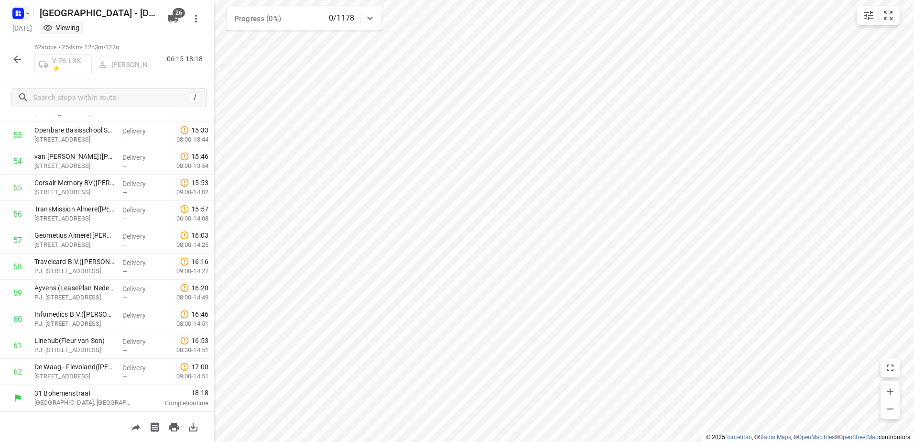
click at [24, 13] on icon "button" at bounding box center [28, 14] width 8 height 8
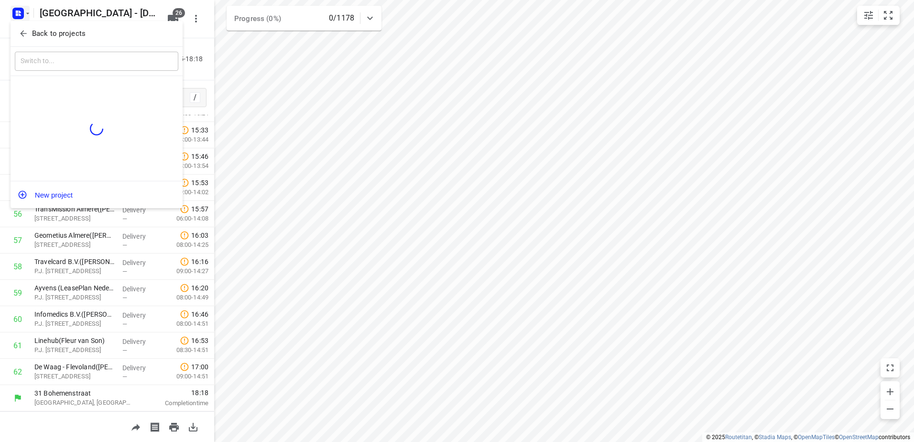
click at [44, 27] on button "Back to projects" at bounding box center [97, 34] width 164 height 16
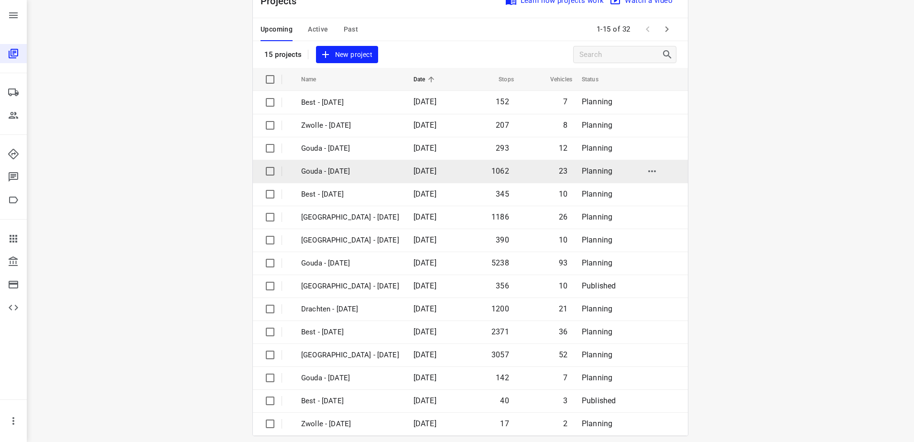
scroll to position [42, 0]
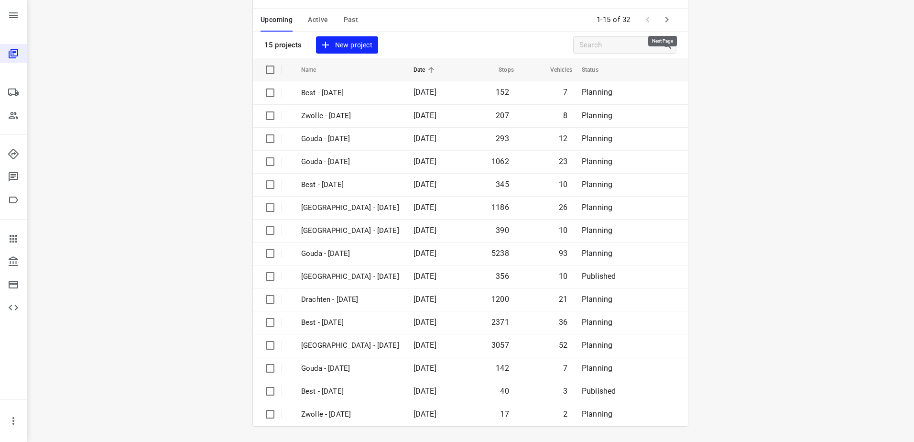
click at [661, 18] on icon "button" at bounding box center [666, 19] width 11 height 11
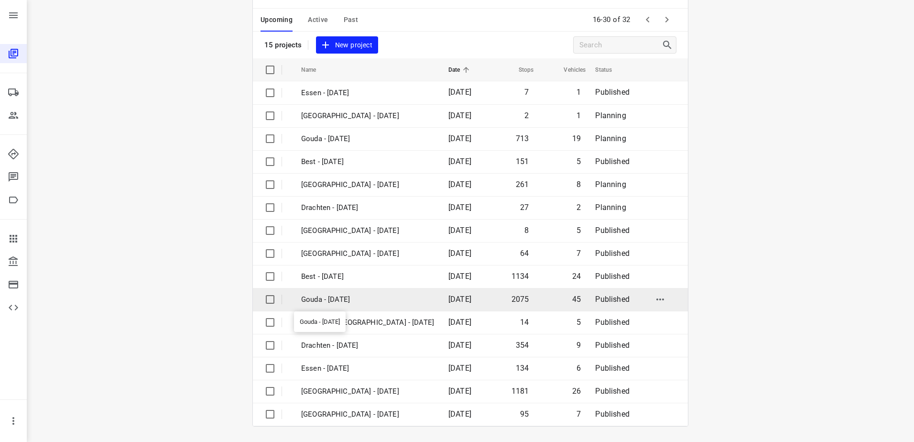
click at [372, 295] on p "Gouda - [DATE]" at bounding box center [367, 299] width 133 height 11
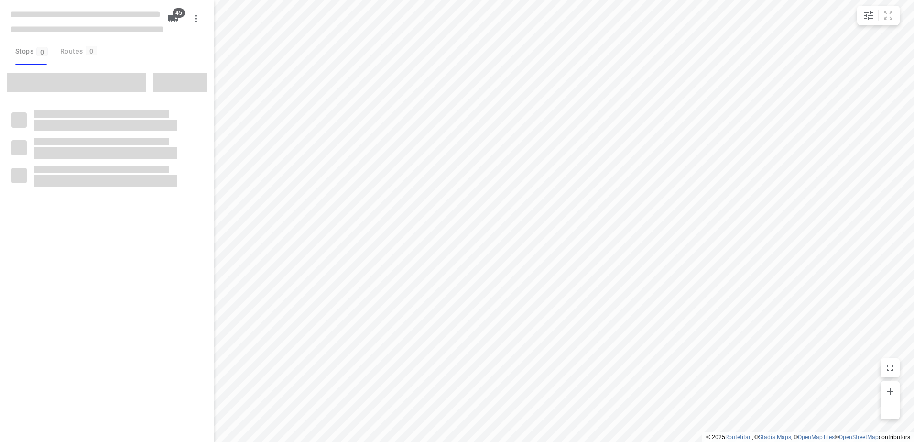
checkbox input "true"
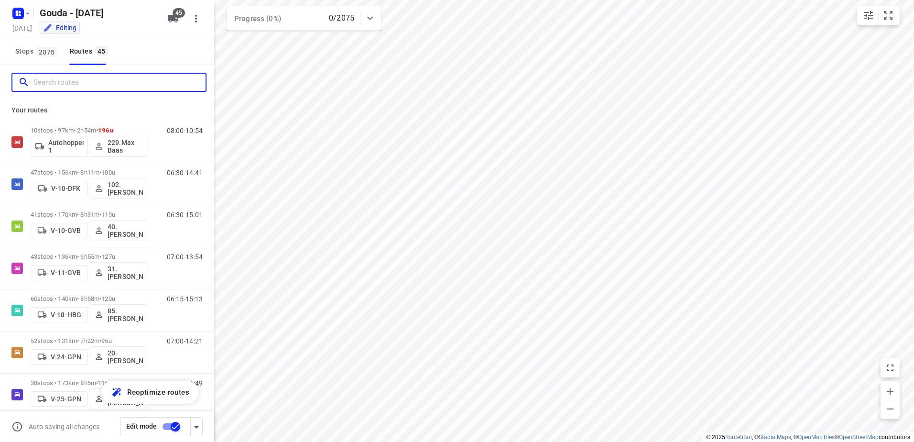
click at [72, 77] on input "Search routes" at bounding box center [119, 82] width 172 height 15
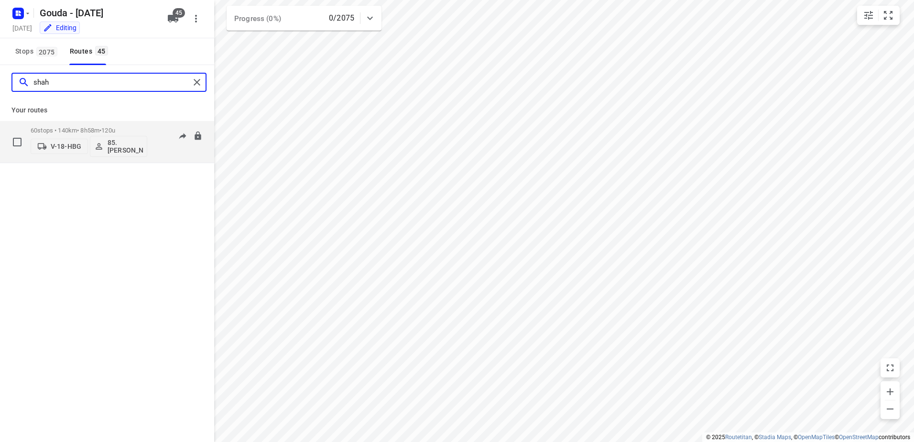
type input "shah"
click at [101, 132] on span "•" at bounding box center [100, 130] width 2 height 7
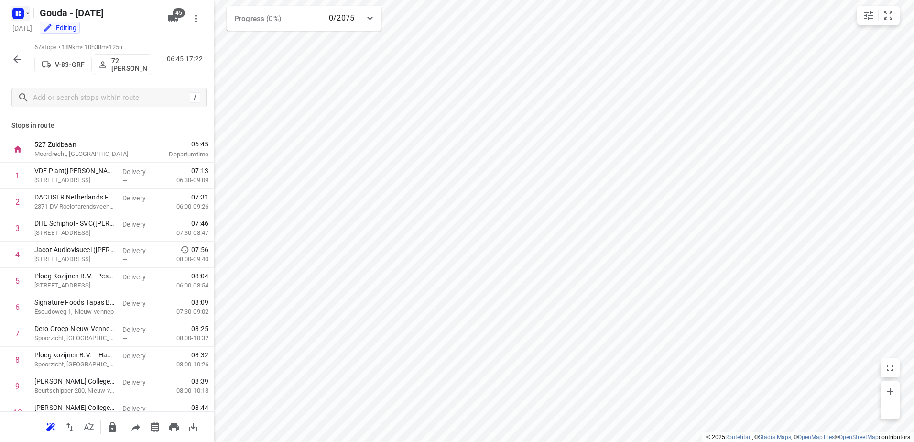
click at [15, 12] on rect "button" at bounding box center [17, 13] width 11 height 11
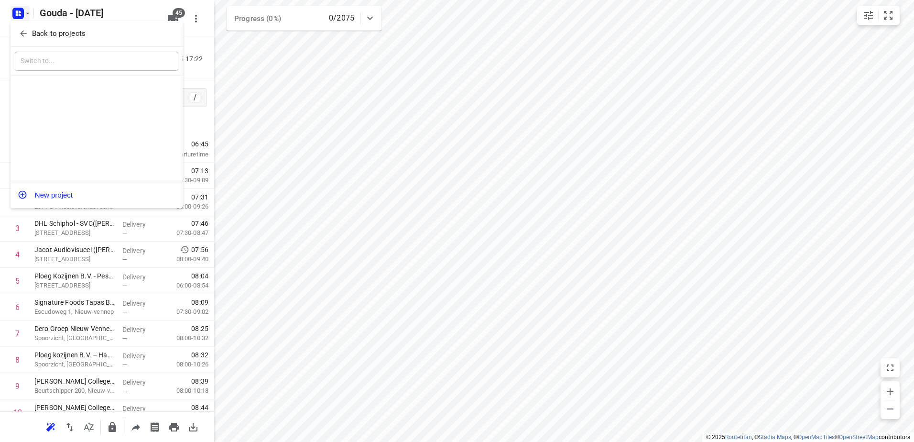
click at [39, 29] on p "Back to projects" at bounding box center [59, 33] width 54 height 11
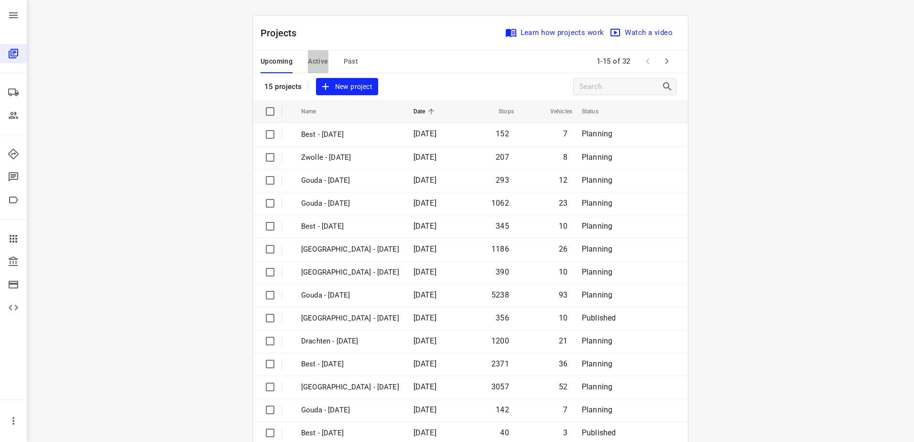
click at [317, 56] on span "Active" at bounding box center [318, 61] width 20 height 12
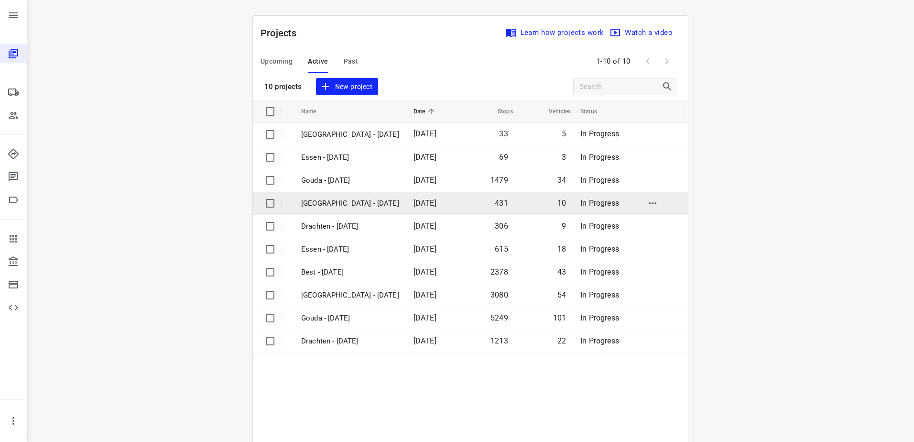
click at [337, 202] on p "[GEOGRAPHIC_DATA] - [DATE]" at bounding box center [350, 203] width 98 height 11
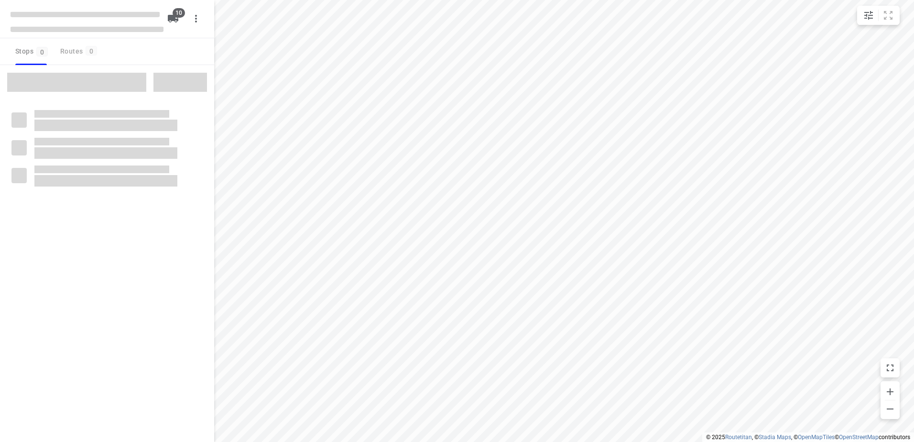
checkbox input "true"
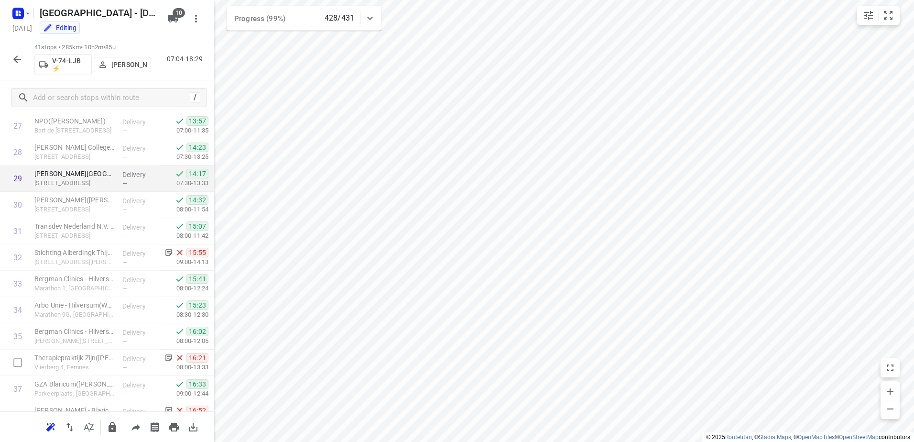
scroll to position [856, 0]
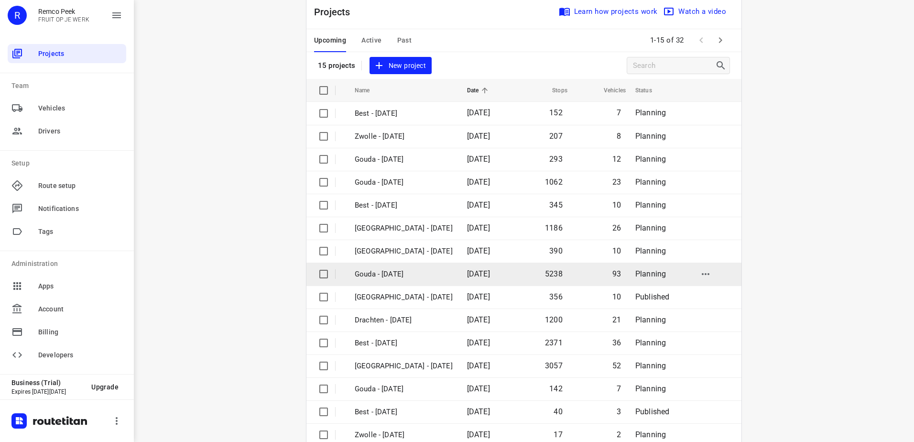
scroll to position [42, 0]
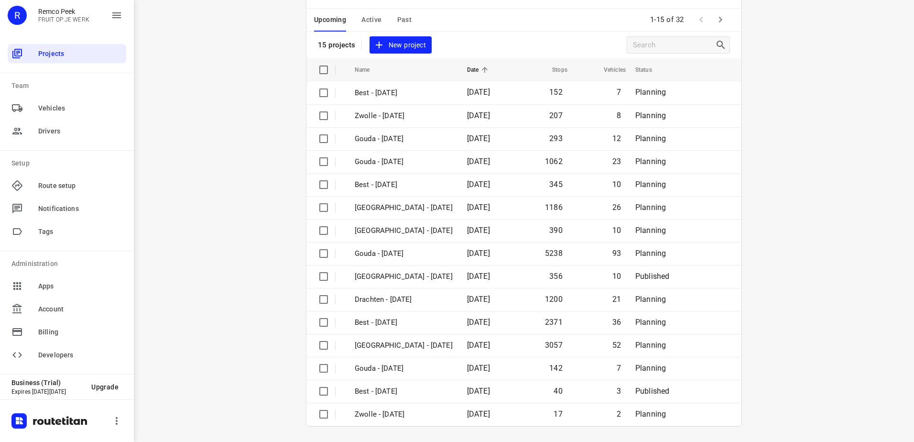
drag, startPoint x: 367, startPoint y: 5, endPoint x: 367, endPoint y: 15, distance: 10.0
click at [367, 15] on span "Active" at bounding box center [371, 20] width 20 height 12
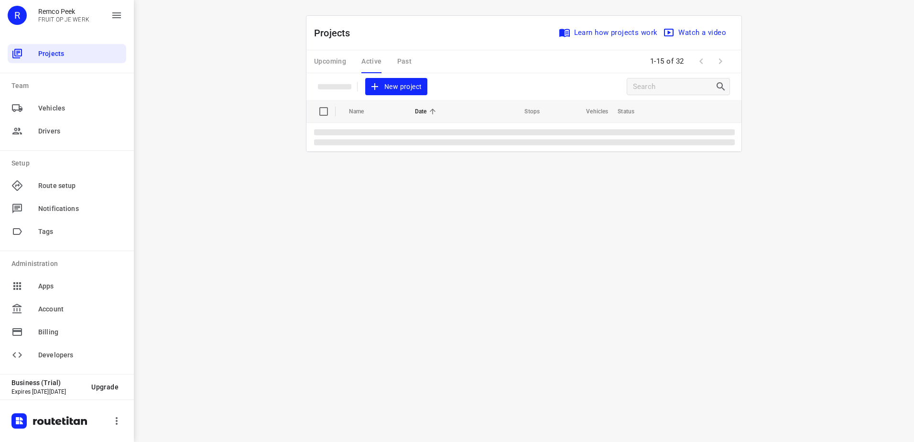
scroll to position [0, 0]
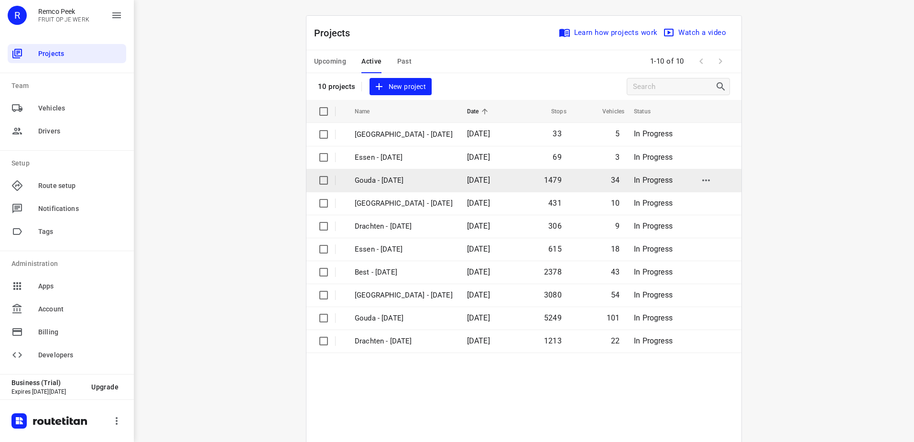
click at [398, 175] on p "Gouda - [DATE]" at bounding box center [404, 180] width 98 height 11
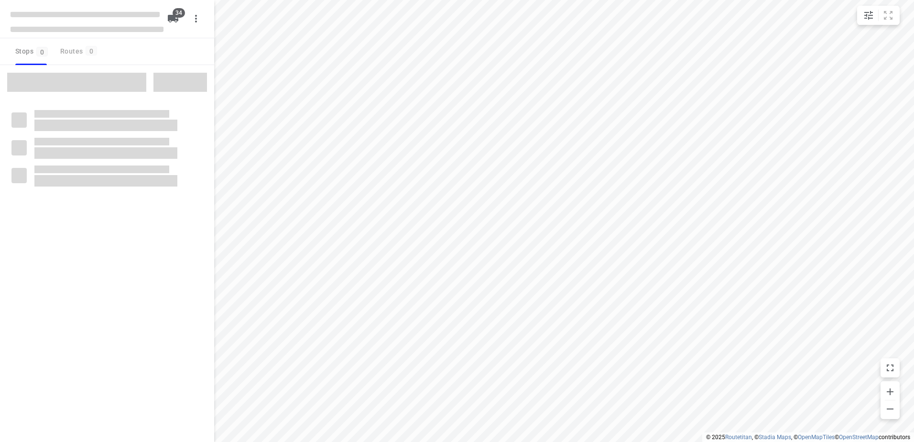
checkbox input "true"
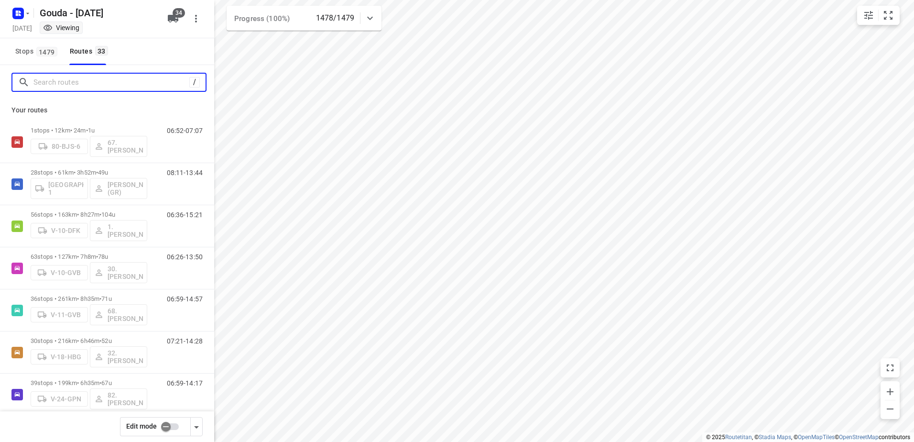
drag, startPoint x: 121, startPoint y: 140, endPoint x: 96, endPoint y: 100, distance: 47.1
click at [96, 100] on div "/ Your routes 1 stops • 12km • 24m • 1u 80-BJS-6 67. [PERSON_NAME] 06:52-07:07 …" at bounding box center [107, 267] width 214 height 404
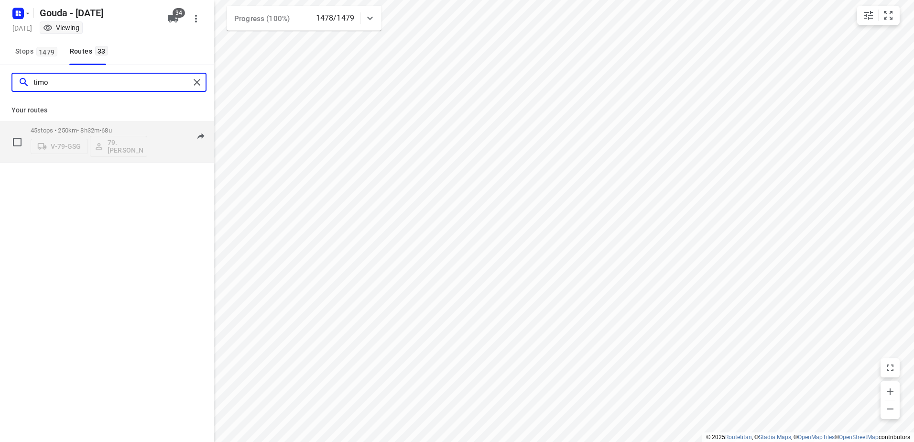
type input "timo"
click at [98, 128] on p "45 stops • 250km • 8h32m • 68u" at bounding box center [89, 130] width 117 height 7
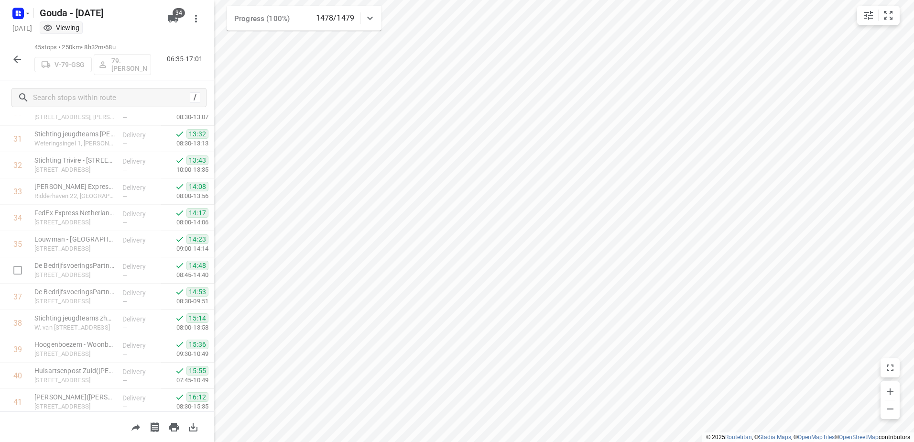
scroll to position [961, 0]
click at [25, 15] on icon "button" at bounding box center [28, 14] width 8 height 8
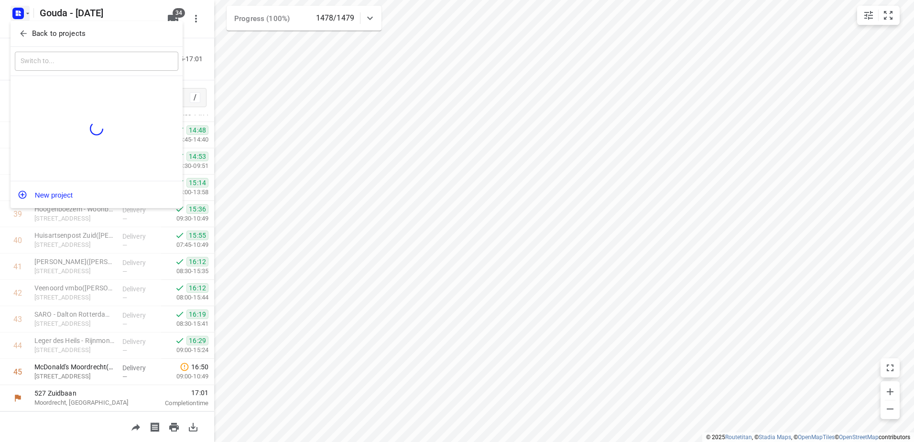
click at [34, 33] on p "Back to projects" at bounding box center [59, 33] width 54 height 11
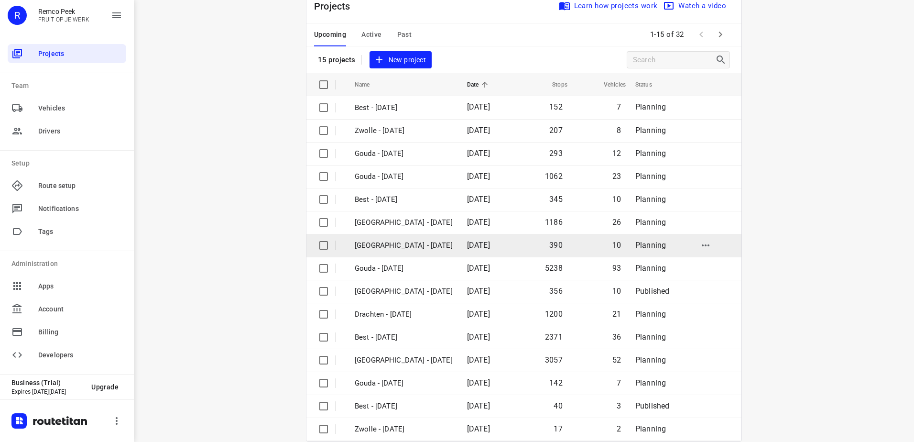
scroll to position [42, 0]
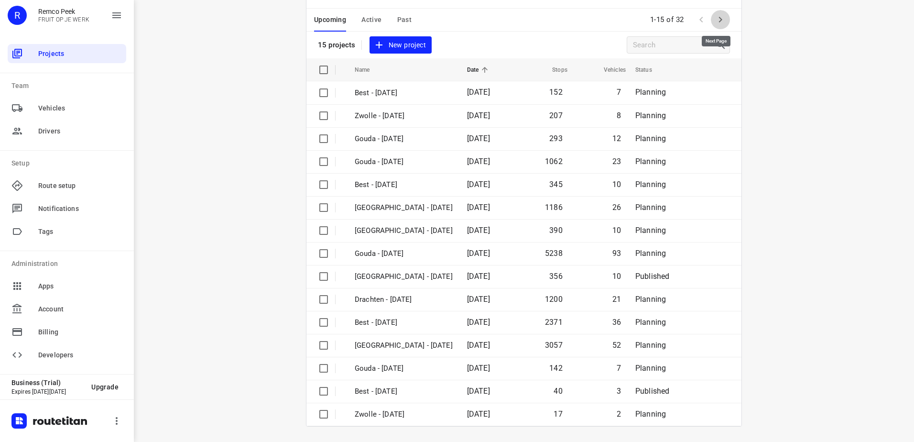
click at [722, 18] on icon "button" at bounding box center [720, 19] width 11 height 11
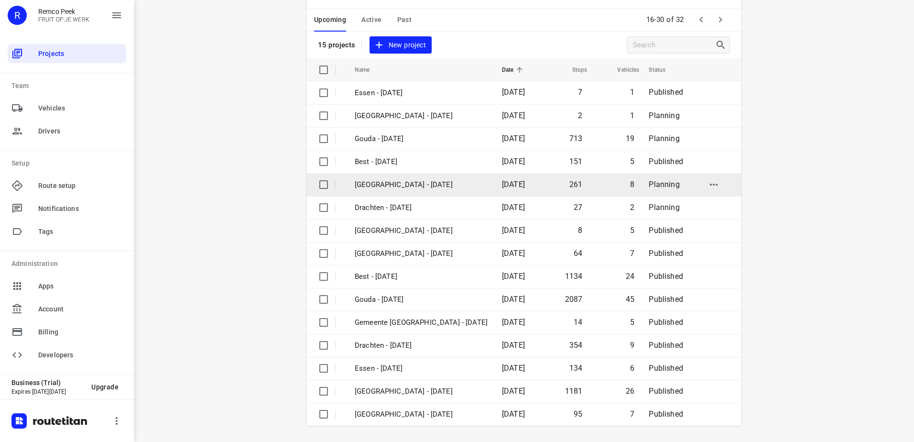
scroll to position [0, 0]
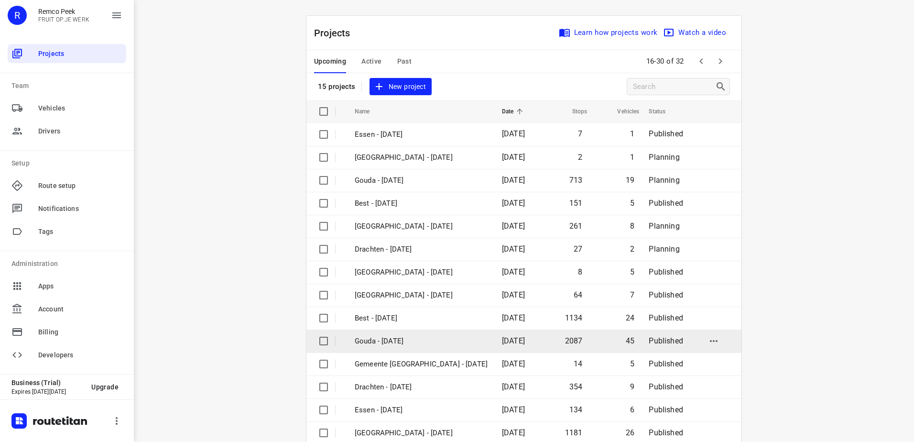
click at [417, 347] on td "Gouda - [DATE]" at bounding box center [419, 340] width 149 height 23
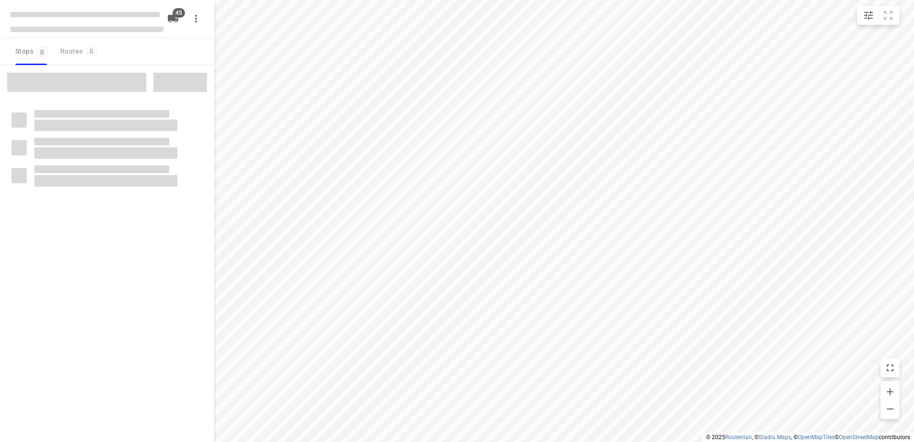
checkbox input "true"
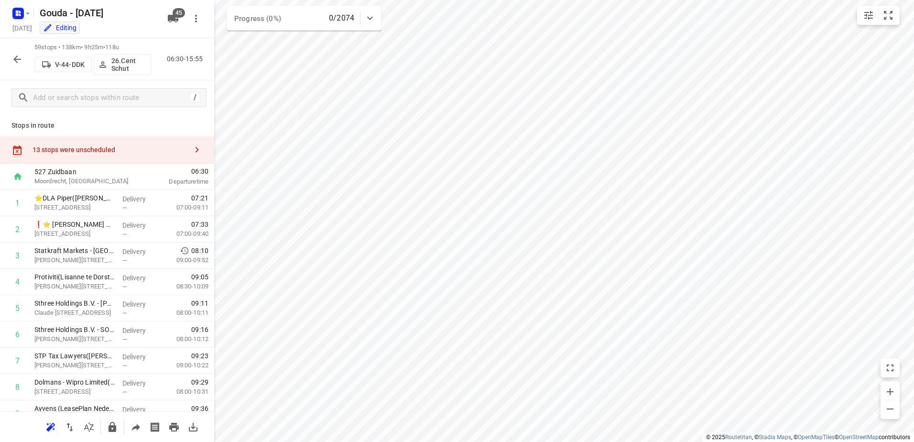
click at [127, 151] on div "13 stops were unscheduled" at bounding box center [110, 150] width 155 height 8
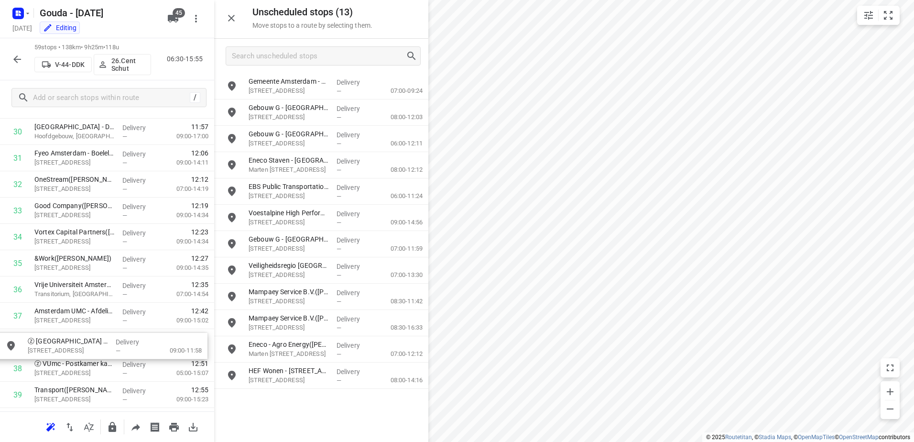
scroll to position [837, 0]
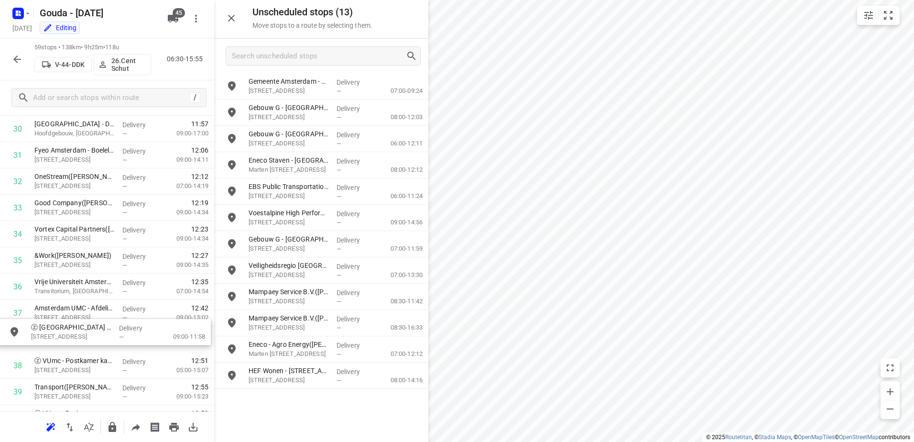
drag, startPoint x: 331, startPoint y: 351, endPoint x: 111, endPoint y: 334, distance: 220.6
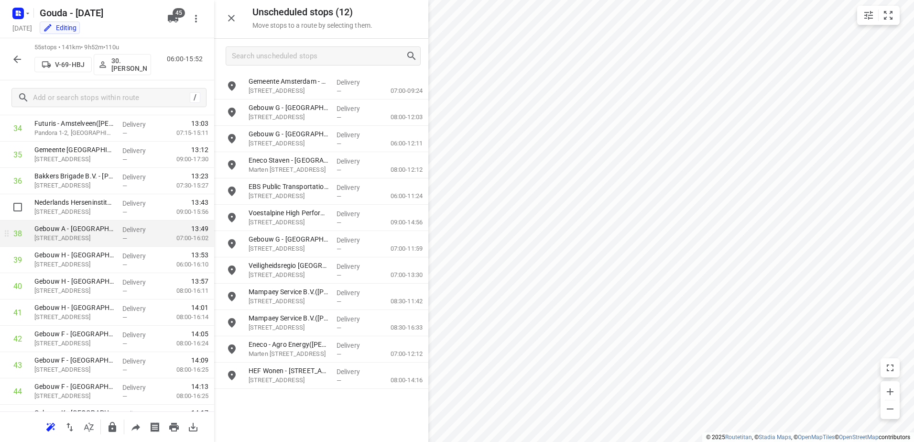
scroll to position [964, 0]
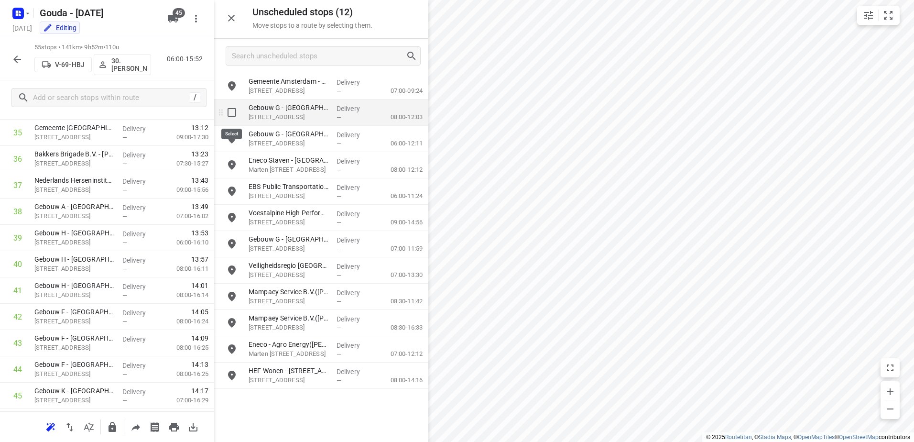
click at [227, 111] on input "grid" at bounding box center [231, 112] width 19 height 19
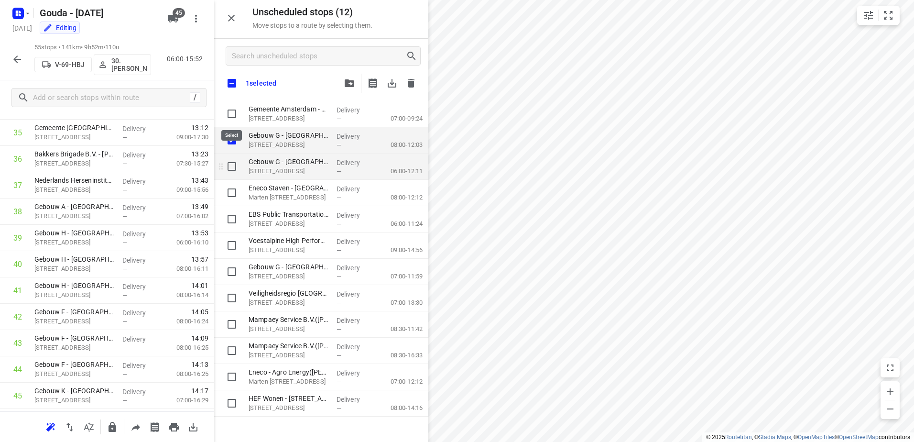
checkbox input "true"
click at [230, 171] on input "grid" at bounding box center [231, 166] width 19 height 19
checkbox input "true"
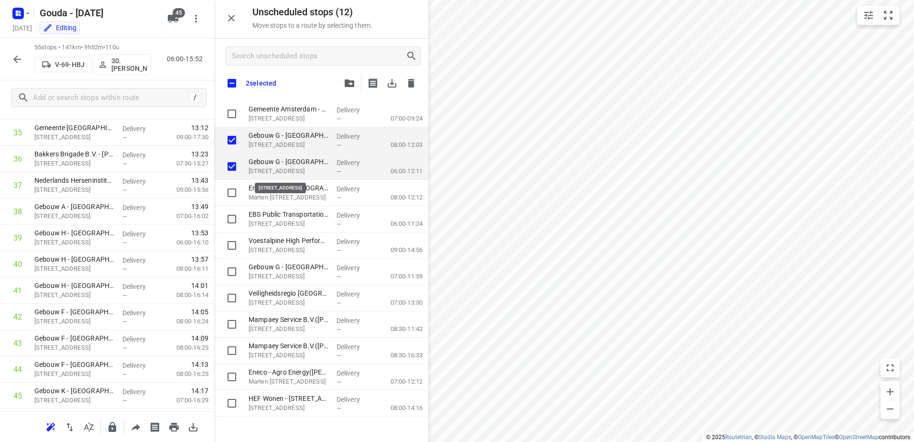
checkbox input "true"
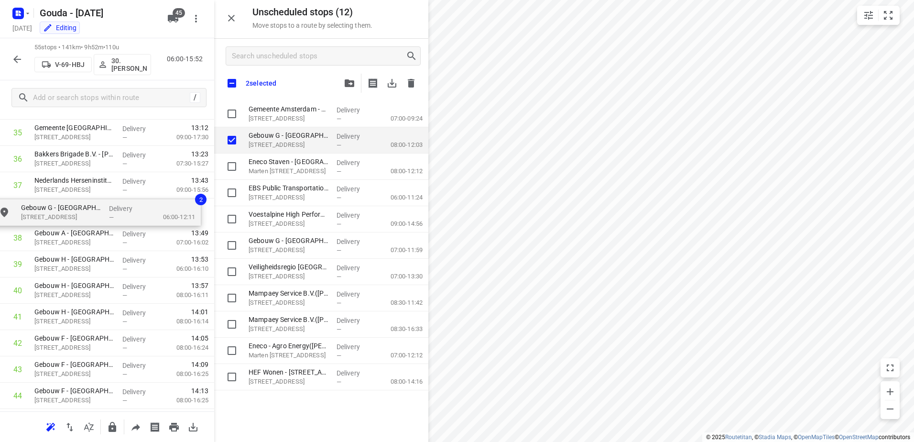
drag, startPoint x: 279, startPoint y: 173, endPoint x: 42, endPoint y: 222, distance: 241.8
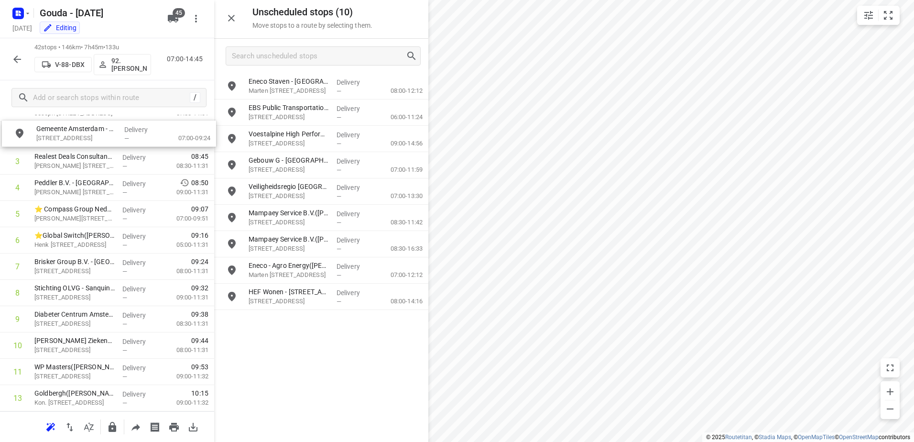
scroll to position [0, 0]
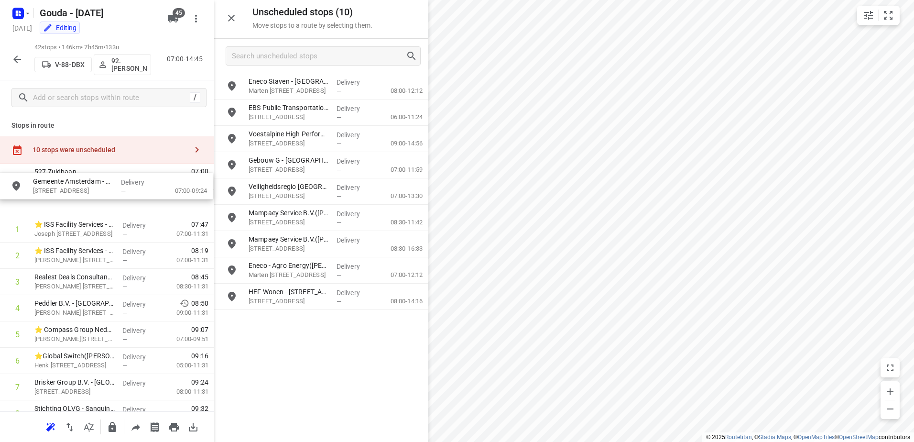
drag, startPoint x: 289, startPoint y: 107, endPoint x: 120, endPoint y: 186, distance: 186.3
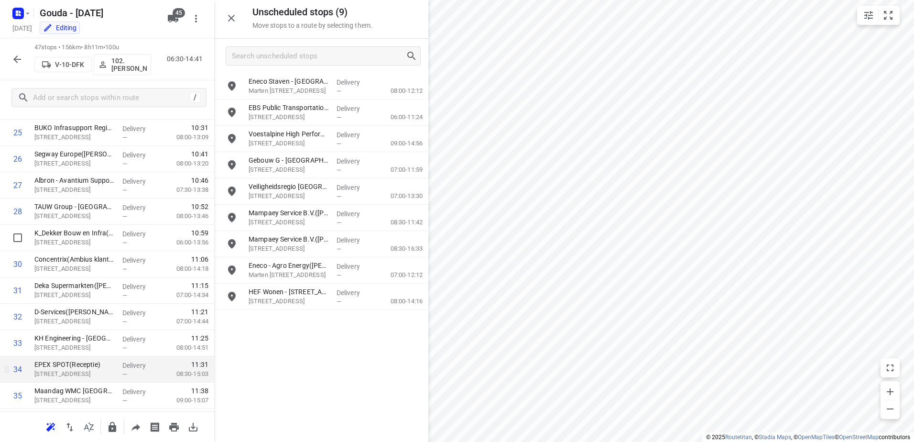
scroll to position [765, 0]
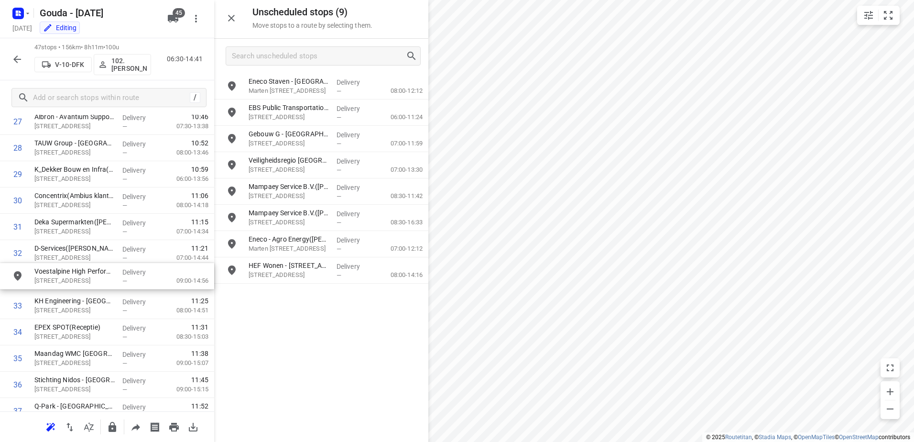
drag, startPoint x: 287, startPoint y: 131, endPoint x: 69, endPoint y: 271, distance: 259.8
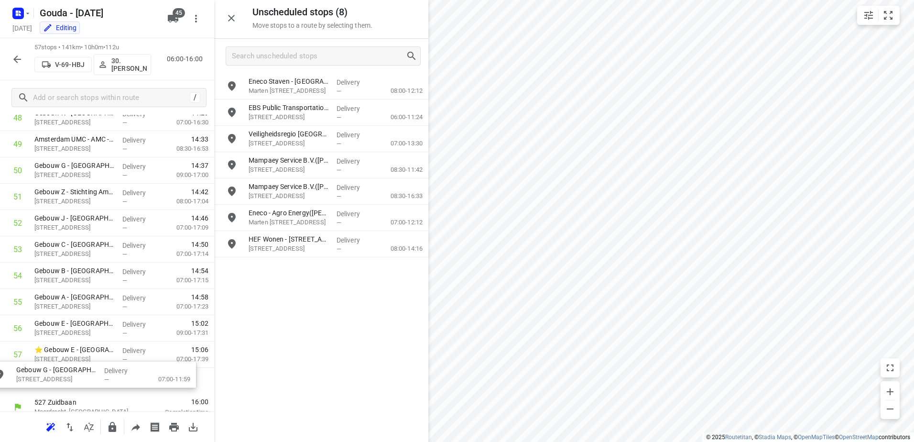
scroll to position [1334, 0]
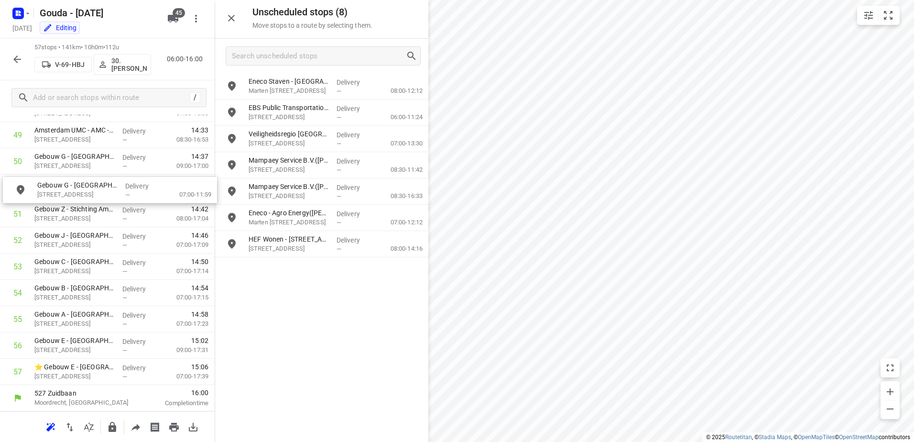
drag, startPoint x: 385, startPoint y: 142, endPoint x: 171, endPoint y: 193, distance: 220.3
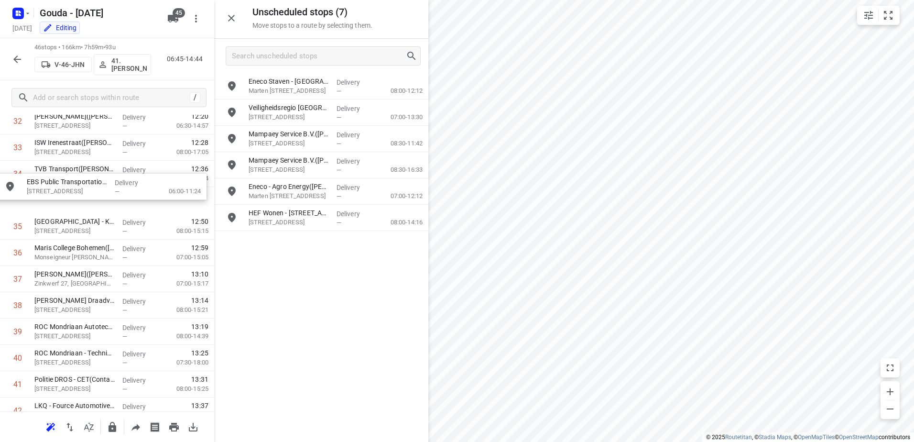
scroll to position [895, 0]
drag, startPoint x: 346, startPoint y: 106, endPoint x: 122, endPoint y: 195, distance: 240.2
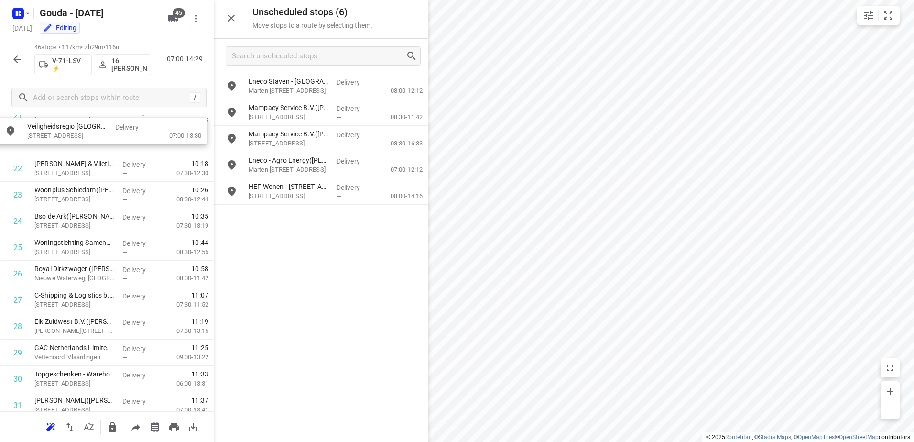
scroll to position [541, 0]
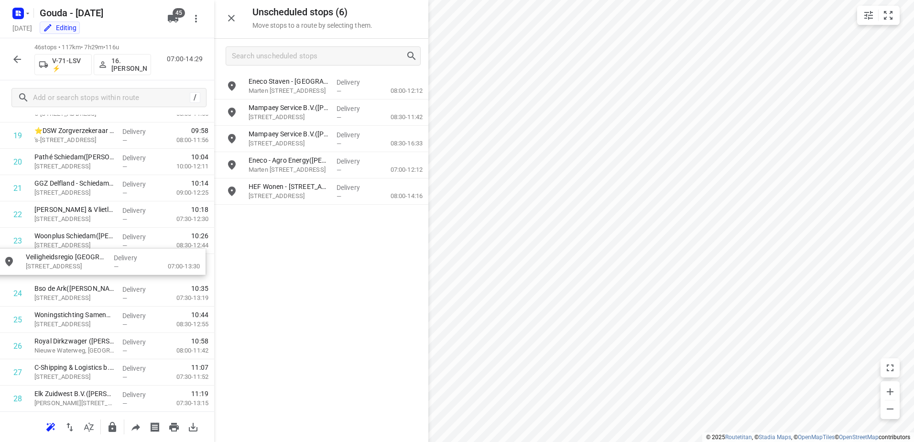
drag, startPoint x: 357, startPoint y: 105, endPoint x: 127, endPoint y: 258, distance: 276.5
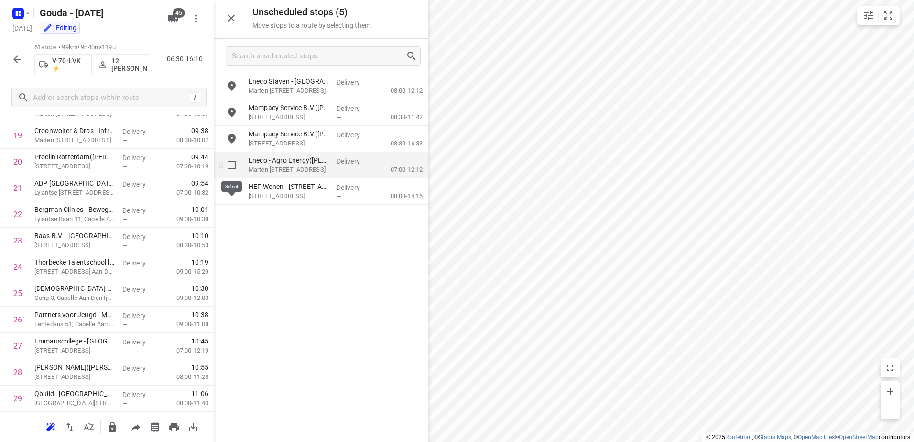
click at [231, 166] on input "grid" at bounding box center [231, 164] width 19 height 19
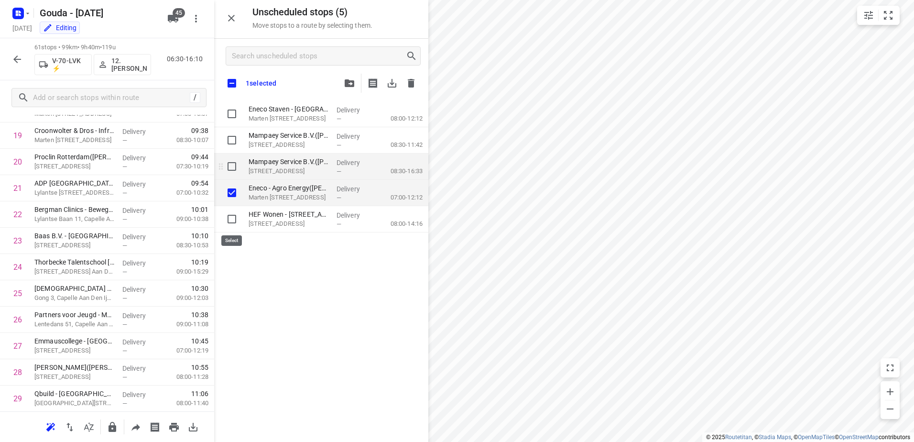
checkbox input "true"
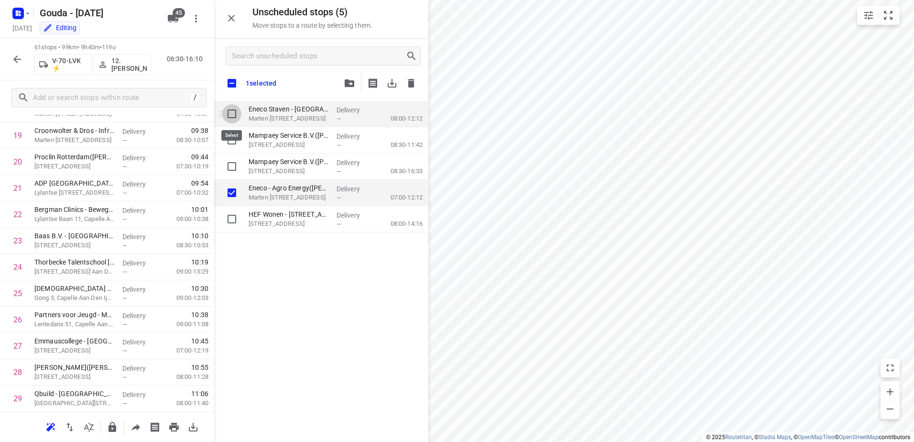
click at [233, 111] on input "grid" at bounding box center [231, 113] width 19 height 19
checkbox input "true"
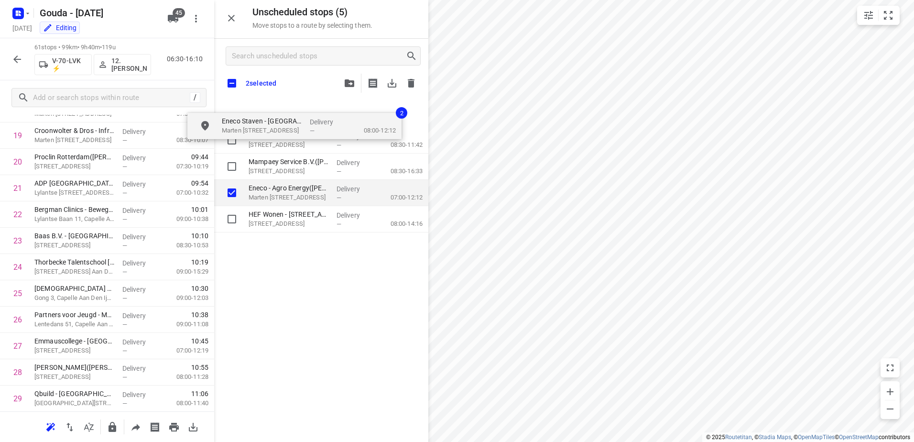
checkbox input "true"
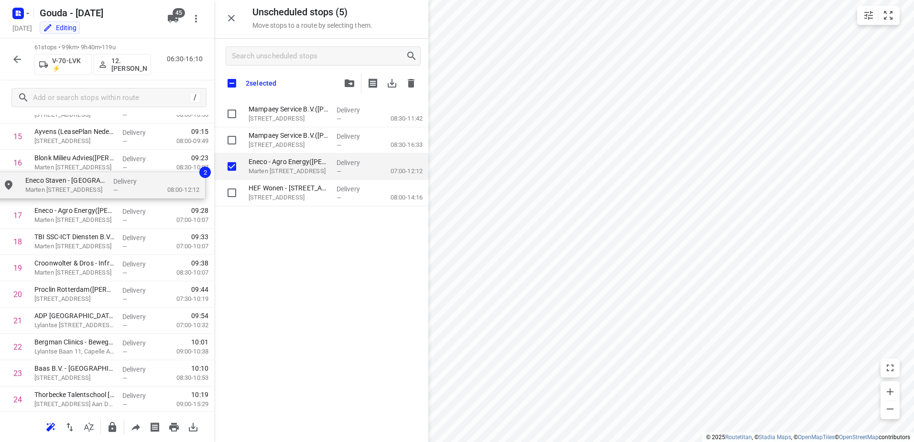
scroll to position [433, 0]
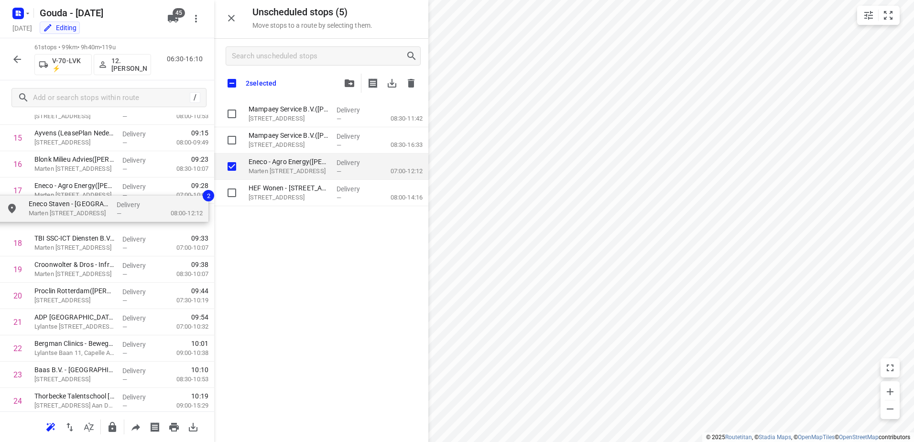
drag, startPoint x: 295, startPoint y: 117, endPoint x: 67, endPoint y: 217, distance: 248.1
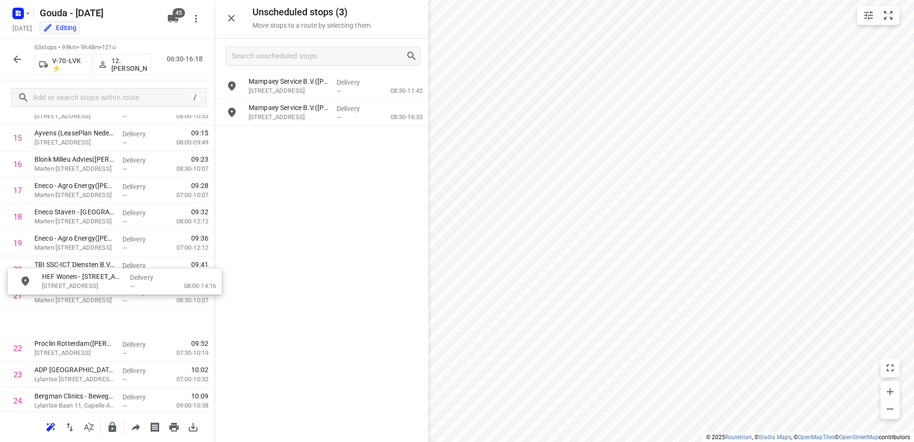
scroll to position [720, 0]
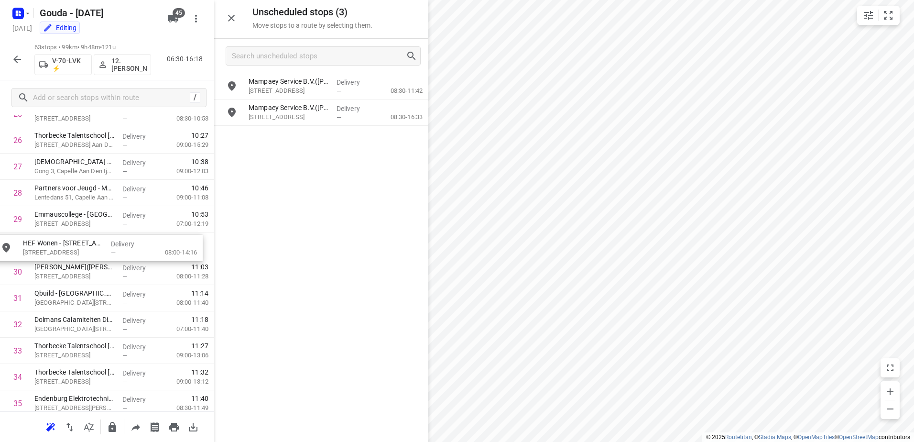
drag, startPoint x: 262, startPoint y: 141, endPoint x: 36, endPoint y: 255, distance: 253.4
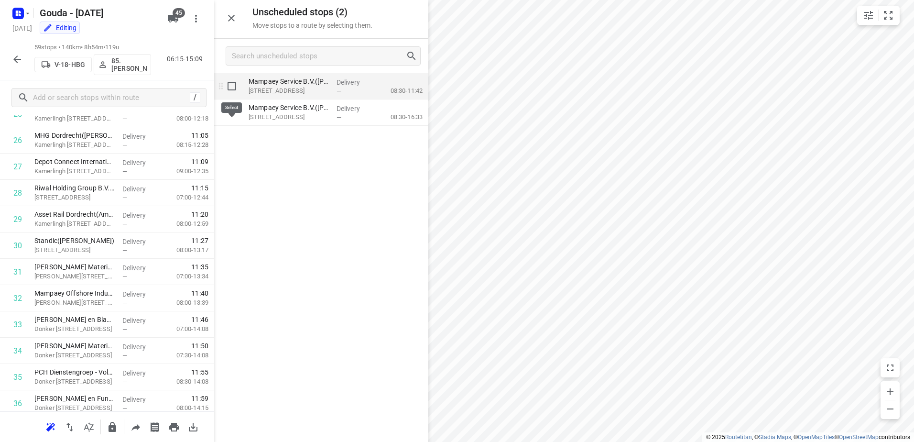
click at [229, 85] on input "grid" at bounding box center [231, 86] width 19 height 19
checkbox input "true"
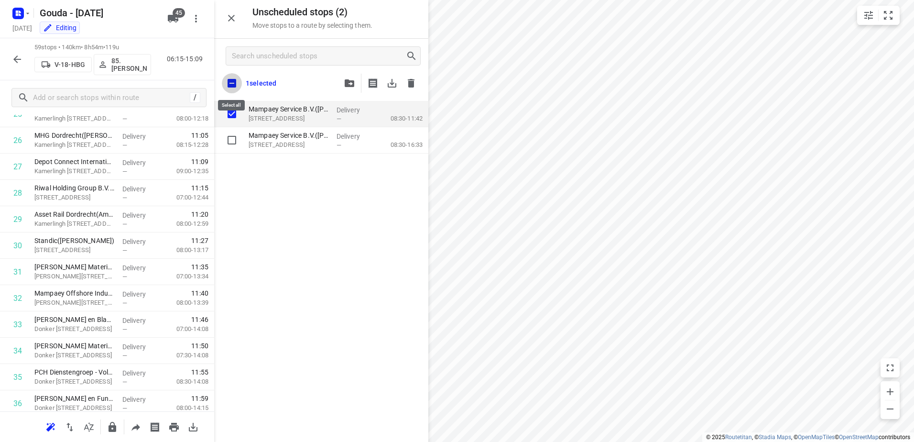
click at [229, 81] on input "checkbox" at bounding box center [232, 83] width 20 height 20
checkbox input "true"
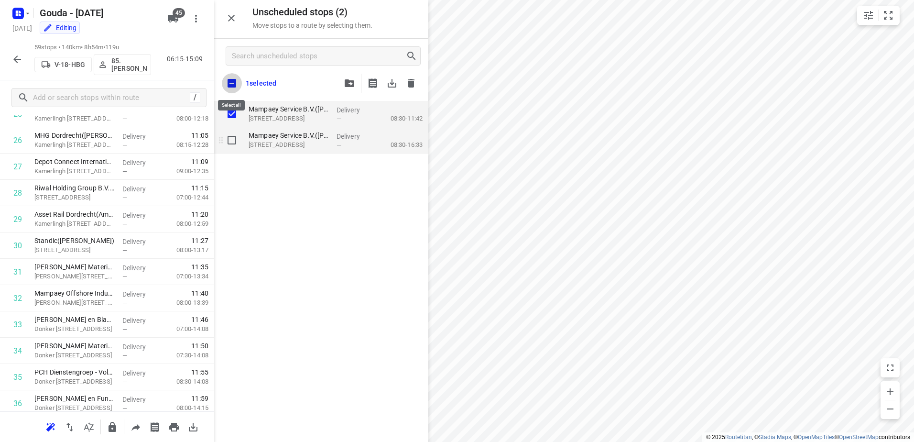
checkbox input "true"
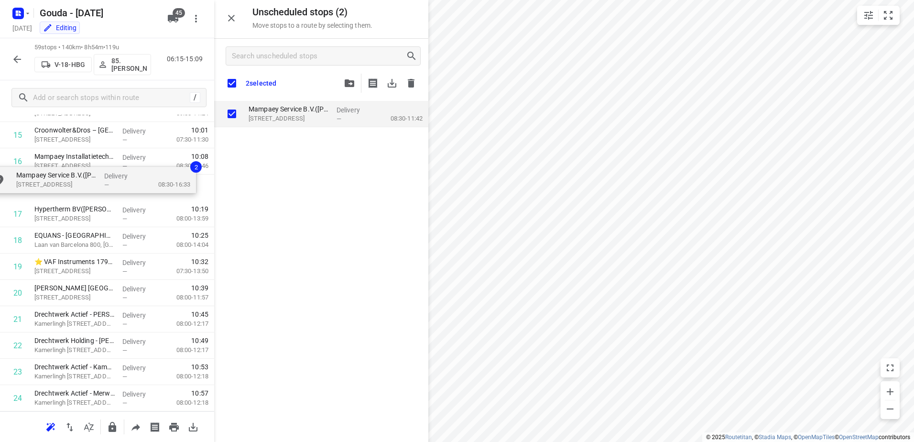
scroll to position [434, 0]
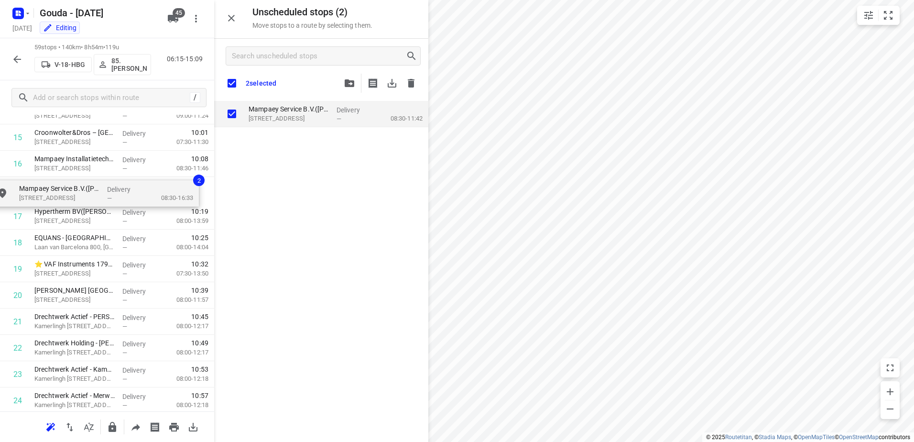
drag, startPoint x: 270, startPoint y: 133, endPoint x: 37, endPoint y: 189, distance: 239.0
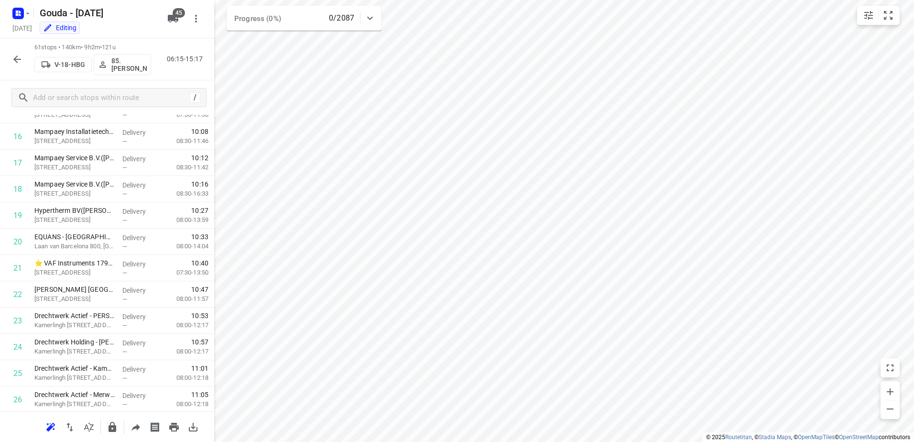
click at [125, 69] on p "85.Shahram Poorramszani" at bounding box center [128, 64] width 35 height 15
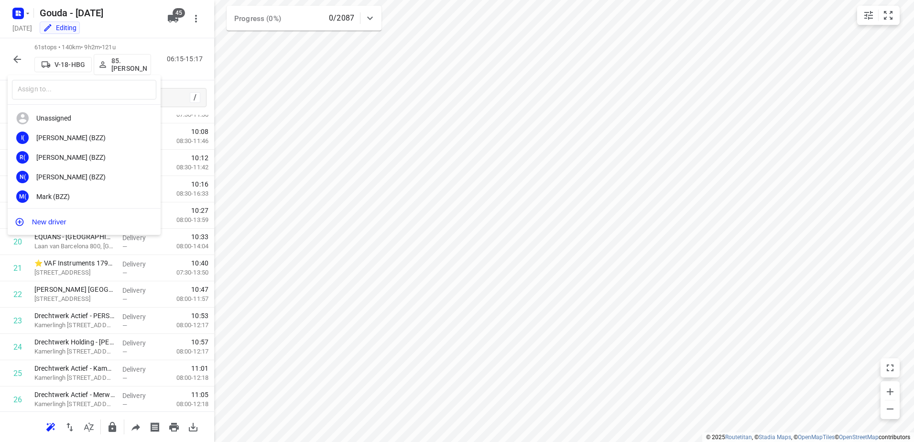
click at [373, 132] on div at bounding box center [457, 221] width 914 height 442
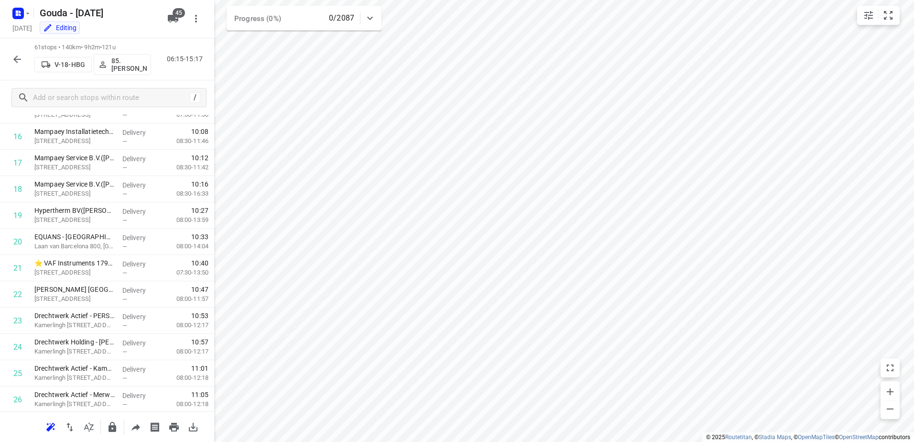
click at [21, 62] on icon "button" at bounding box center [16, 59] width 11 height 11
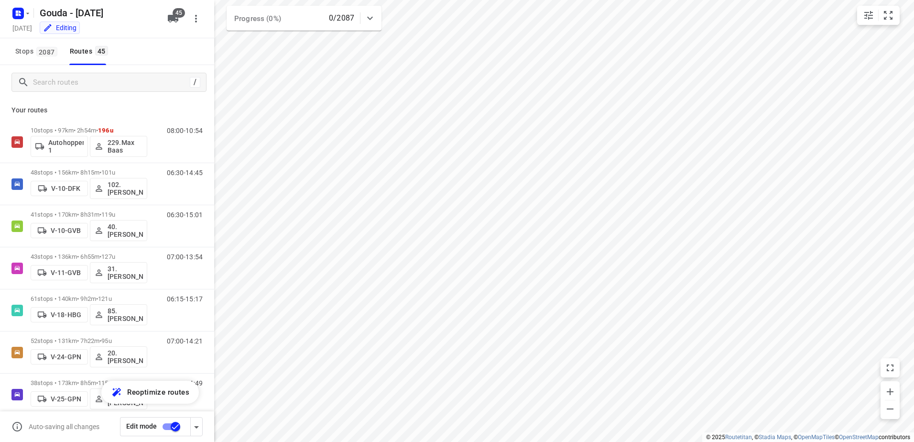
click at [172, 426] on input "checkbox" at bounding box center [175, 426] width 55 height 18
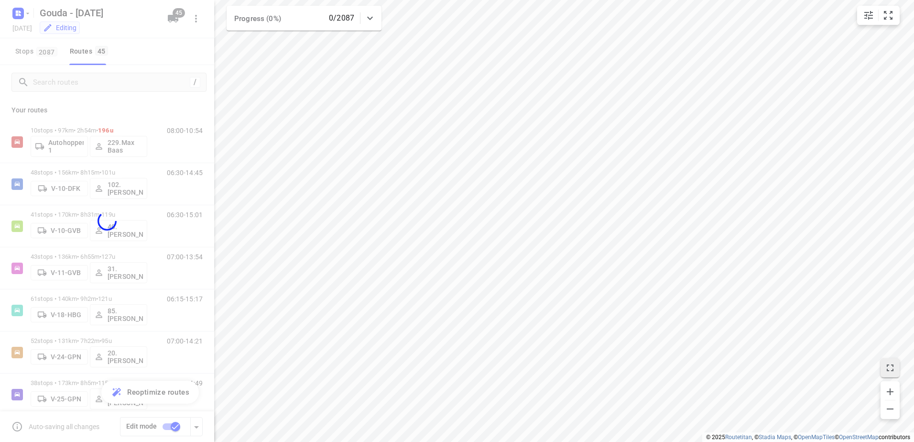
checkbox input "false"
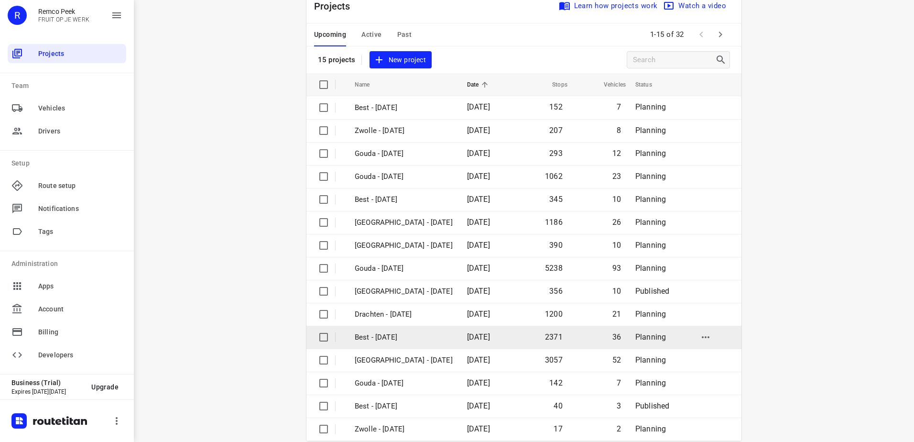
scroll to position [42, 0]
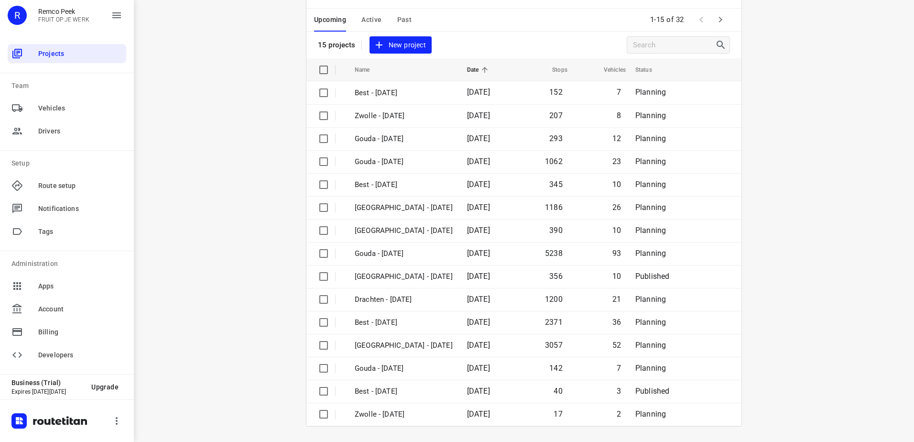
click at [720, 24] on icon "button" at bounding box center [720, 19] width 11 height 11
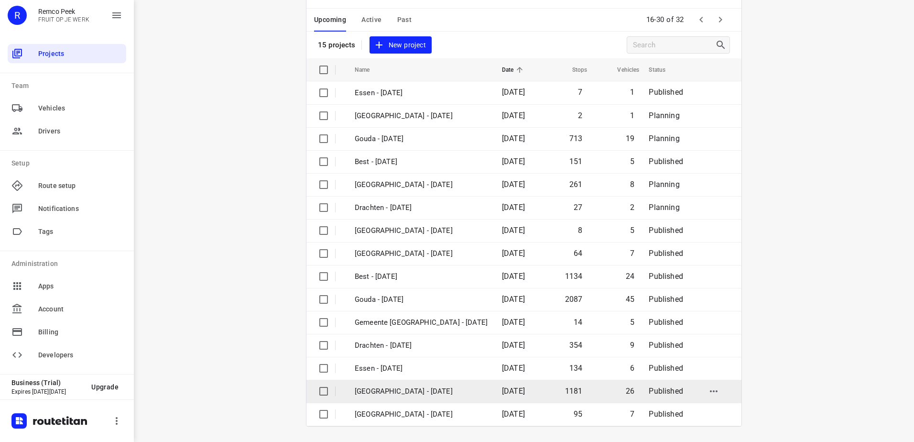
click at [427, 385] on td "[GEOGRAPHIC_DATA] - [DATE]" at bounding box center [419, 391] width 149 height 23
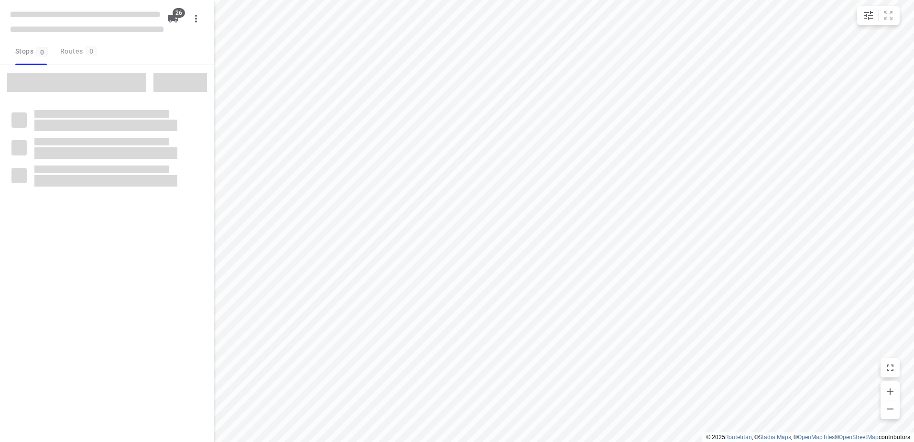
checkbox input "true"
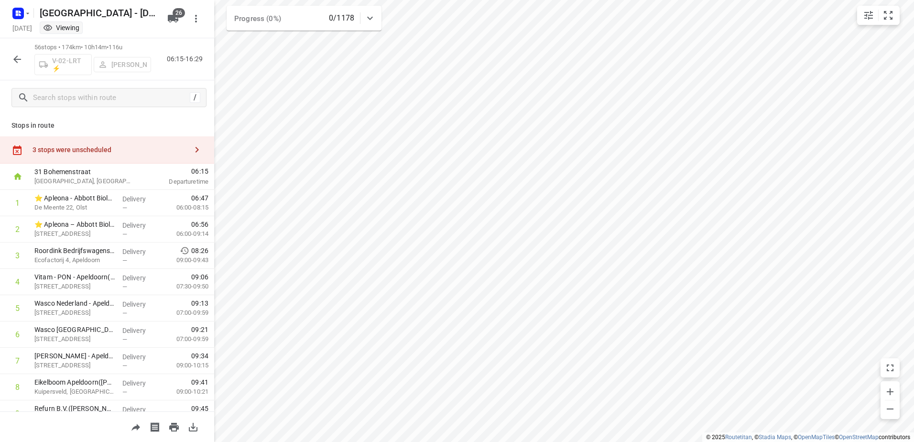
click at [141, 151] on div "3 stops were unscheduled" at bounding box center [110, 150] width 155 height 8
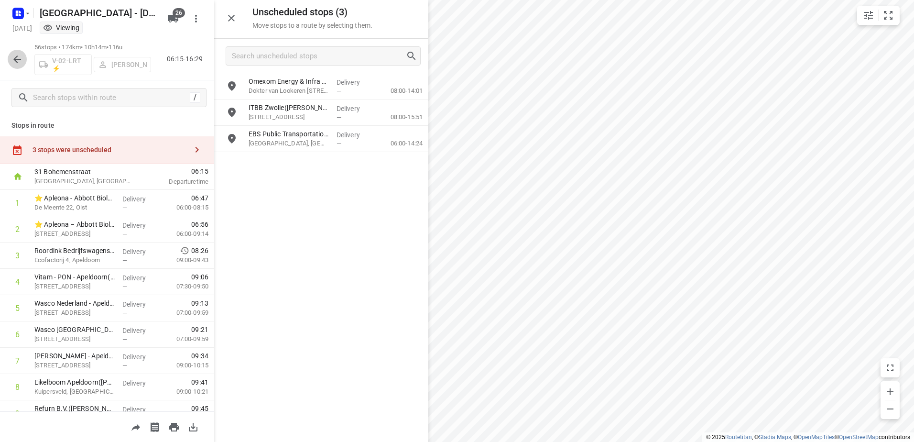
click at [20, 63] on icon "button" at bounding box center [16, 59] width 11 height 11
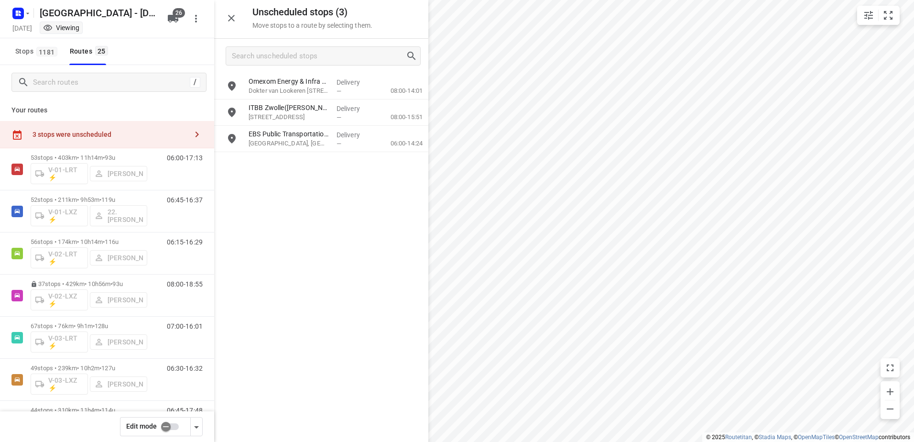
click at [172, 425] on input "checkbox" at bounding box center [166, 426] width 55 height 18
checkbox input "false"
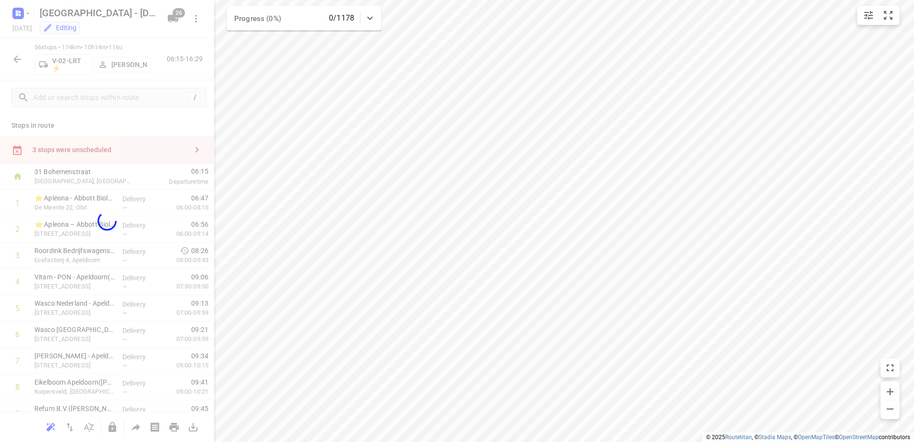
click at [76, 151] on div at bounding box center [107, 221] width 214 height 442
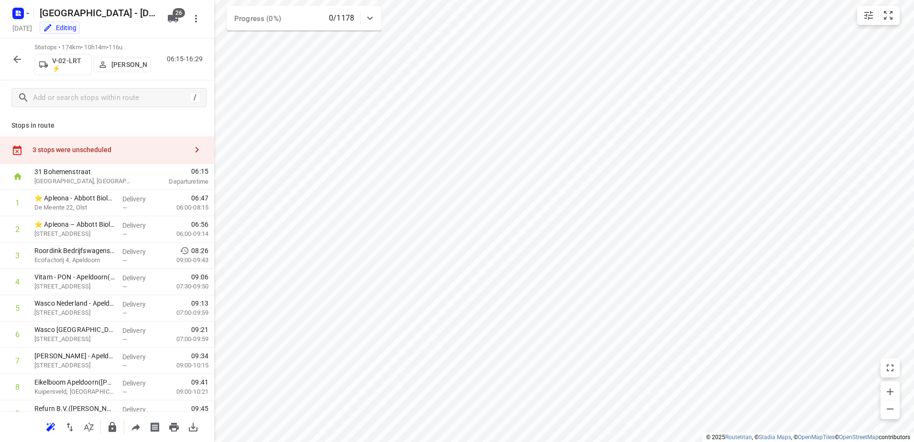
click at [78, 150] on div "3 stops were unscheduled" at bounding box center [110, 150] width 155 height 8
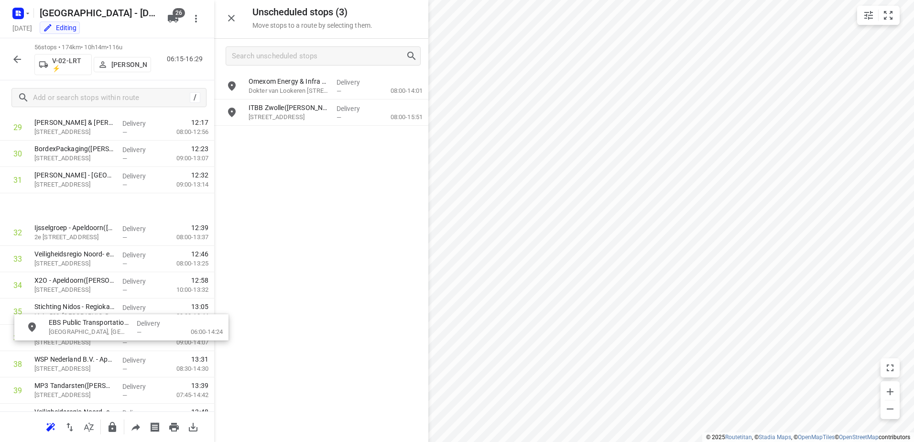
scroll to position [813, 0]
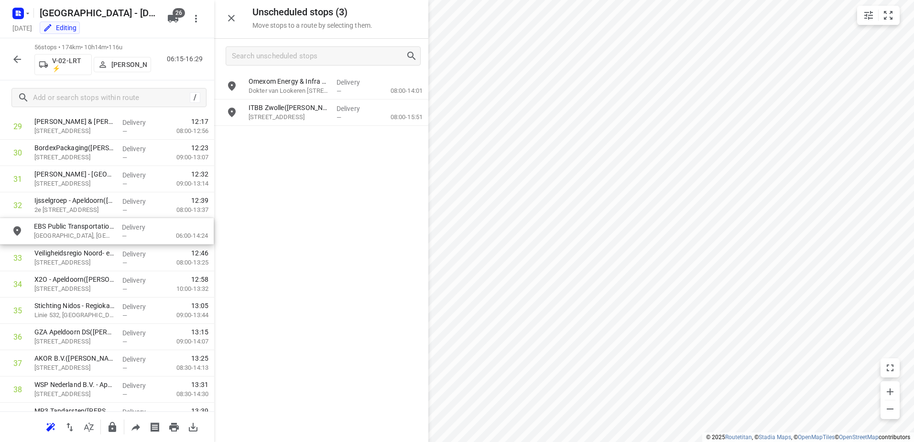
drag, startPoint x: 293, startPoint y: 141, endPoint x: 78, endPoint y: 235, distance: 234.6
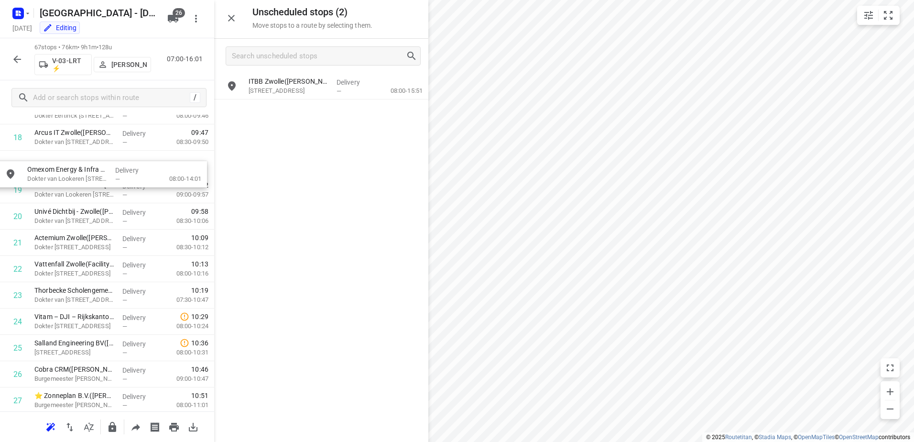
drag, startPoint x: 342, startPoint y: 77, endPoint x: 115, endPoint y: 170, distance: 245.8
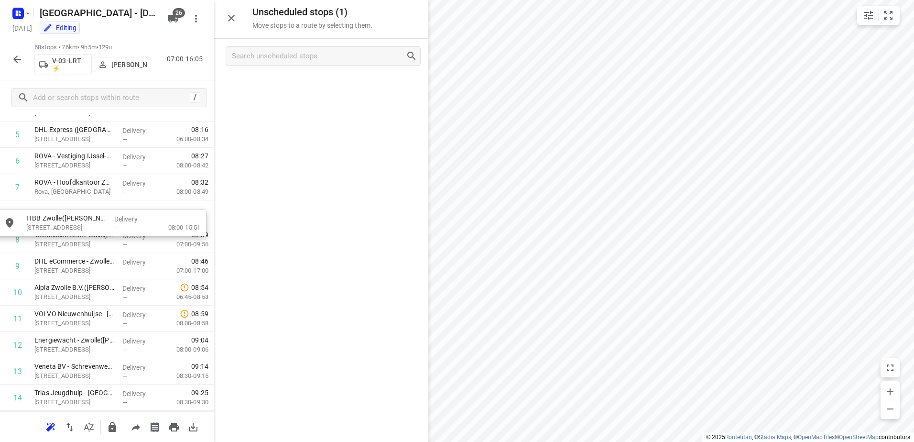
scroll to position [163, 0]
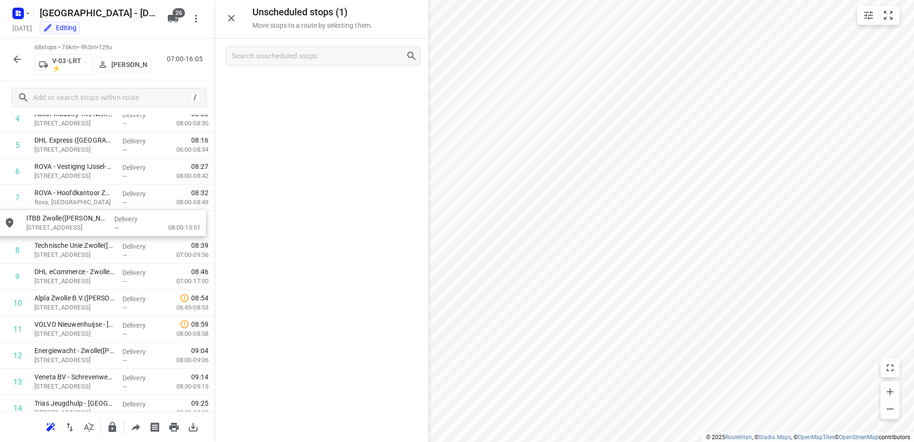
drag, startPoint x: 360, startPoint y: 87, endPoint x: 124, endPoint y: 230, distance: 275.7
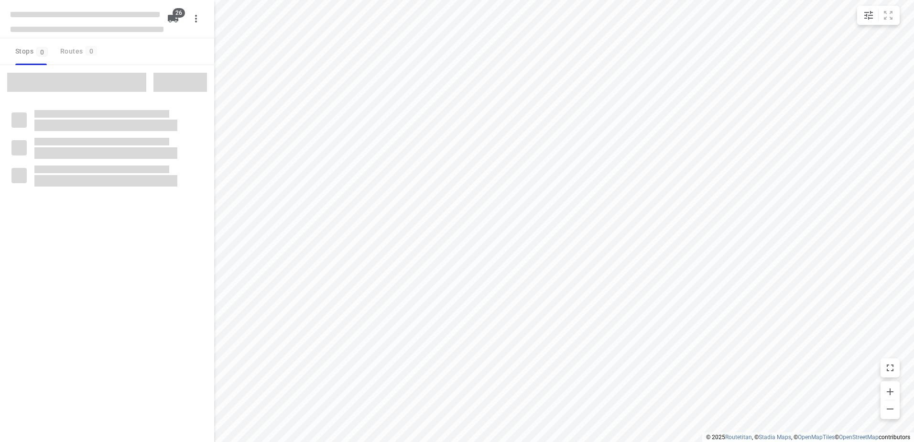
checkbox input "true"
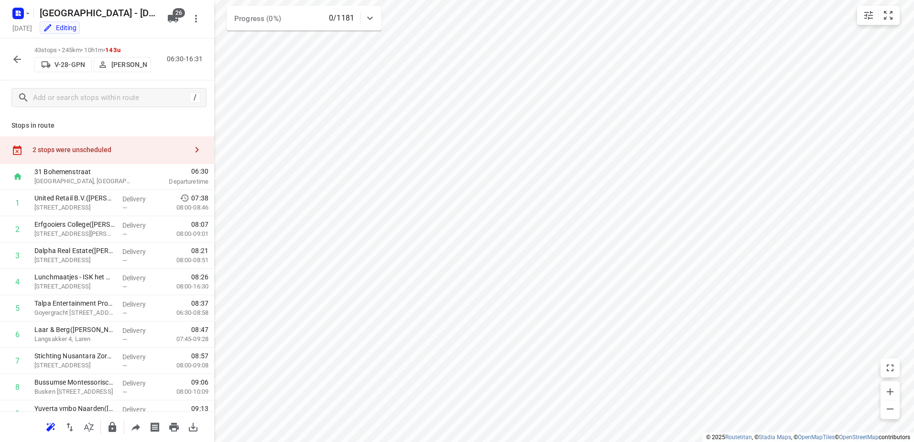
click at [123, 158] on div "2 stops were unscheduled" at bounding box center [107, 149] width 214 height 27
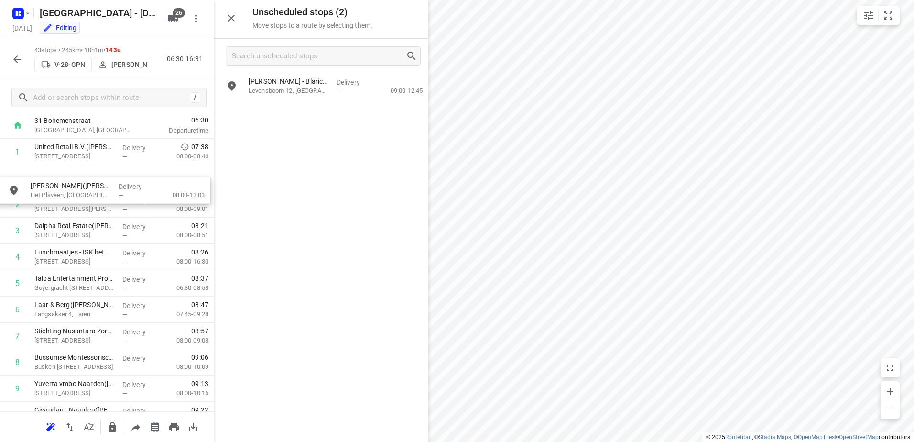
scroll to position [50, 0]
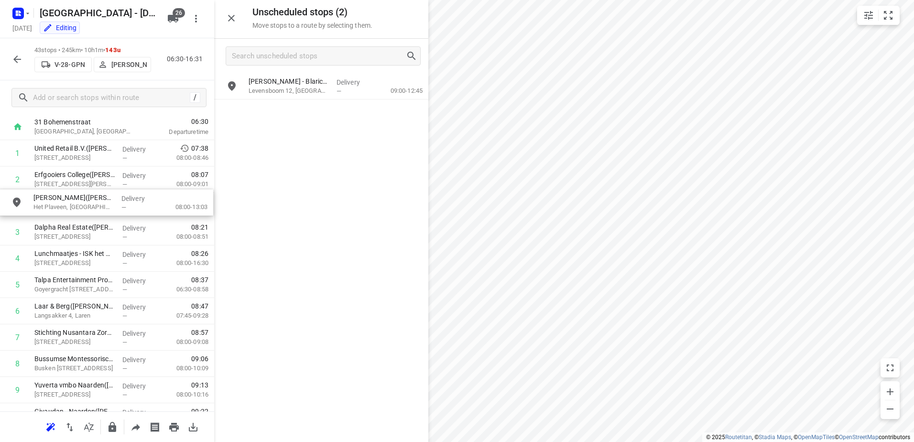
drag, startPoint x: 352, startPoint y: 119, endPoint x: 133, endPoint y: 211, distance: 238.1
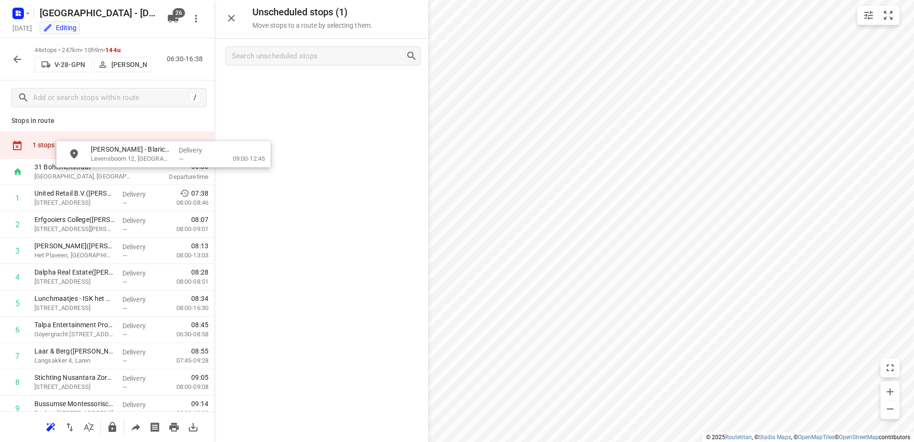
scroll to position [0, 0]
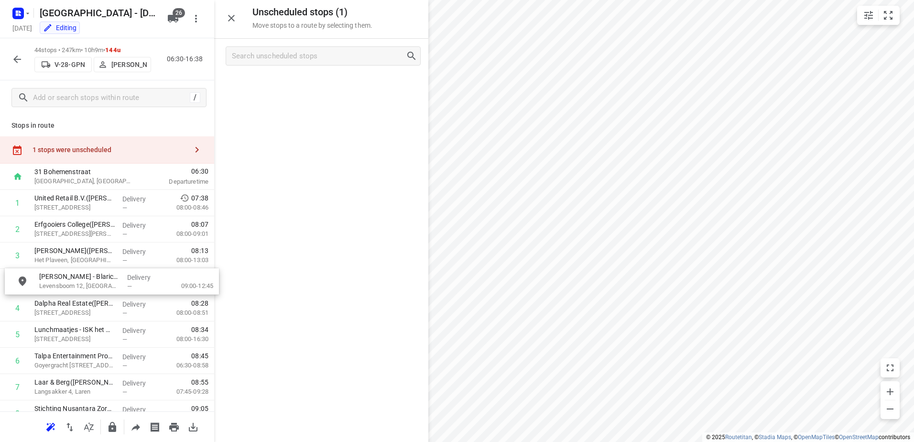
drag, startPoint x: 348, startPoint y: 87, endPoint x: 132, endPoint y: 285, distance: 292.4
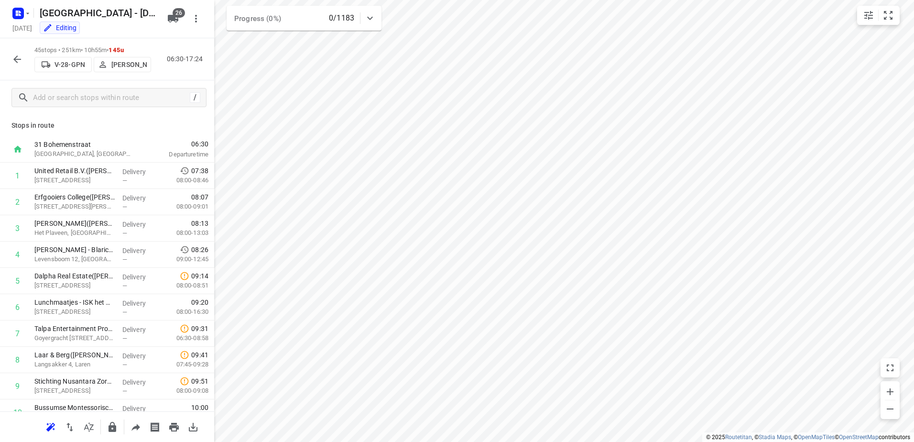
click at [22, 65] on button "button" at bounding box center [17, 59] width 19 height 19
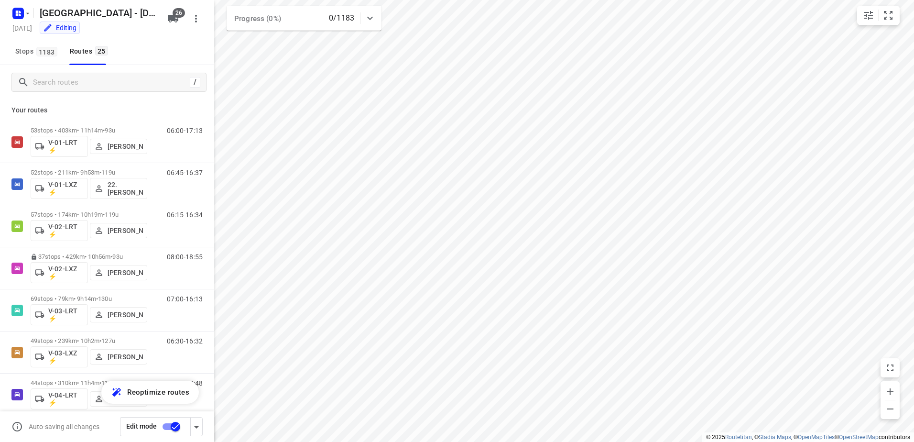
click at [173, 427] on input "checkbox" at bounding box center [175, 426] width 55 height 18
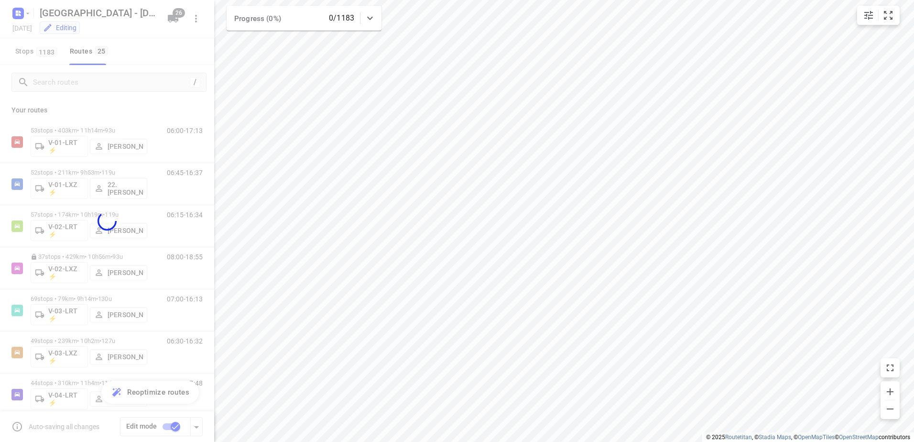
checkbox input "false"
